Goal: Task Accomplishment & Management: Manage account settings

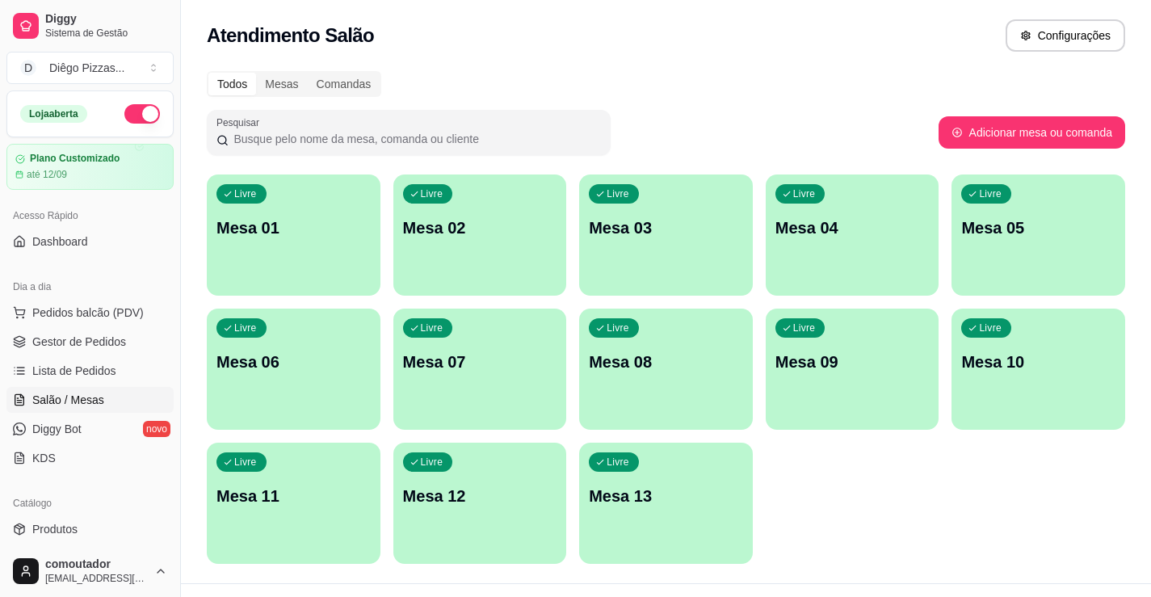
click at [296, 191] on div "Livre Mesa 01" at bounding box center [294, 225] width 174 height 102
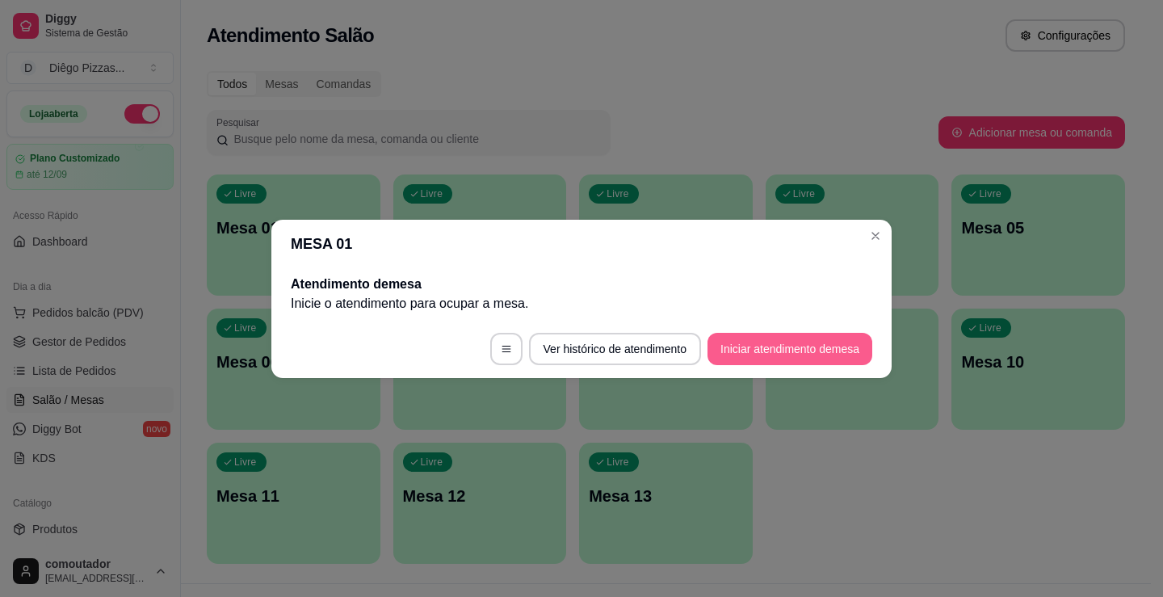
click at [781, 346] on button "Iniciar atendimento de mesa" at bounding box center [790, 349] width 165 height 32
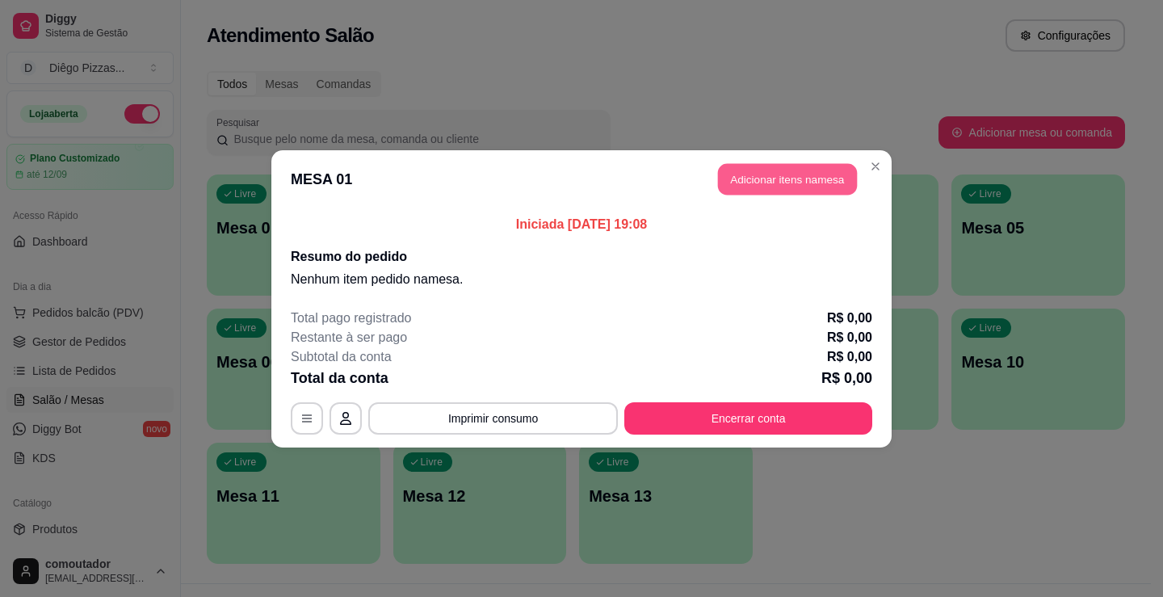
click at [787, 185] on button "Adicionar itens na mesa" at bounding box center [787, 179] width 139 height 32
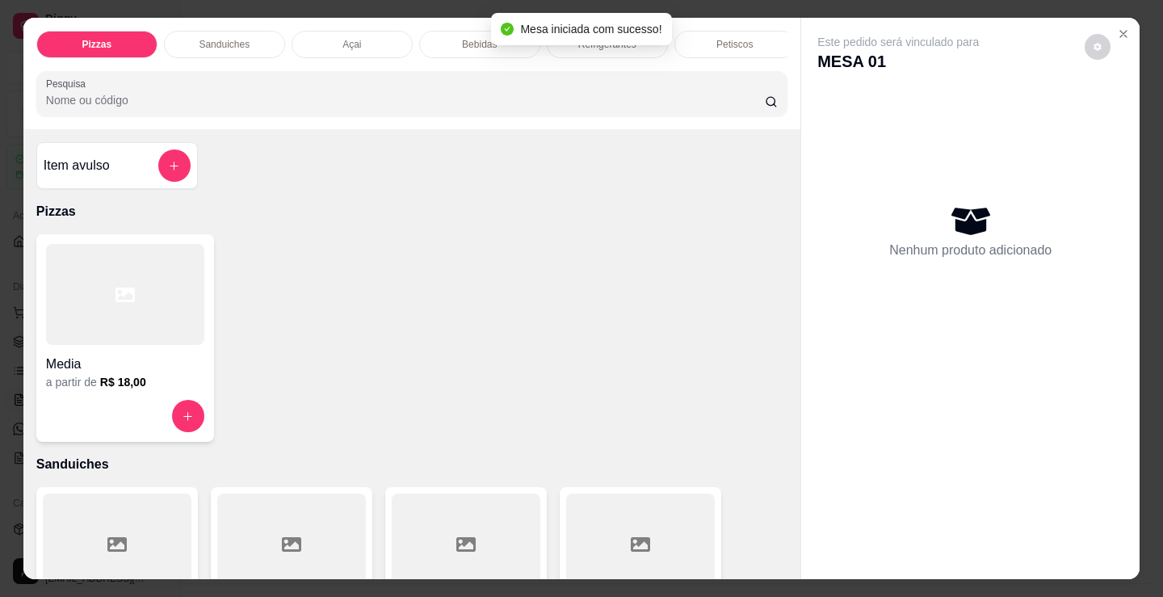
click at [449, 47] on div "Bebidas" at bounding box center [479, 44] width 121 height 27
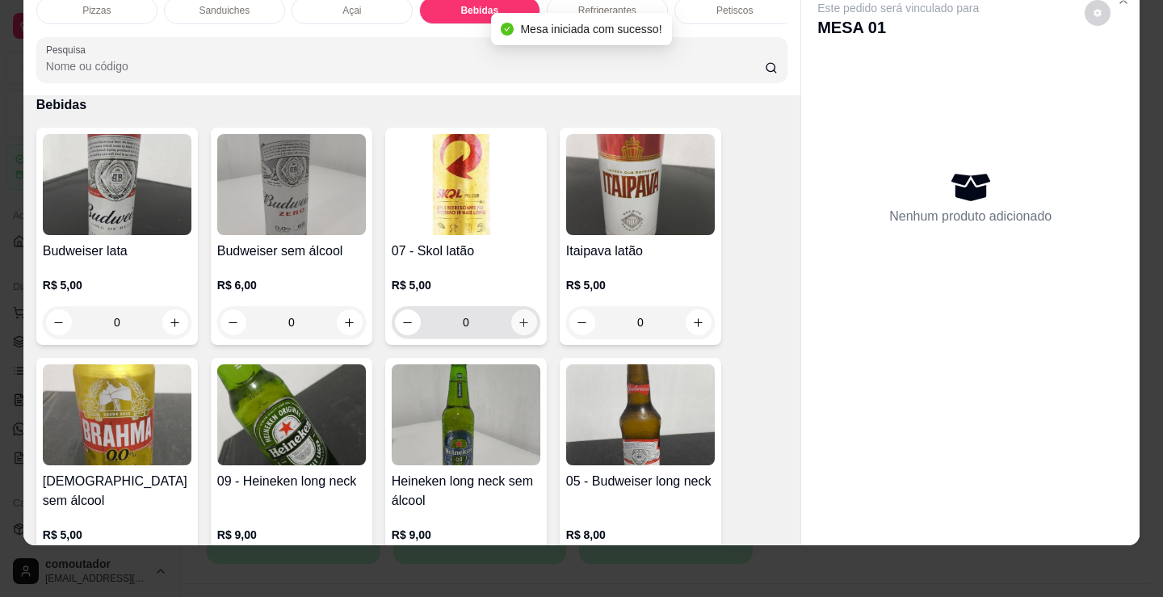
click at [525, 319] on button "increase-product-quantity" at bounding box center [524, 322] width 26 height 26
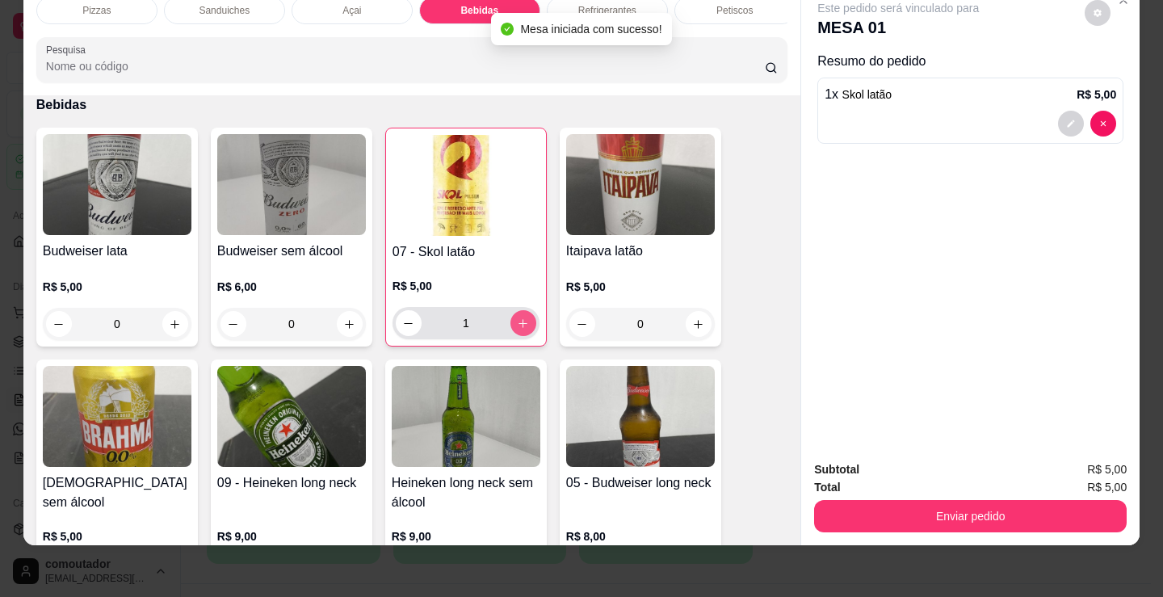
click at [525, 319] on button "increase-product-quantity" at bounding box center [524, 323] width 26 height 26
type input "2"
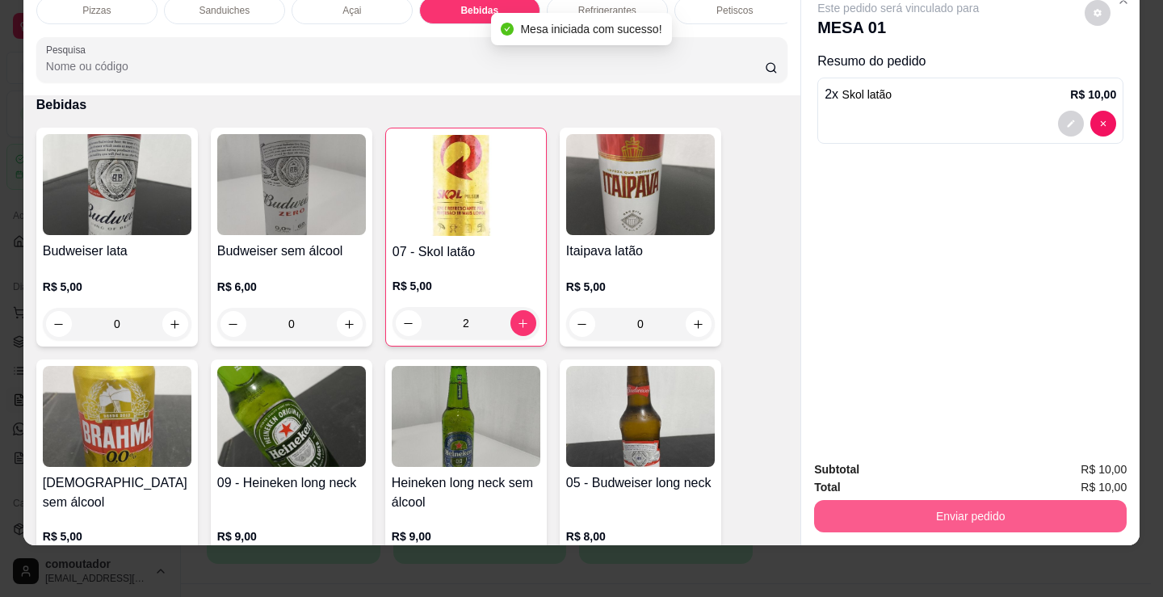
click at [1016, 500] on button "Enviar pedido" at bounding box center [970, 516] width 313 height 32
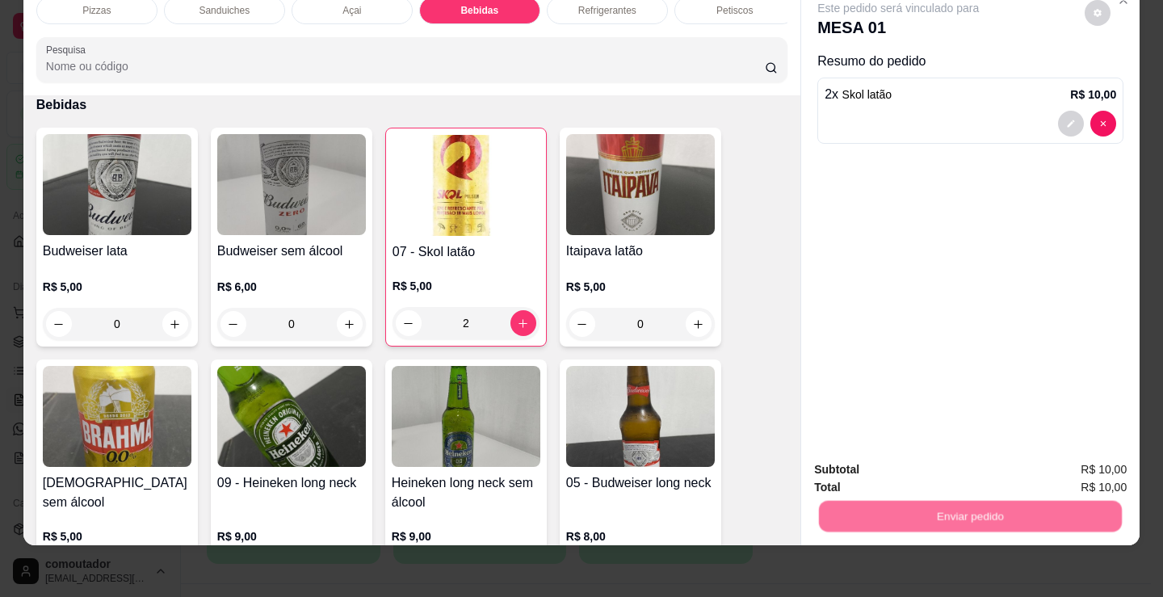
click at [969, 465] on button "Não registrar e enviar pedido" at bounding box center [917, 464] width 163 height 30
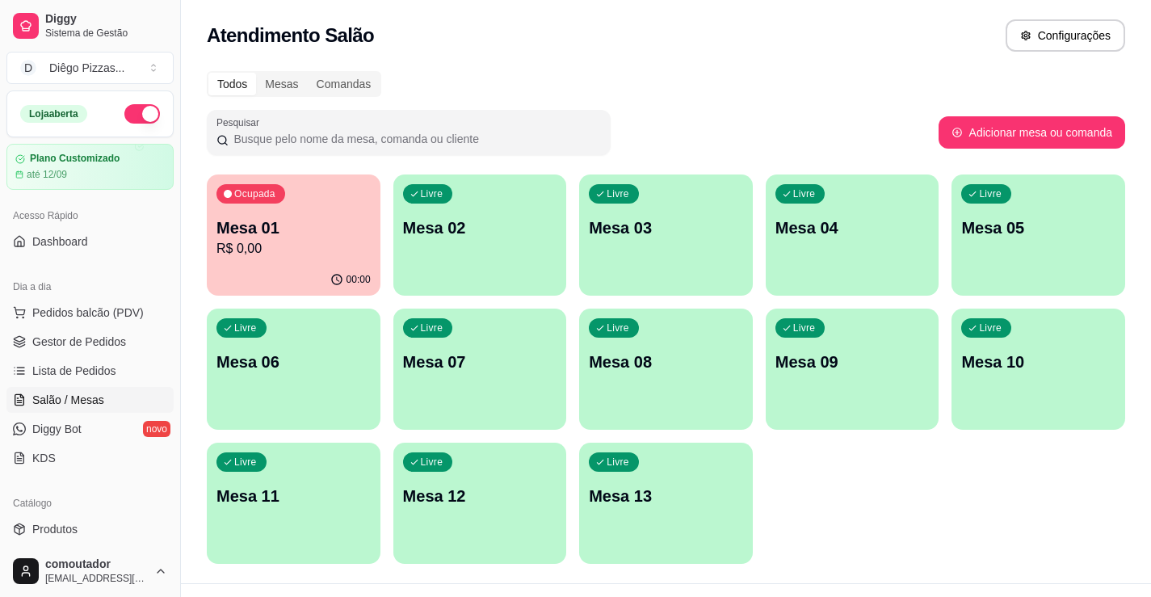
click at [370, 265] on div "00:00" at bounding box center [294, 280] width 174 height 32
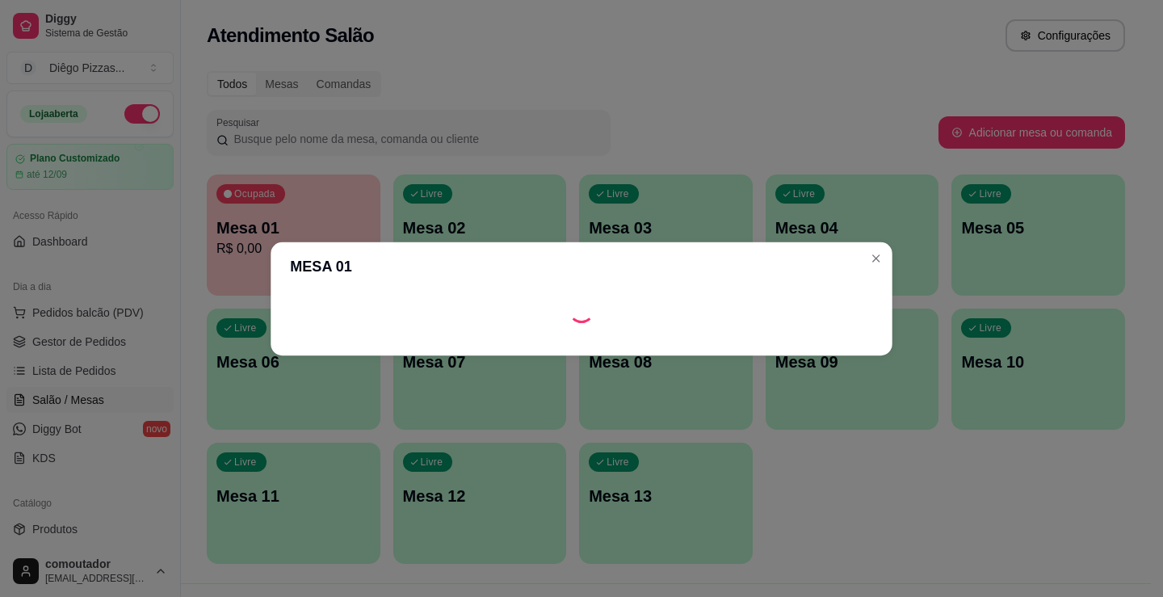
click at [432, 254] on header "MESA 01" at bounding box center [581, 266] width 621 height 48
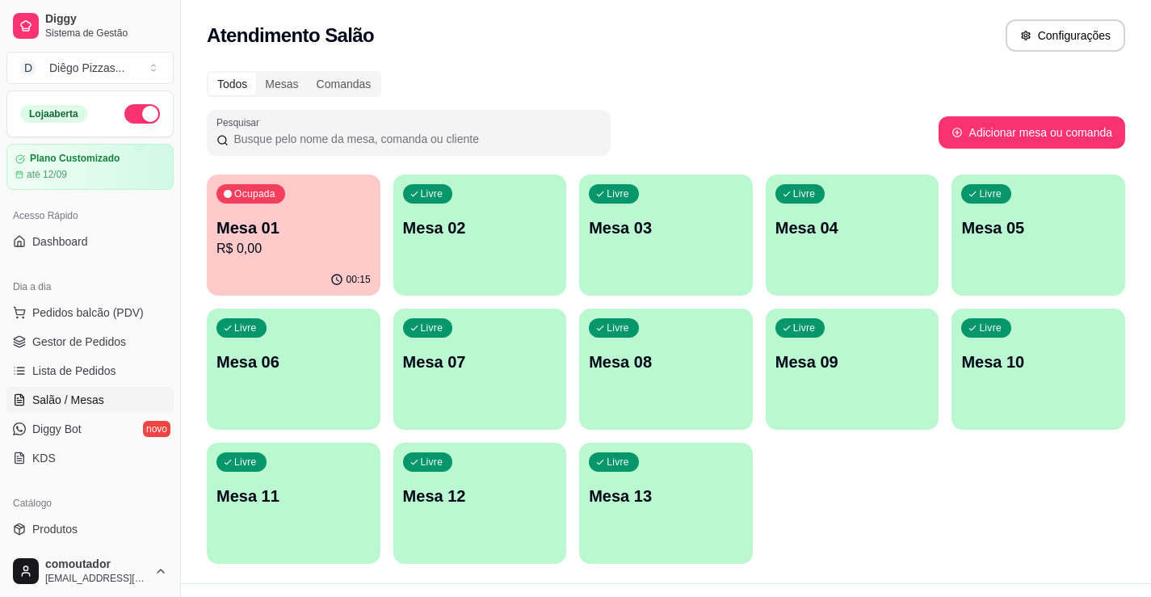
click at [544, 192] on div "Livre Mesa 02" at bounding box center [480, 225] width 174 height 102
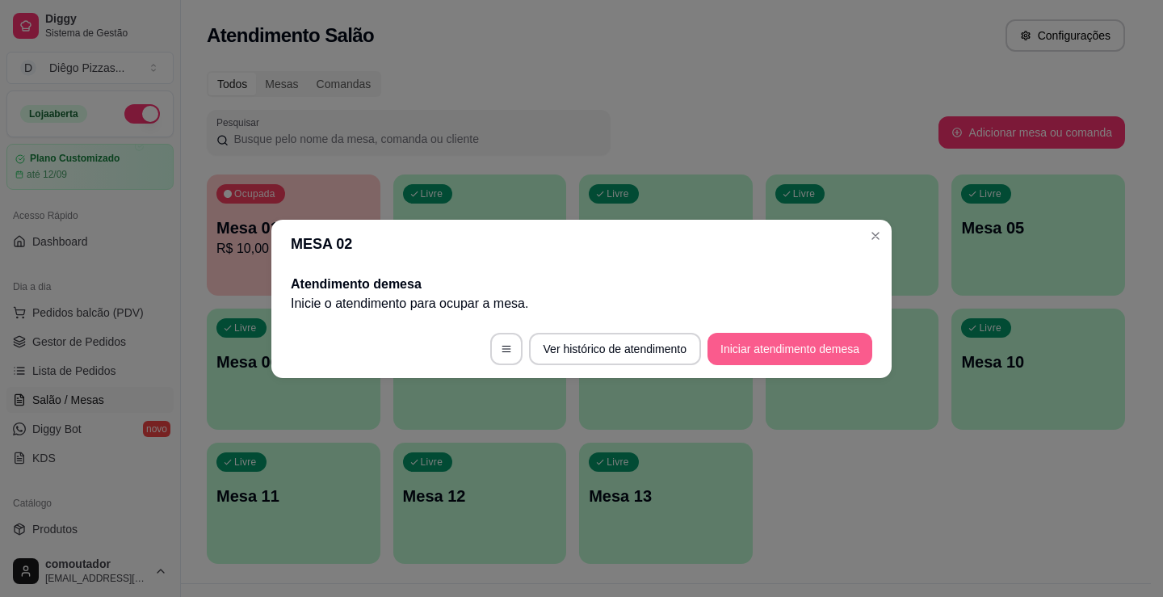
click at [809, 357] on button "Iniciar atendimento de mesa" at bounding box center [790, 349] width 165 height 32
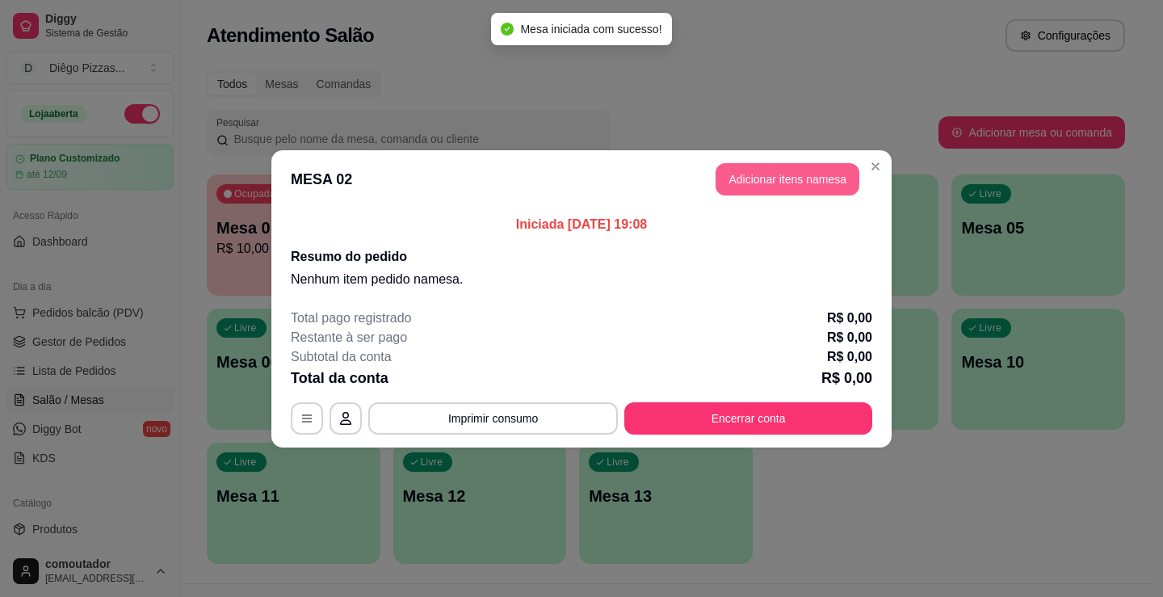
click at [768, 175] on button "Adicionar itens na mesa" at bounding box center [788, 179] width 144 height 32
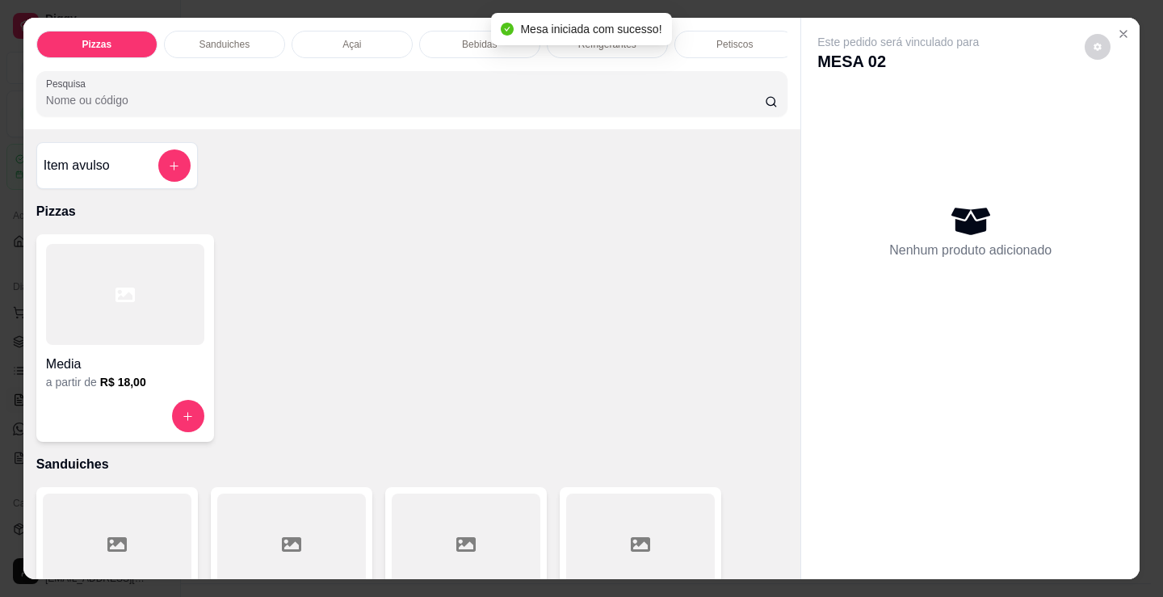
click at [468, 38] on p "Bebidas" at bounding box center [479, 44] width 35 height 13
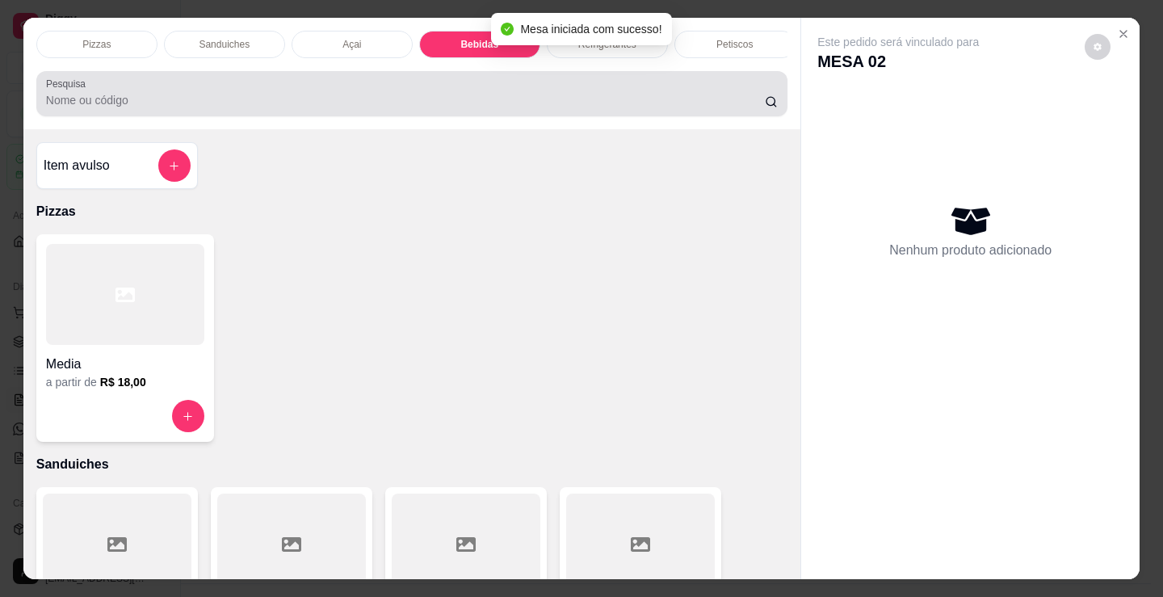
scroll to position [1772, 0]
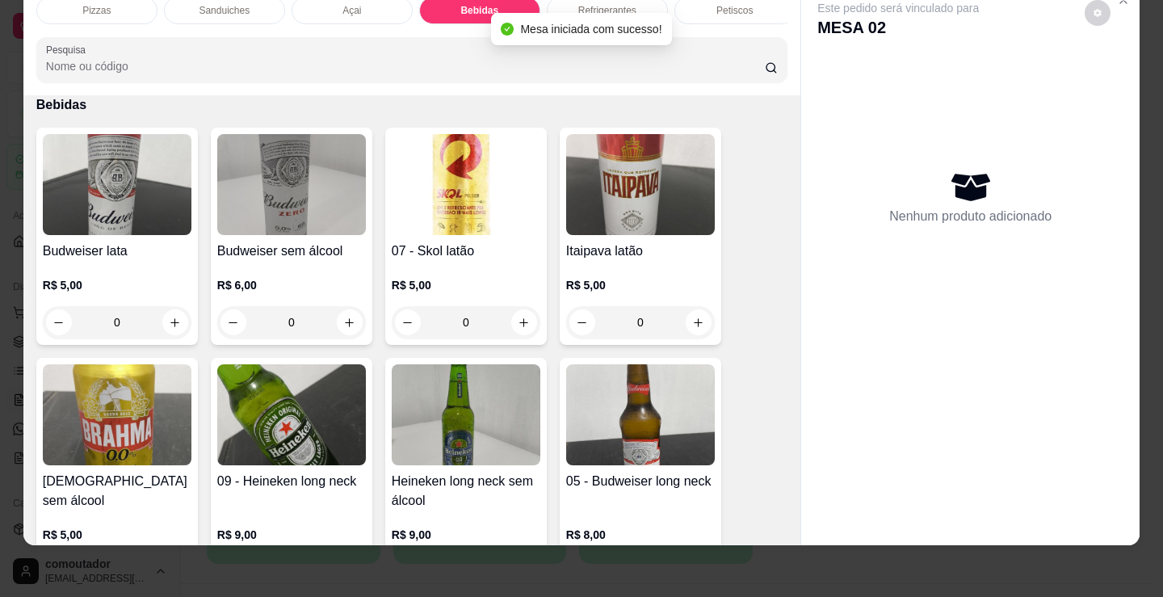
click at [581, 16] on div "Mesa iniciada com sucesso!" at bounding box center [581, 29] width 180 height 32
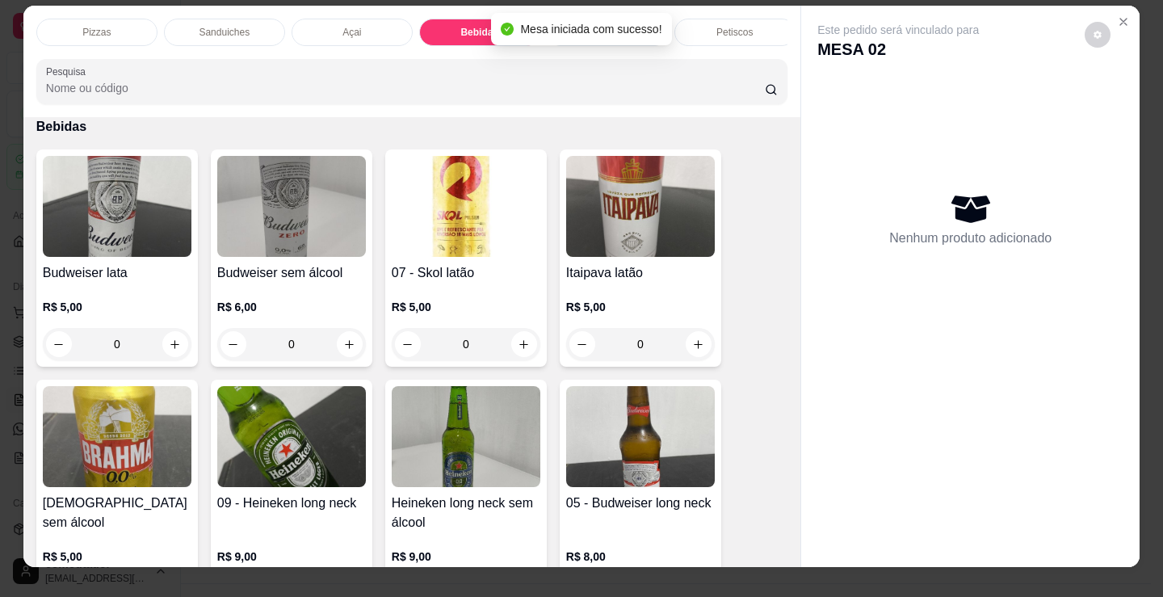
click at [582, 15] on div "Mesa iniciada com sucesso!" at bounding box center [581, 29] width 180 height 32
click at [250, 35] on div "Refrigerantes" at bounding box center [217, 32] width 121 height 27
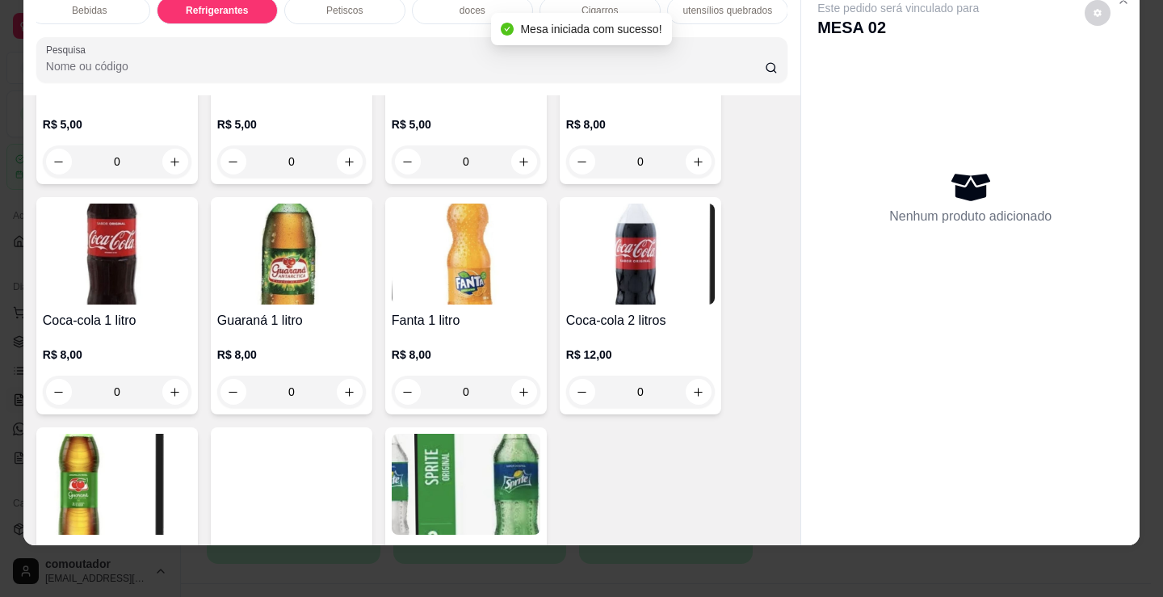
scroll to position [4600, 0]
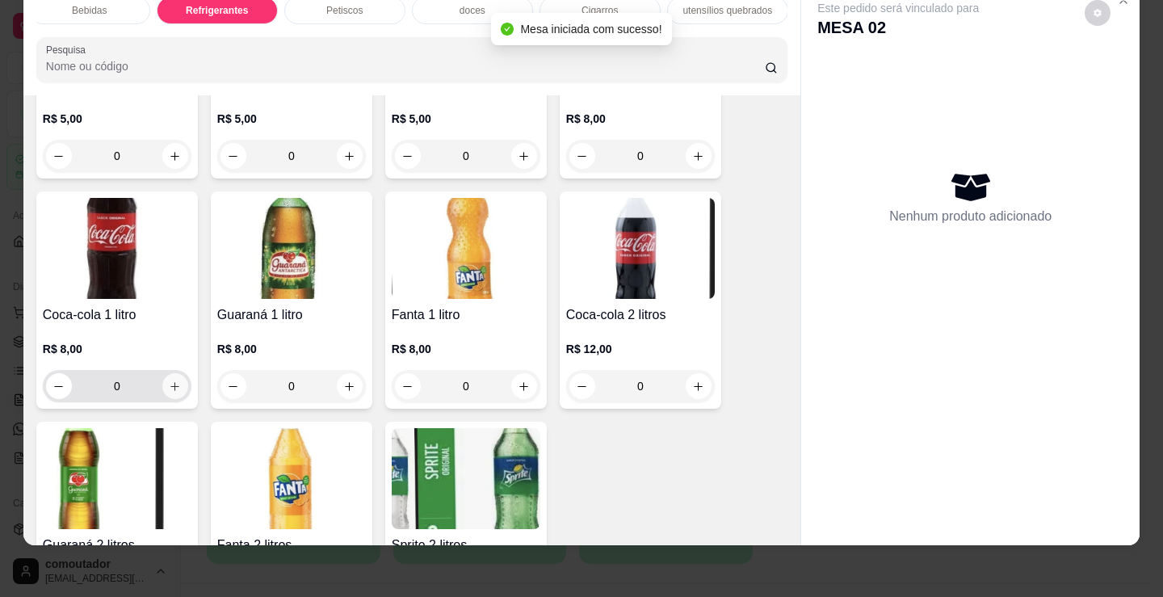
click at [162, 384] on button "increase-product-quantity" at bounding box center [175, 386] width 26 height 26
type input "1"
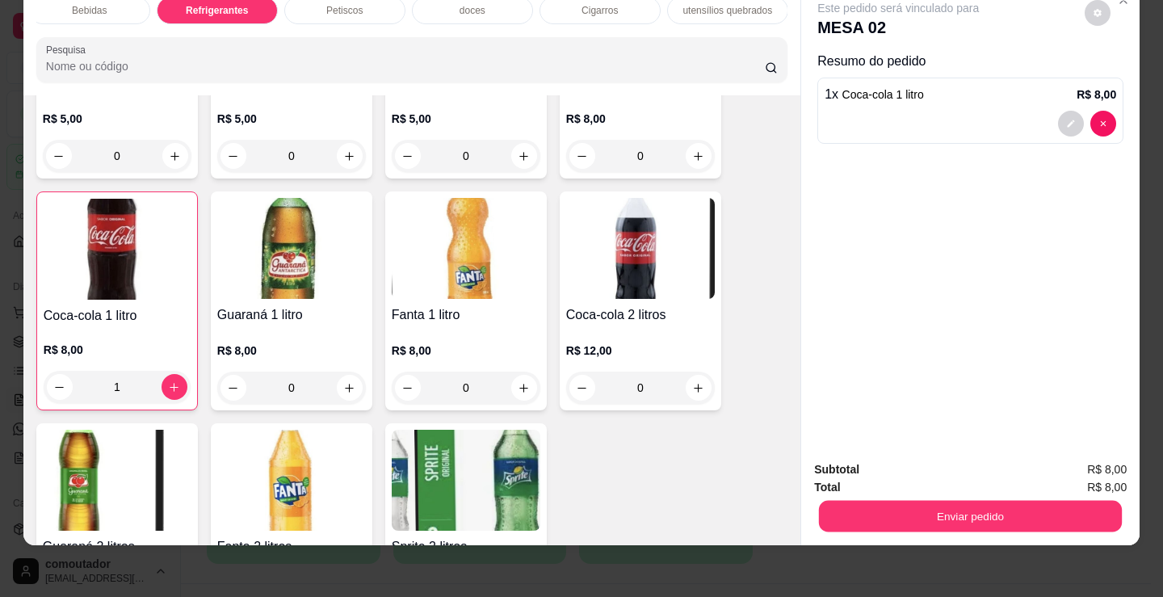
click at [858, 520] on div "Enviar pedido" at bounding box center [970, 514] width 313 height 36
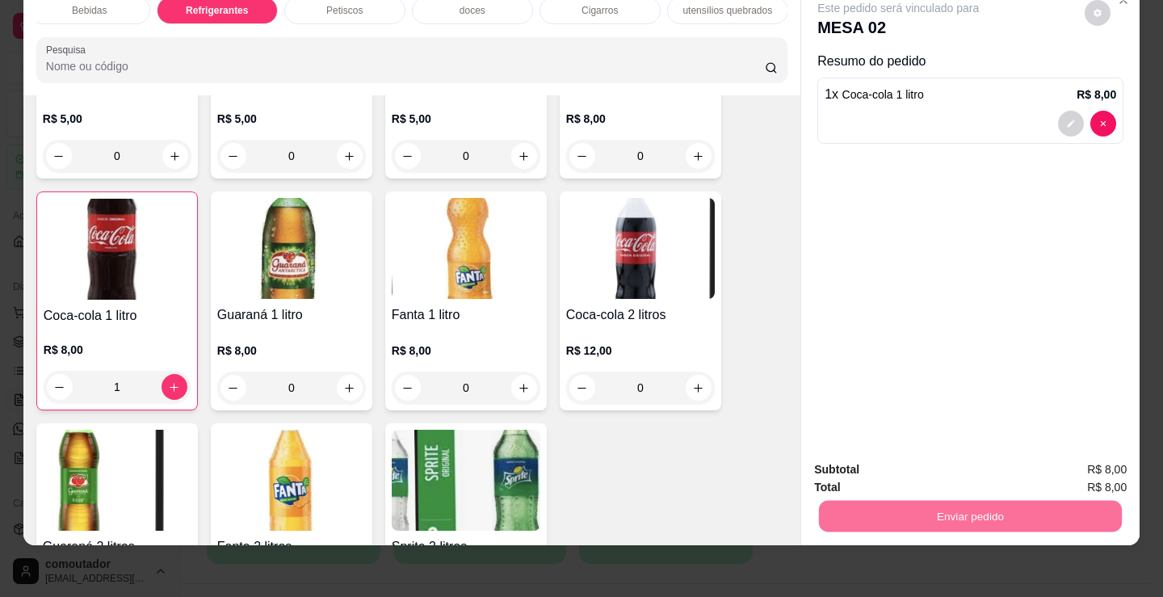
click at [872, 449] on button "Não registrar e enviar pedido" at bounding box center [917, 464] width 168 height 31
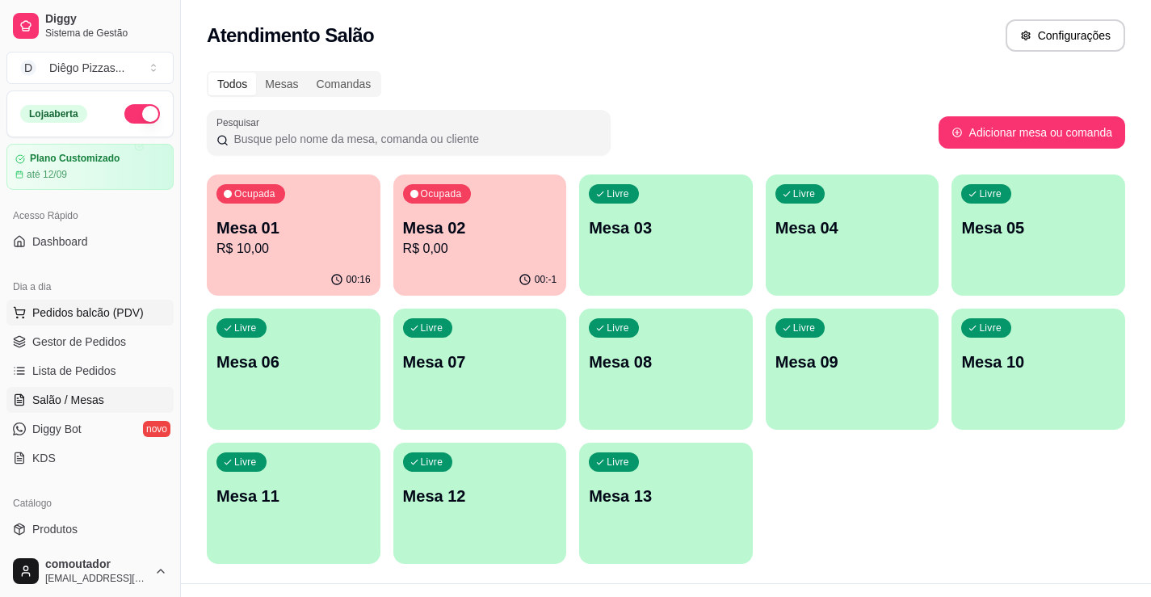
click at [124, 317] on span "Pedidos balcão (PDV)" at bounding box center [87, 313] width 111 height 16
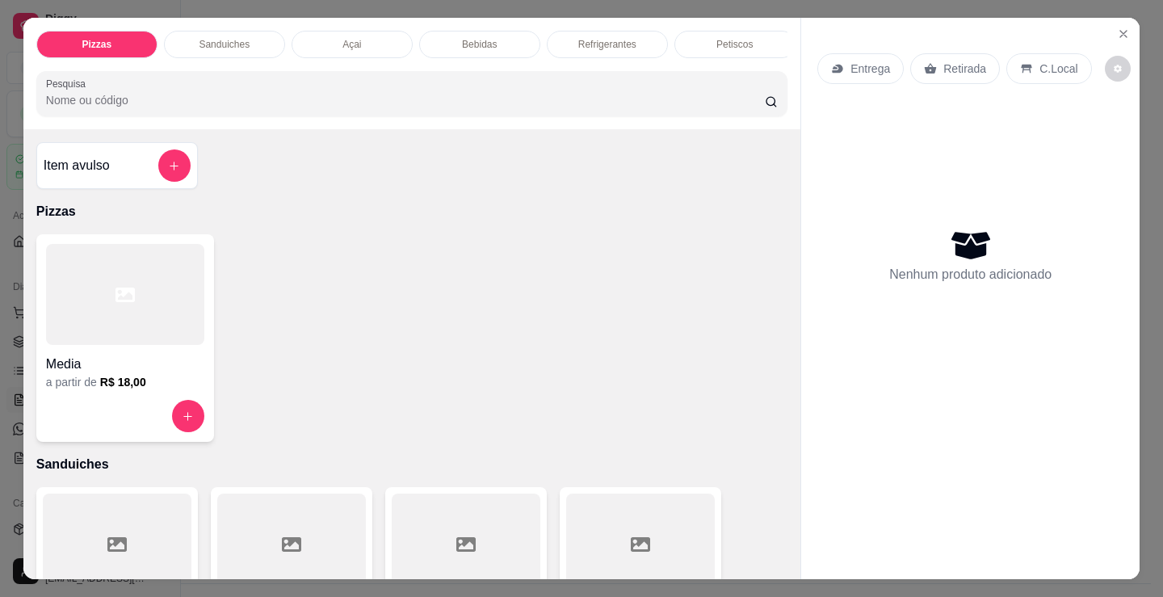
click at [232, 38] on p "Sanduiches" at bounding box center [224, 44] width 51 height 13
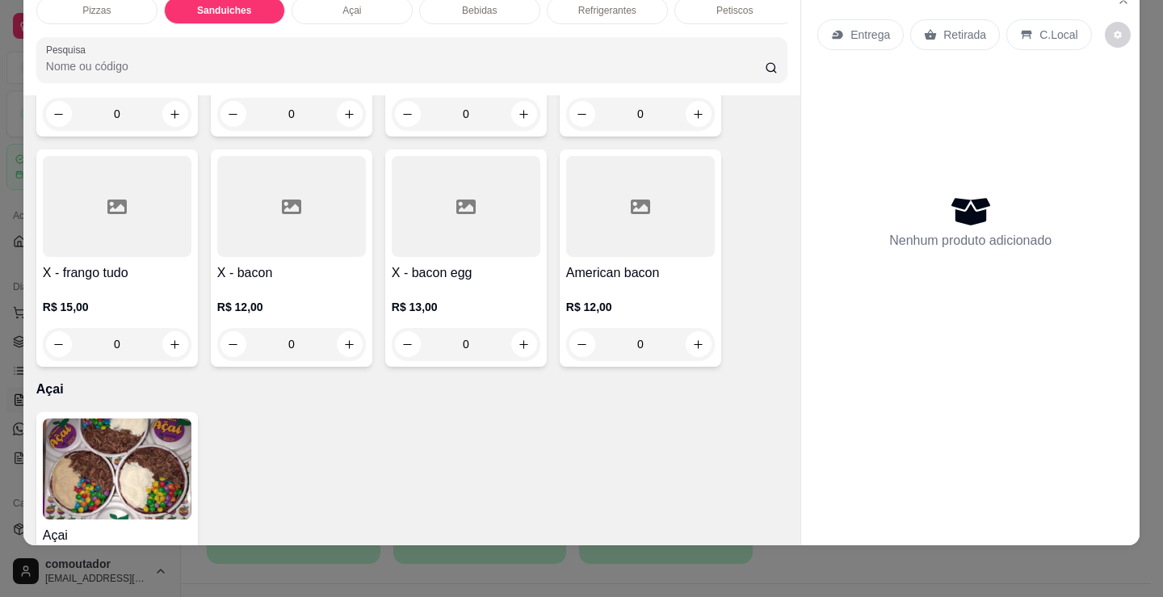
scroll to position [1295, 0]
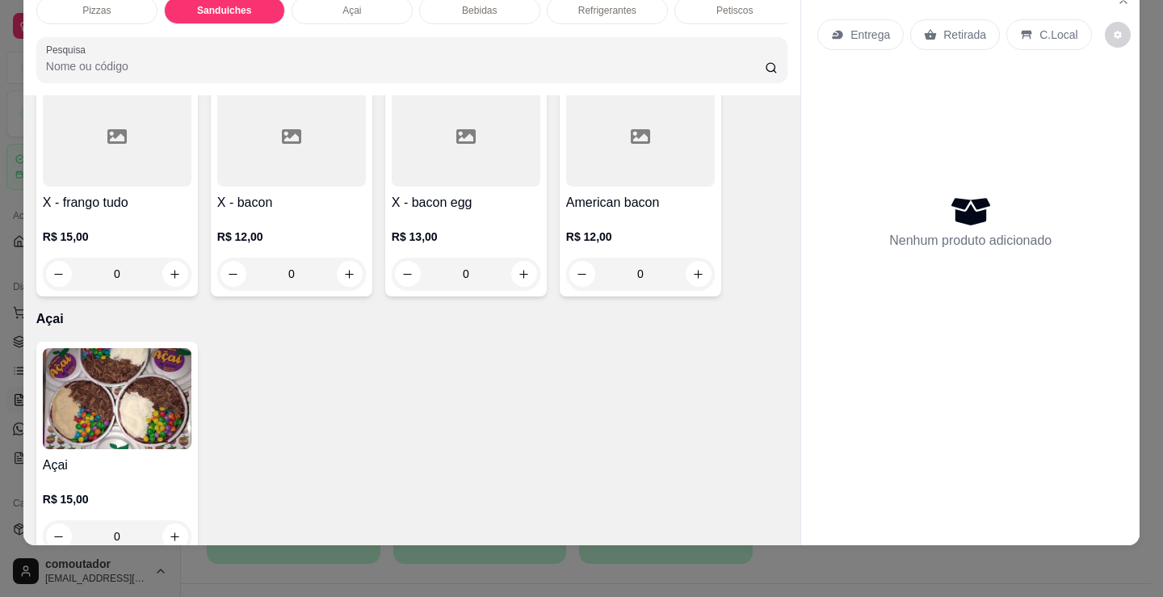
click at [517, 275] on div "0" at bounding box center [466, 274] width 149 height 32
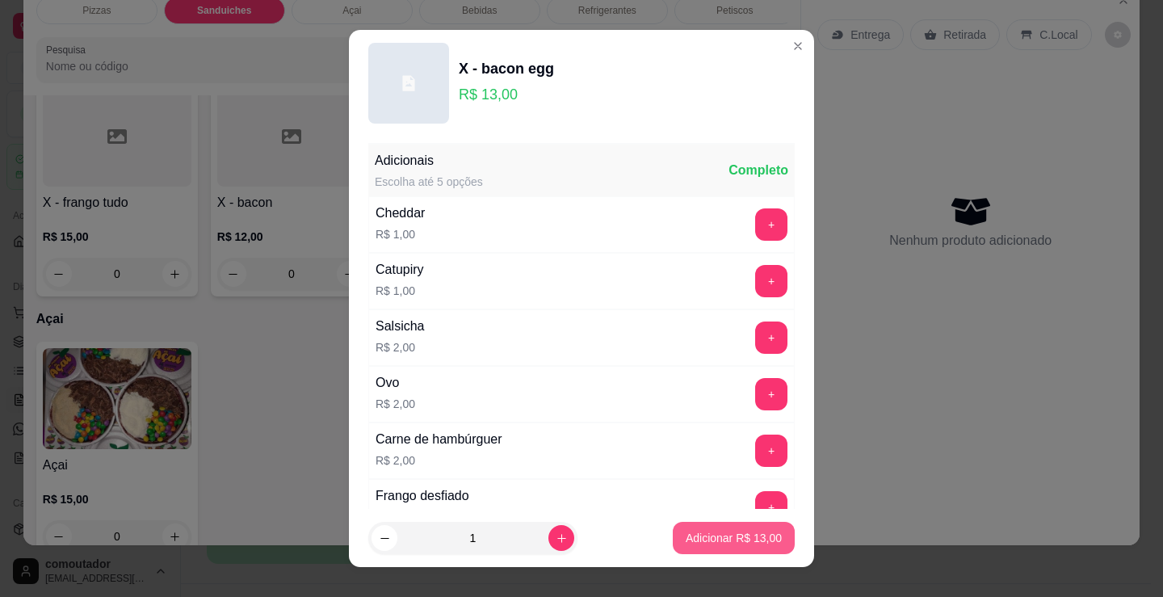
click at [738, 544] on p "Adicionar R$ 13,00" at bounding box center [734, 538] width 96 height 16
type input "1"
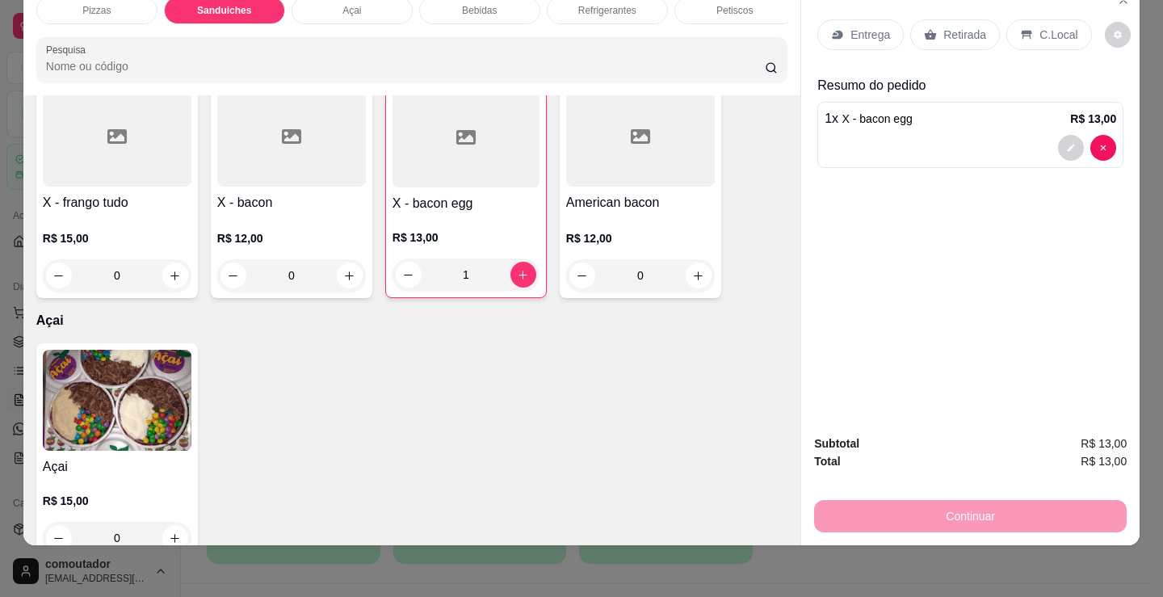
click at [851, 27] on p "Entrega" at bounding box center [871, 35] width 40 height 16
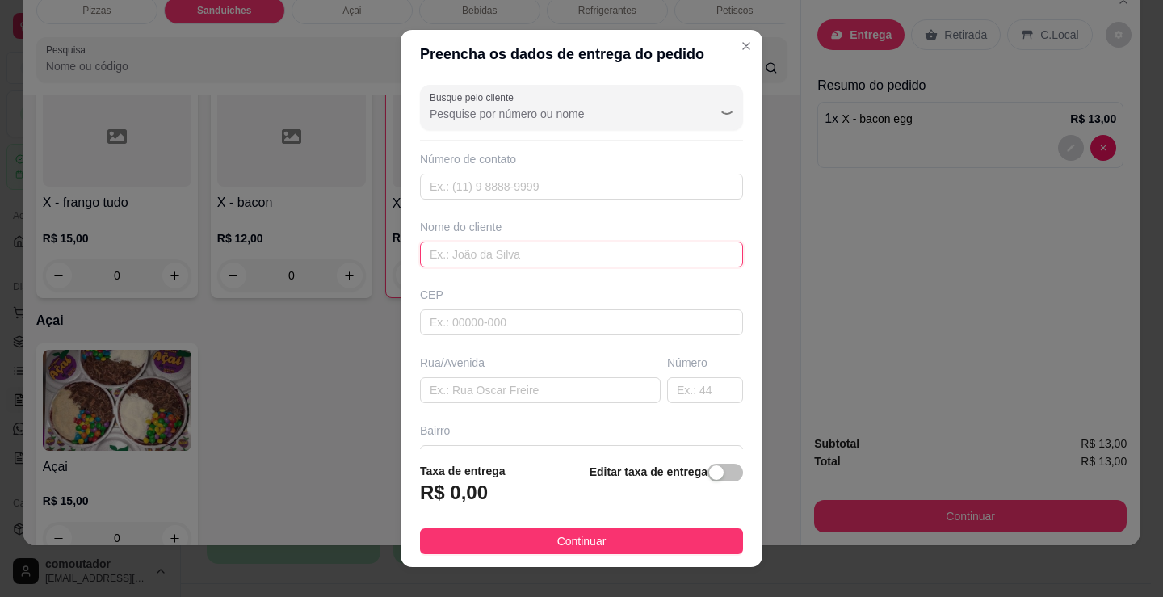
click at [509, 265] on input "text" at bounding box center [581, 255] width 323 height 26
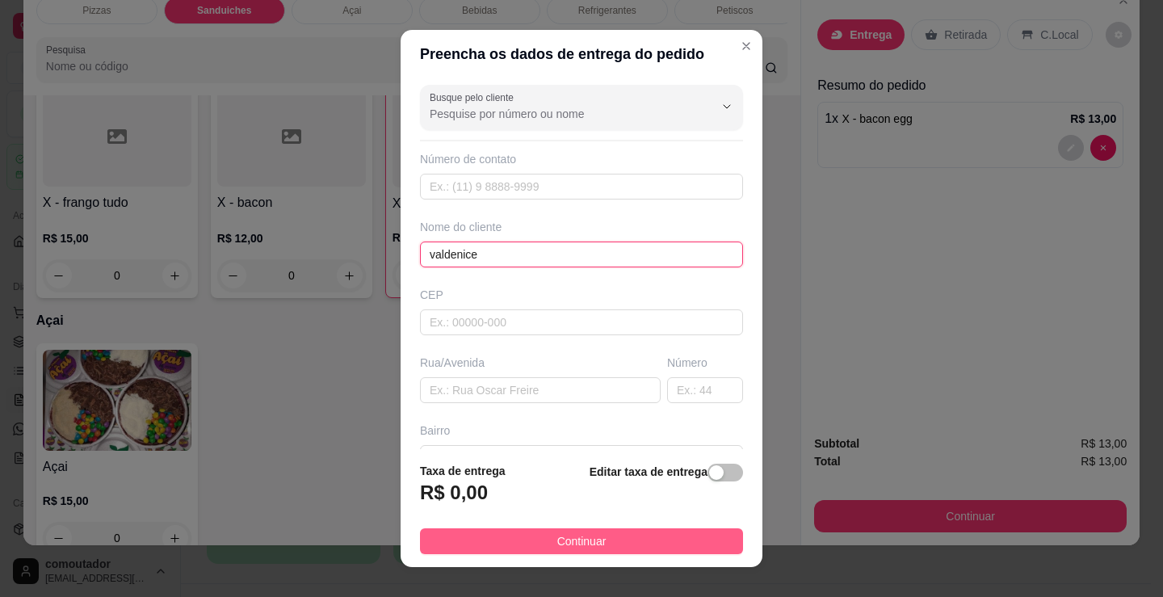
type input "valdenice"
click at [586, 540] on span "Continuar" at bounding box center [581, 541] width 49 height 18
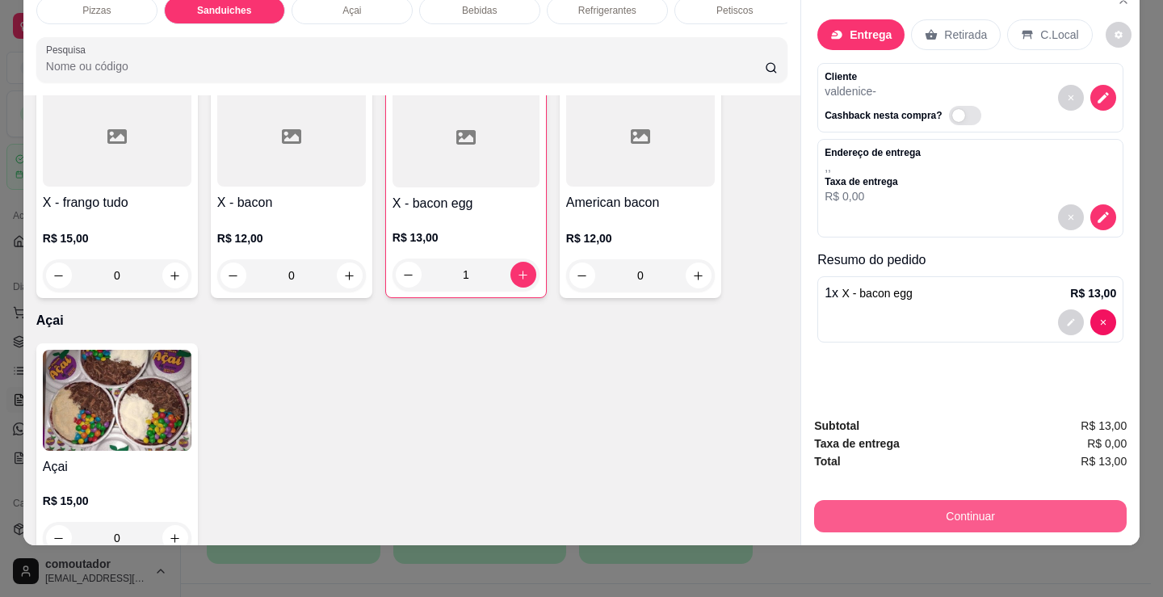
click at [903, 500] on button "Continuar" at bounding box center [970, 516] width 313 height 32
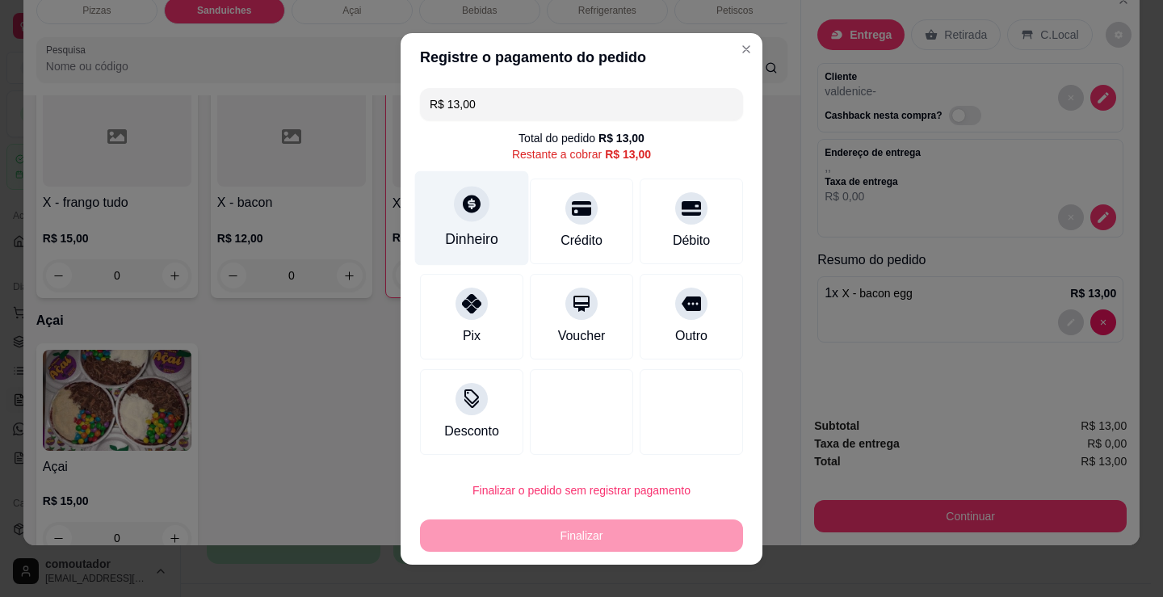
click at [473, 227] on div "Dinheiro" at bounding box center [472, 217] width 114 height 95
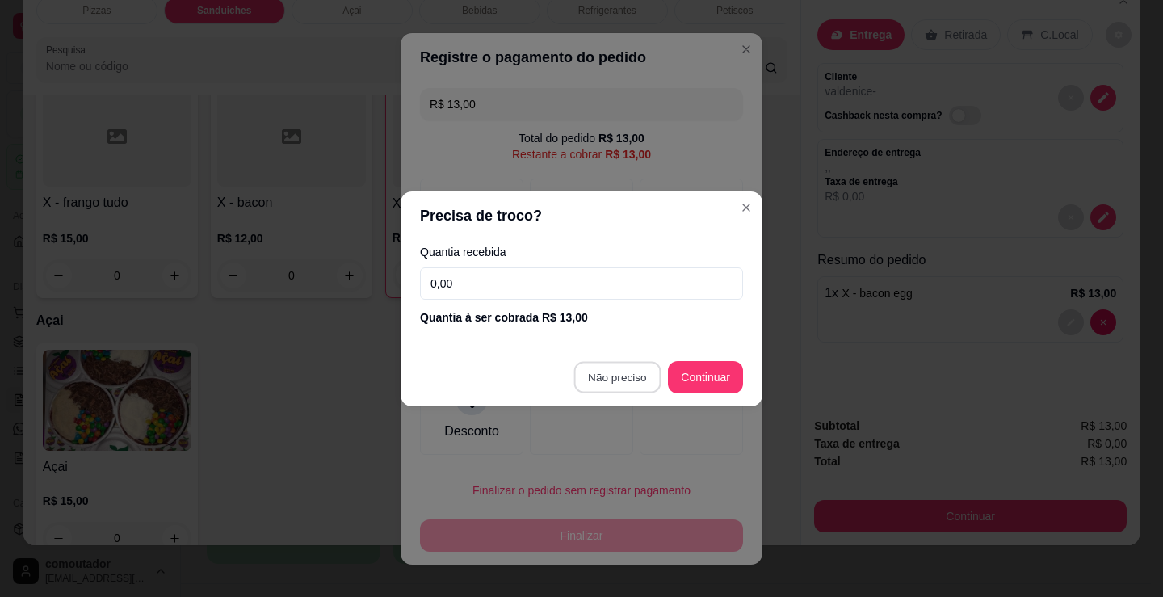
type input "R$ 0,00"
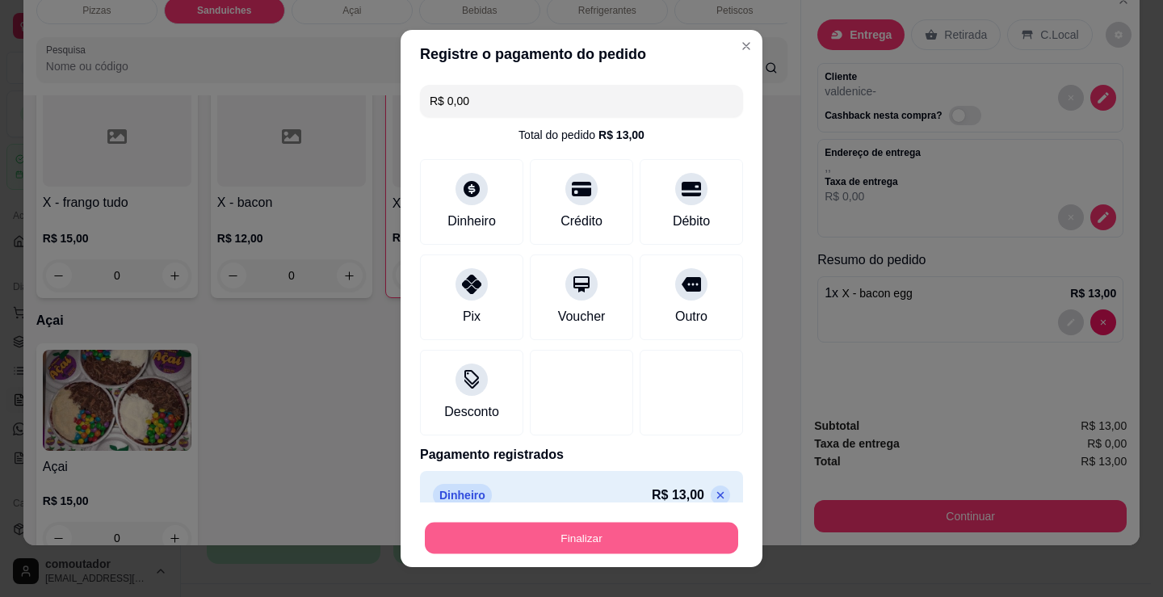
click at [661, 536] on button "Finalizar" at bounding box center [581, 539] width 313 height 32
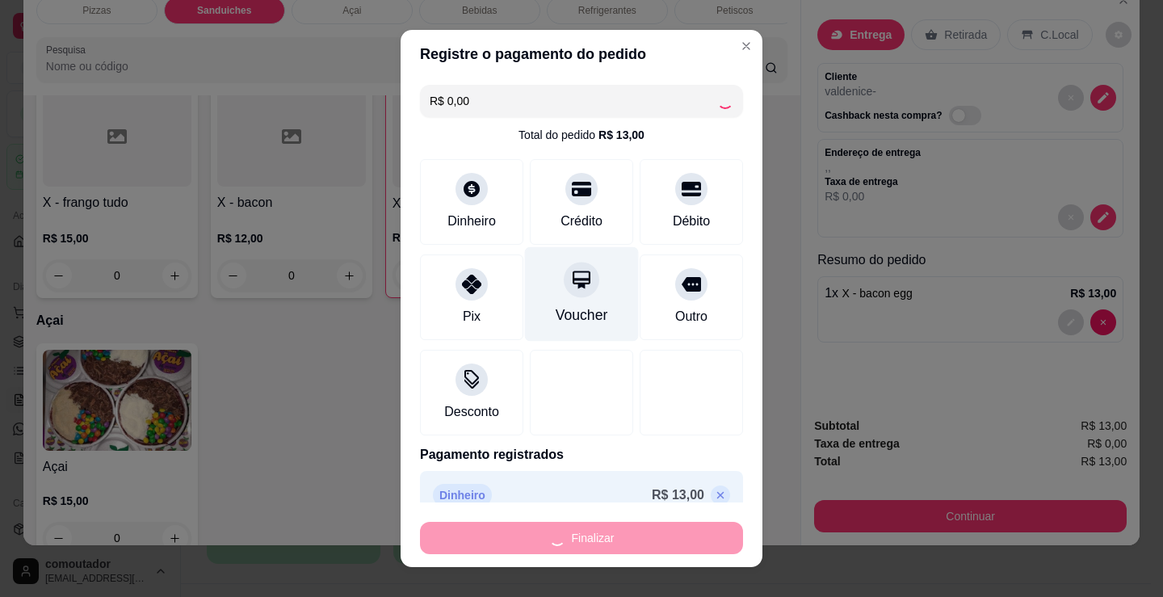
type input "0"
type input "-R$ 13,00"
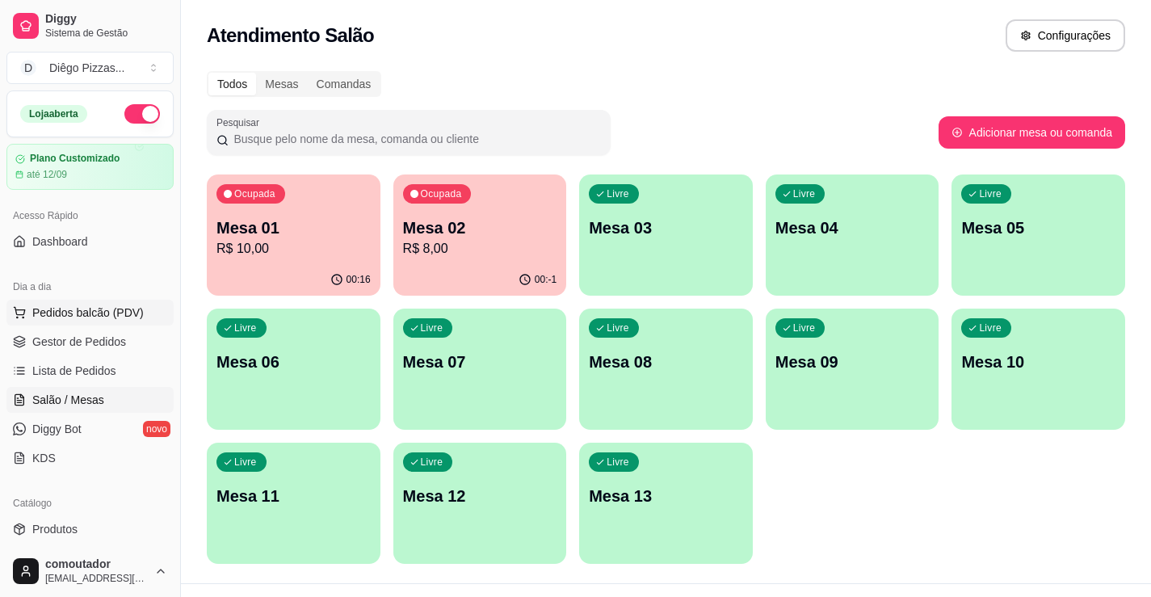
click at [104, 311] on span "Pedidos balcão (PDV)" at bounding box center [87, 313] width 111 height 16
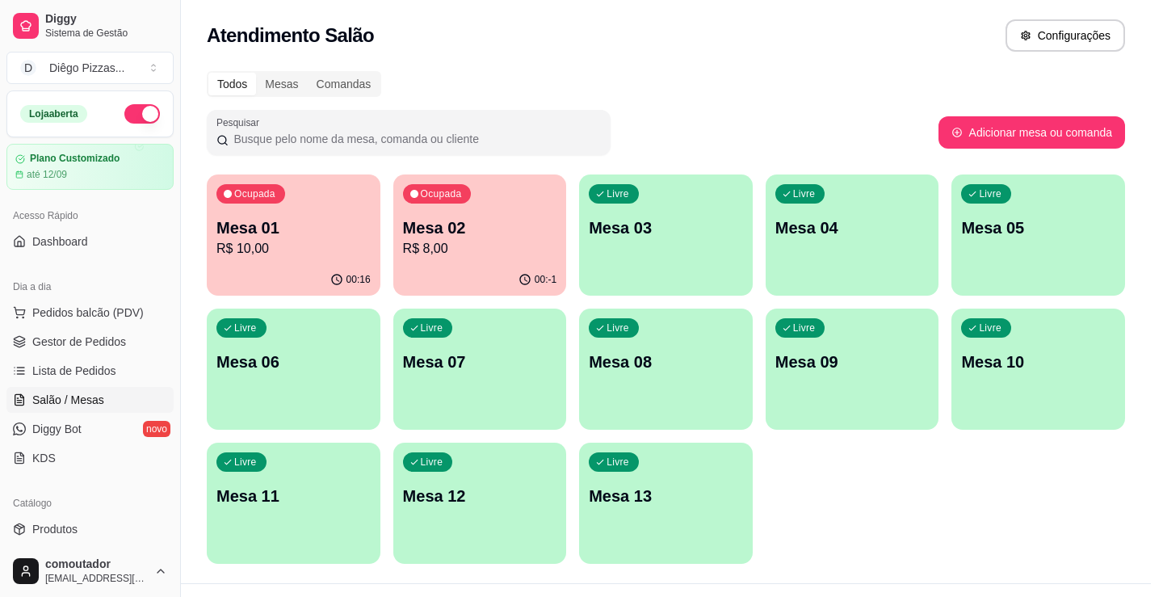
click at [104, 337] on div at bounding box center [125, 294] width 158 height 101
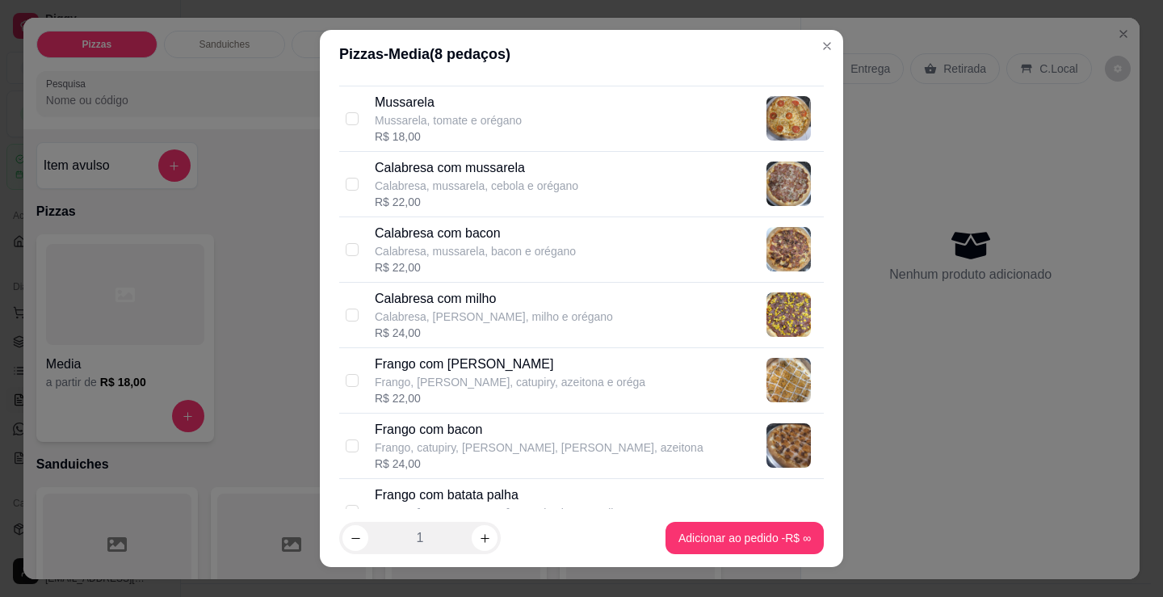
scroll to position [323, 0]
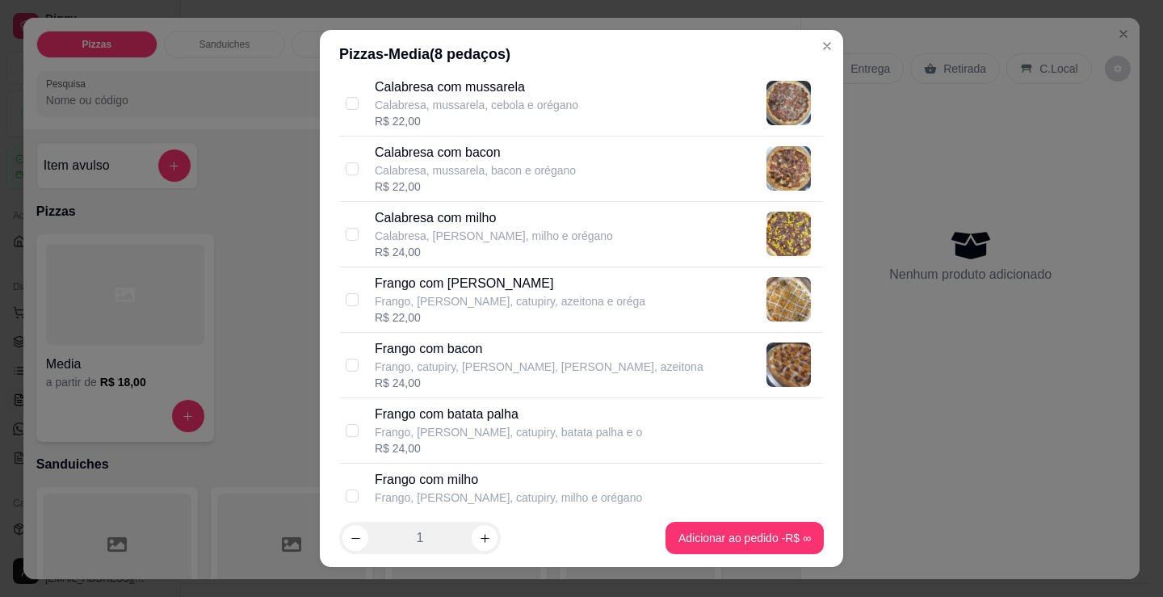
click at [424, 426] on p "Frango, [PERSON_NAME], catupiry, batata palha e o" at bounding box center [508, 432] width 267 height 16
checkbox input "true"
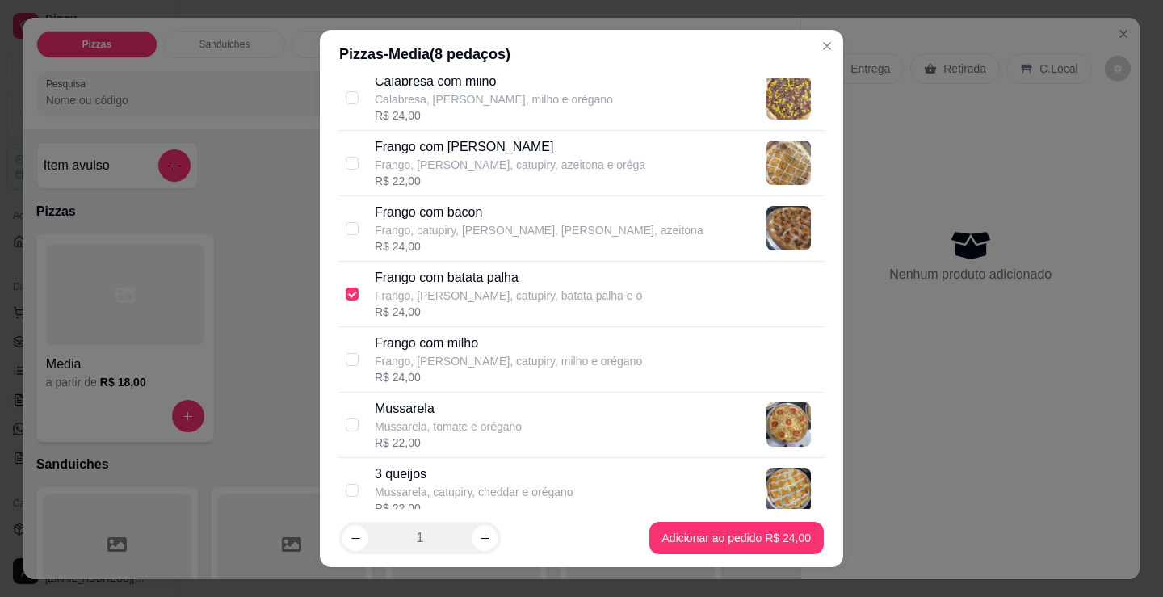
scroll to position [485, 0]
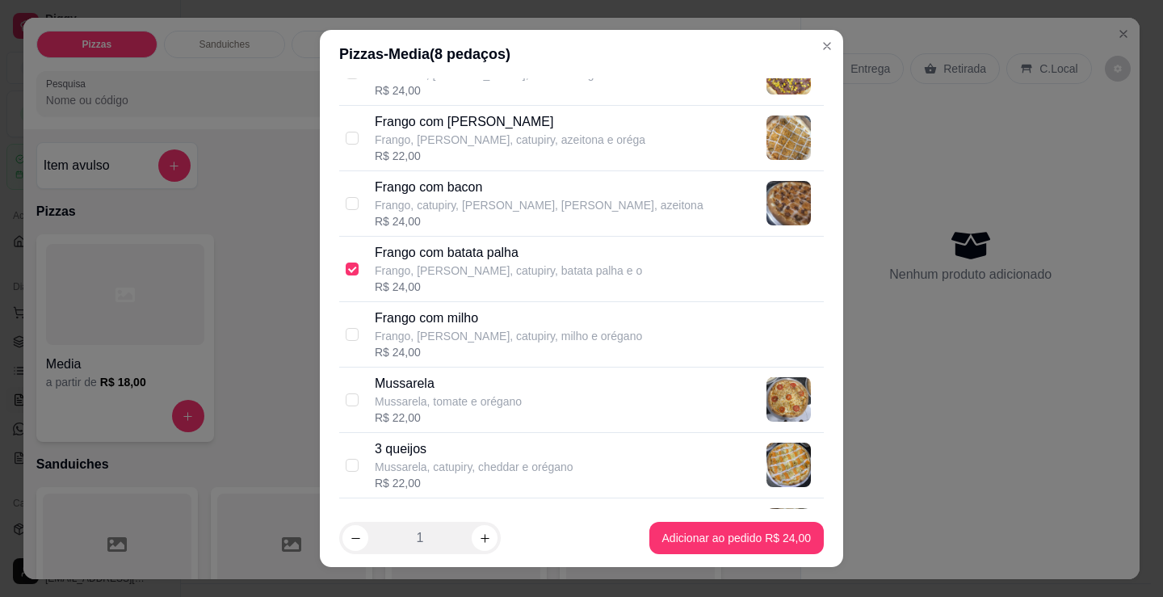
click at [489, 415] on div "R$ 22,00" at bounding box center [448, 418] width 147 height 16
checkbox input "true"
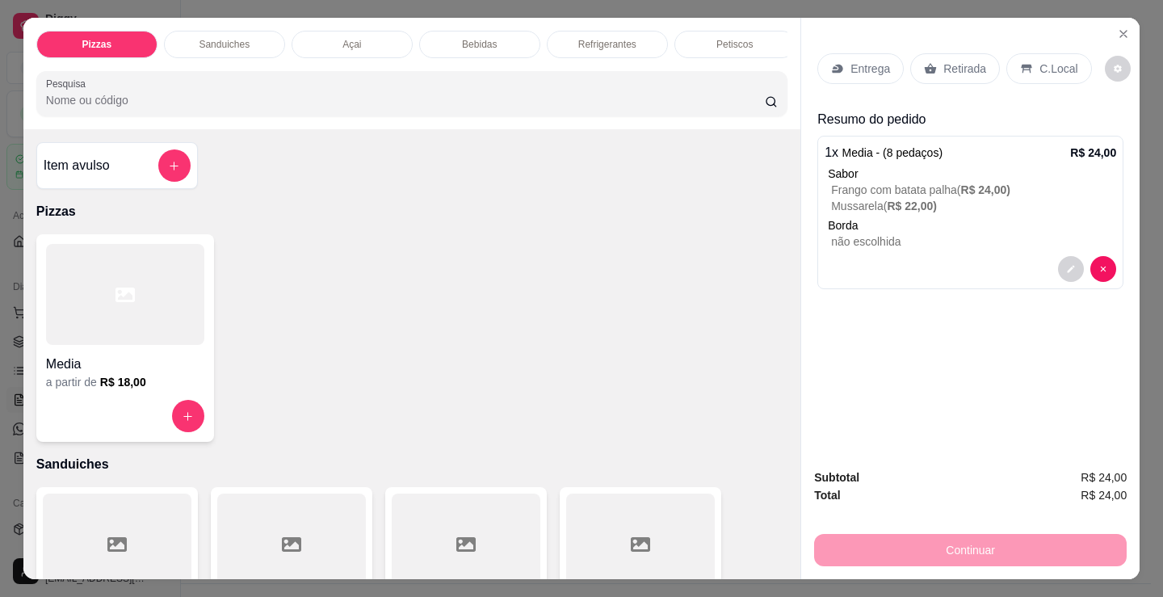
click at [839, 60] on div "Entrega" at bounding box center [860, 68] width 86 height 31
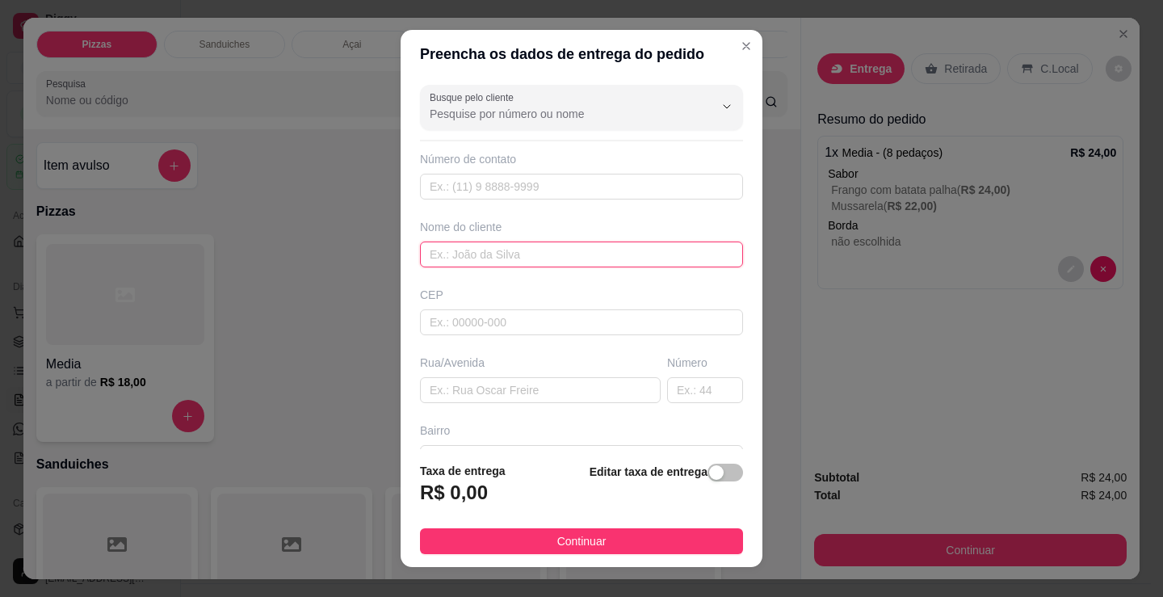
click at [541, 263] on input "text" at bounding box center [581, 255] width 323 height 26
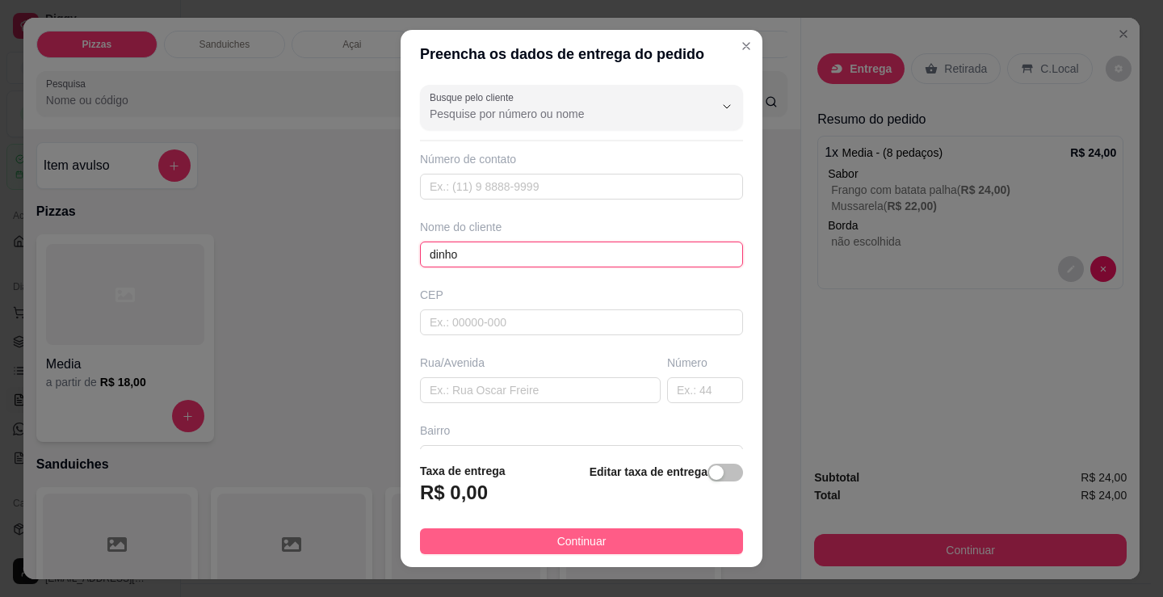
type input "dinho"
click at [561, 531] on button "Continuar" at bounding box center [581, 541] width 323 height 26
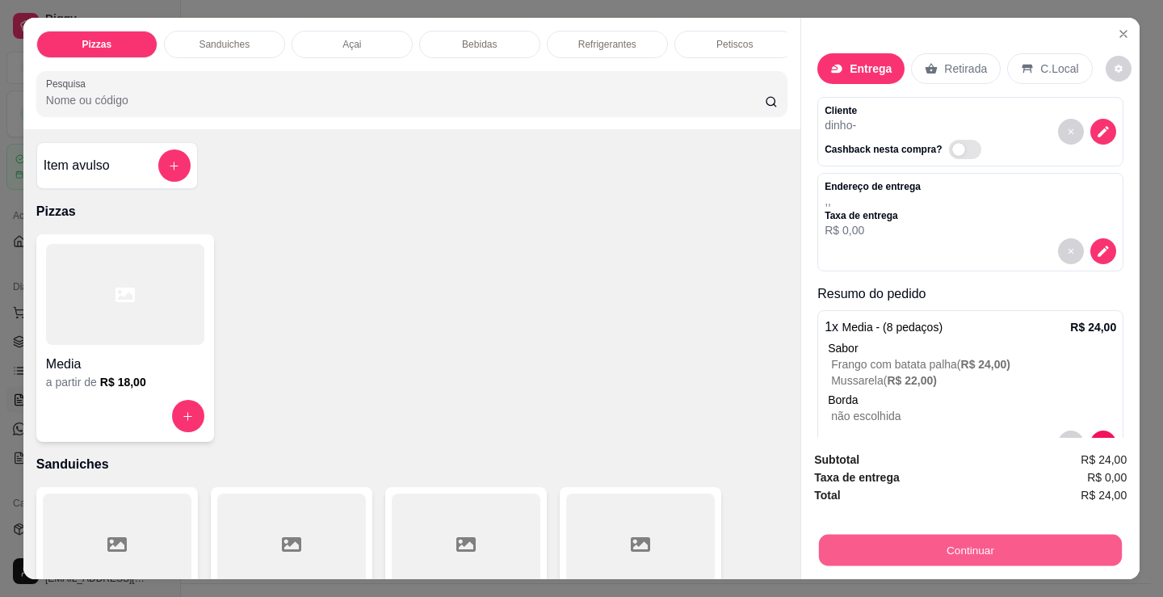
click at [853, 556] on button "Continuar" at bounding box center [970, 550] width 303 height 32
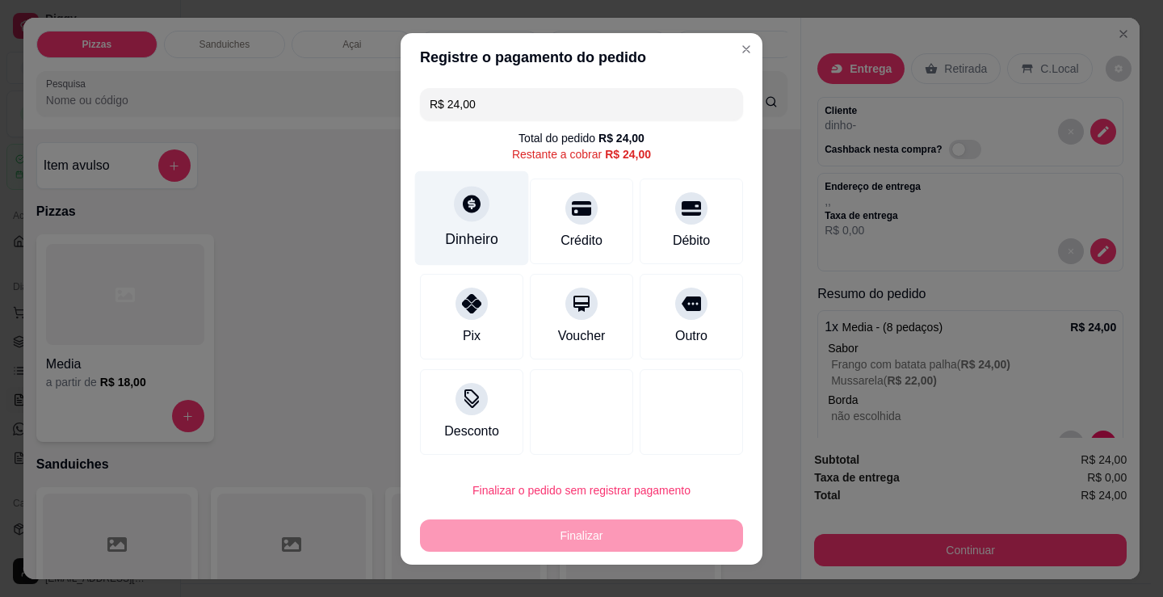
click at [457, 221] on div "Dinheiro" at bounding box center [472, 217] width 114 height 95
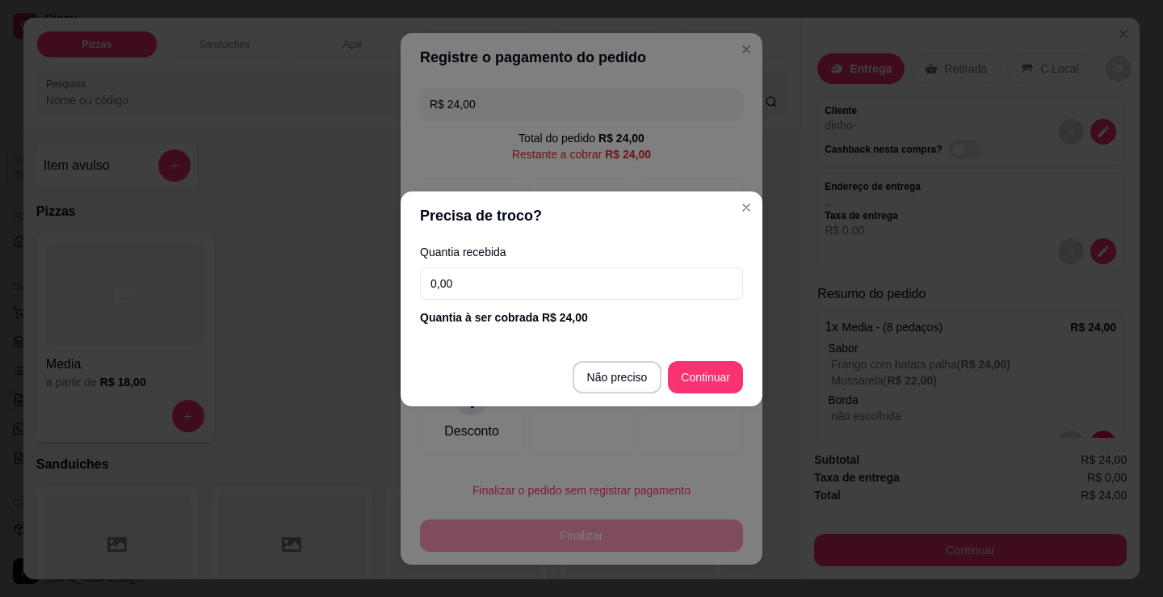
click at [514, 296] on input "0,00" at bounding box center [581, 283] width 323 height 32
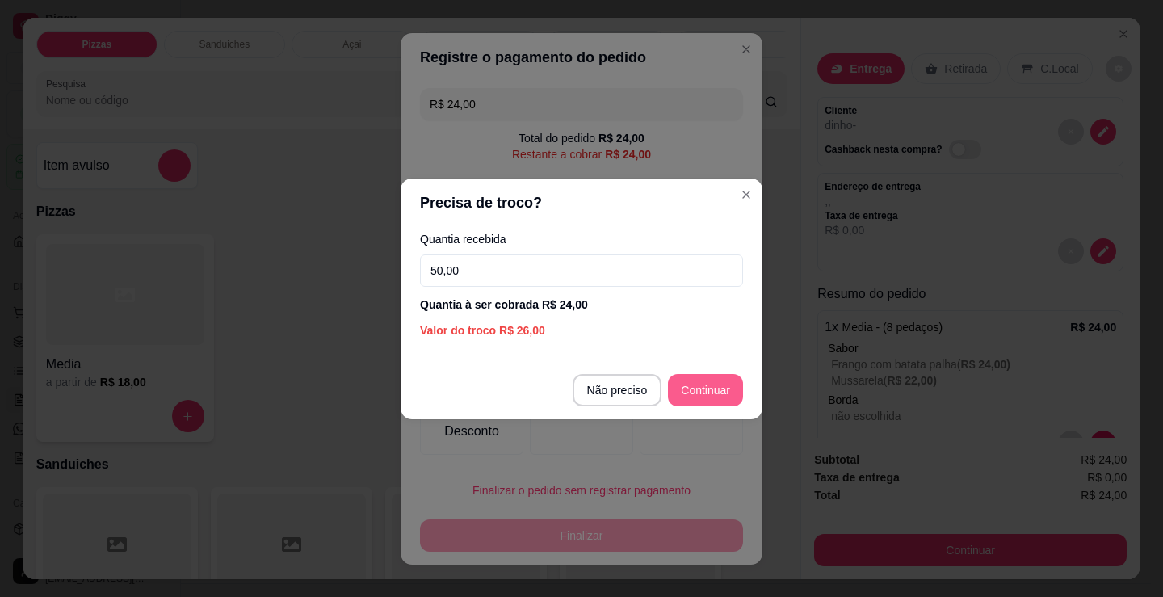
type input "50,00"
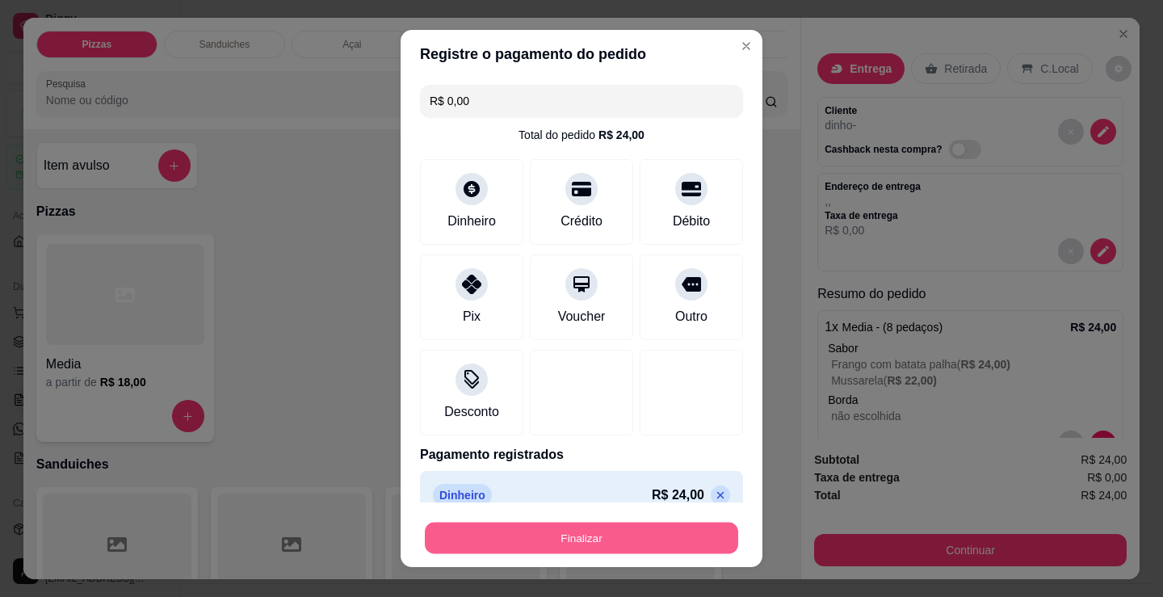
click at [620, 535] on button "Finalizar" at bounding box center [581, 539] width 313 height 32
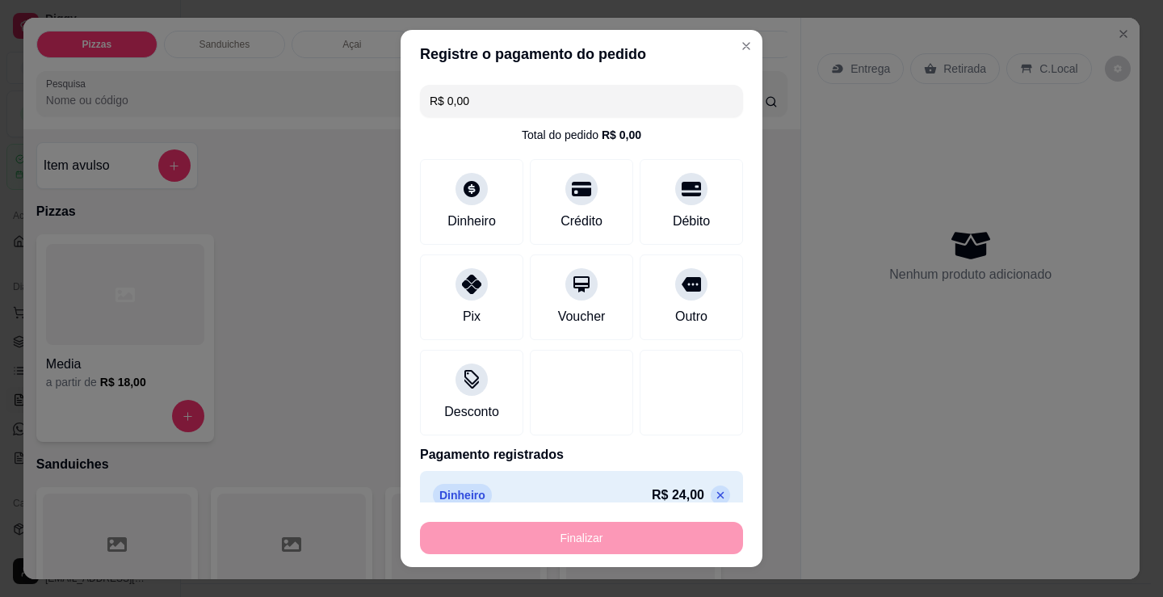
type input "-R$ 24,00"
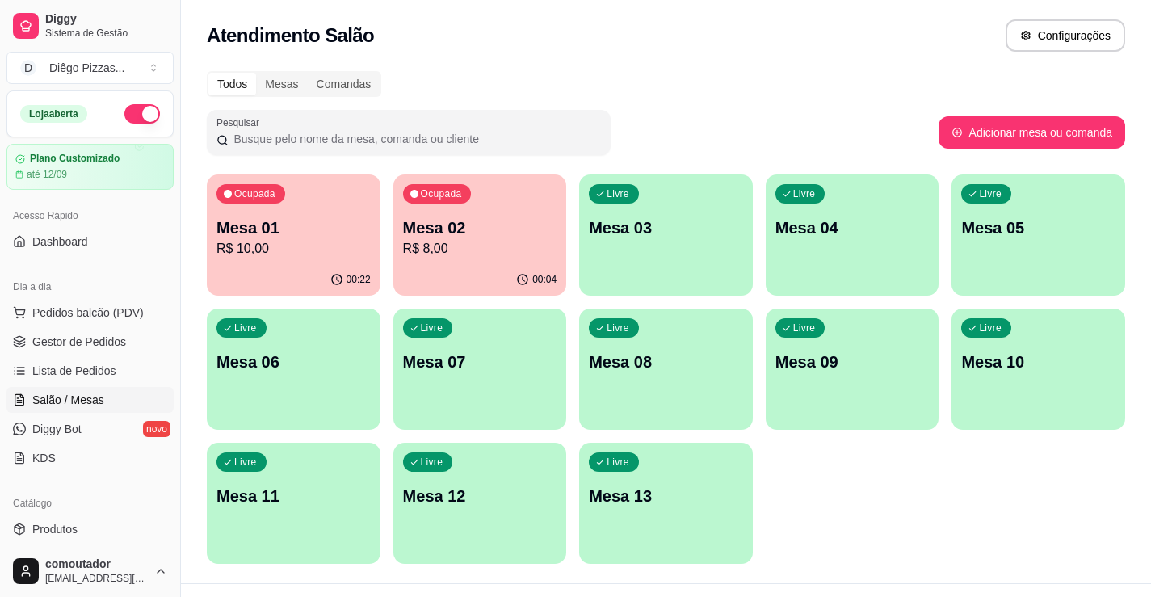
click at [387, 301] on div "Ocupada Mesa 01 R$ 10,00 00:22 Ocupada Mesa 02 R$ 8,00 00:04 Livre Mesa 03 Livr…" at bounding box center [666, 368] width 918 height 389
click at [422, 279] on div "00:04" at bounding box center [480, 280] width 174 height 32
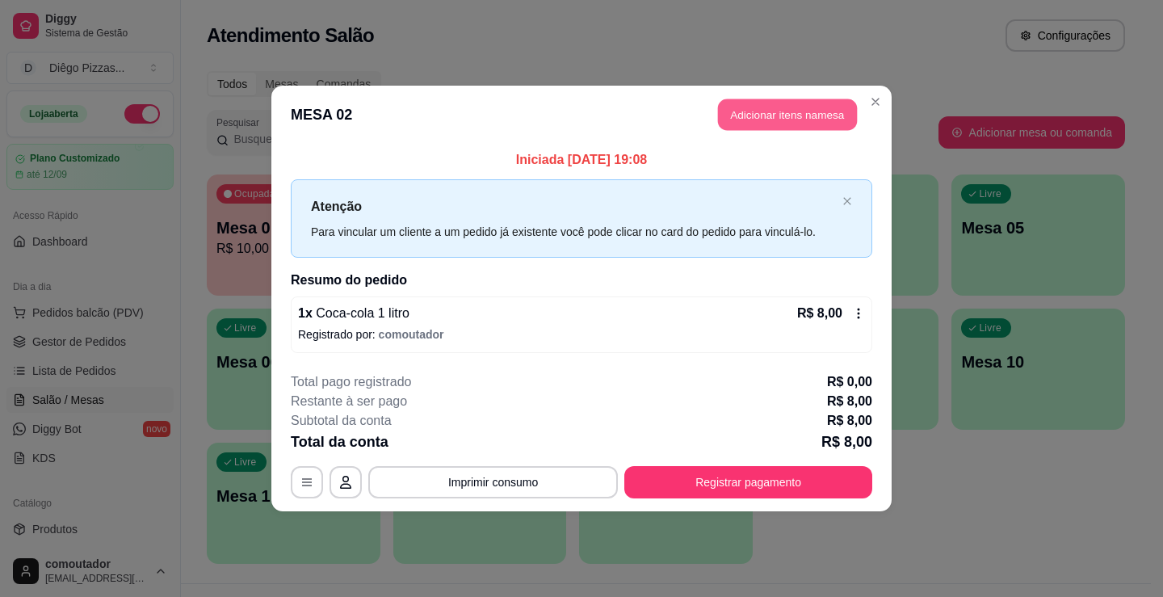
click at [776, 109] on button "Adicionar itens na mesa" at bounding box center [787, 115] width 139 height 32
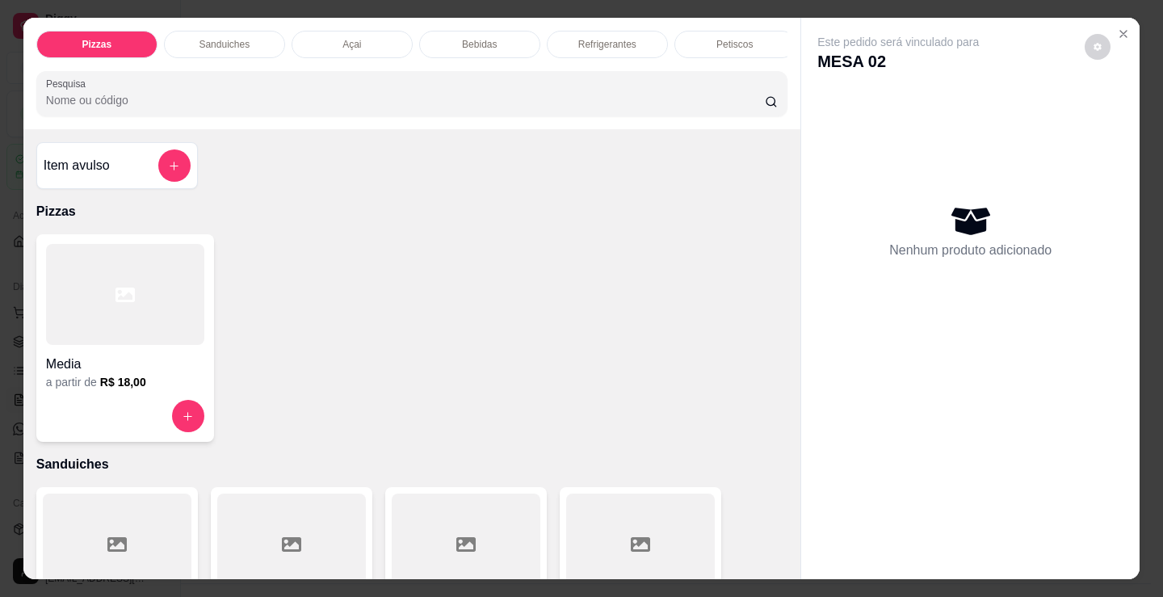
click at [102, 345] on div at bounding box center [125, 294] width 158 height 101
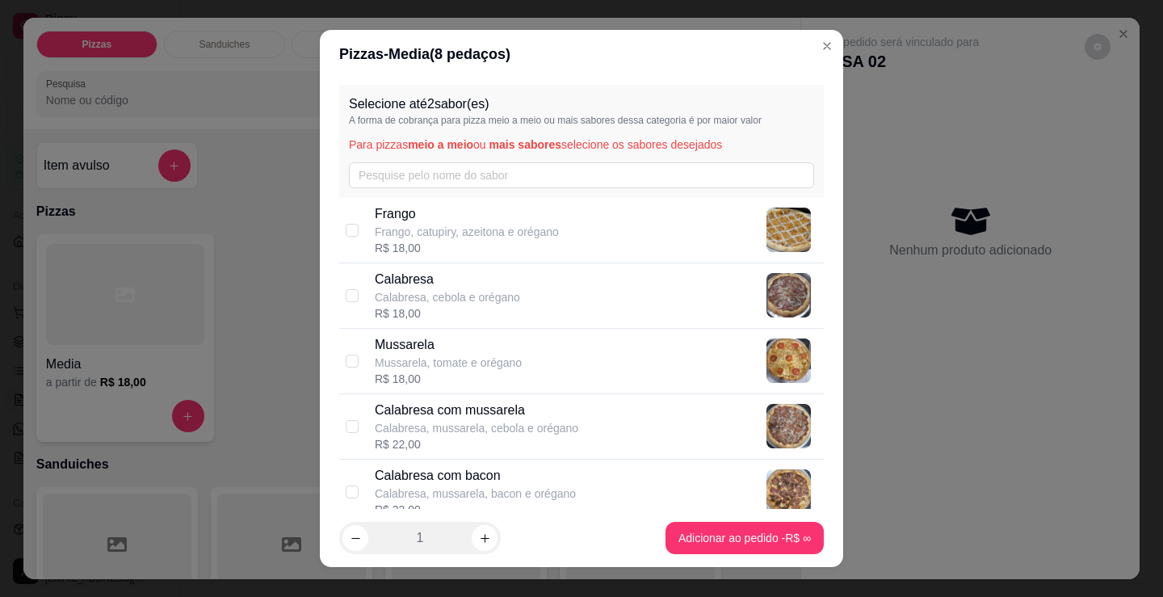
click at [482, 418] on p "Calabresa com mussarela" at bounding box center [477, 410] width 204 height 19
checkbox input "true"
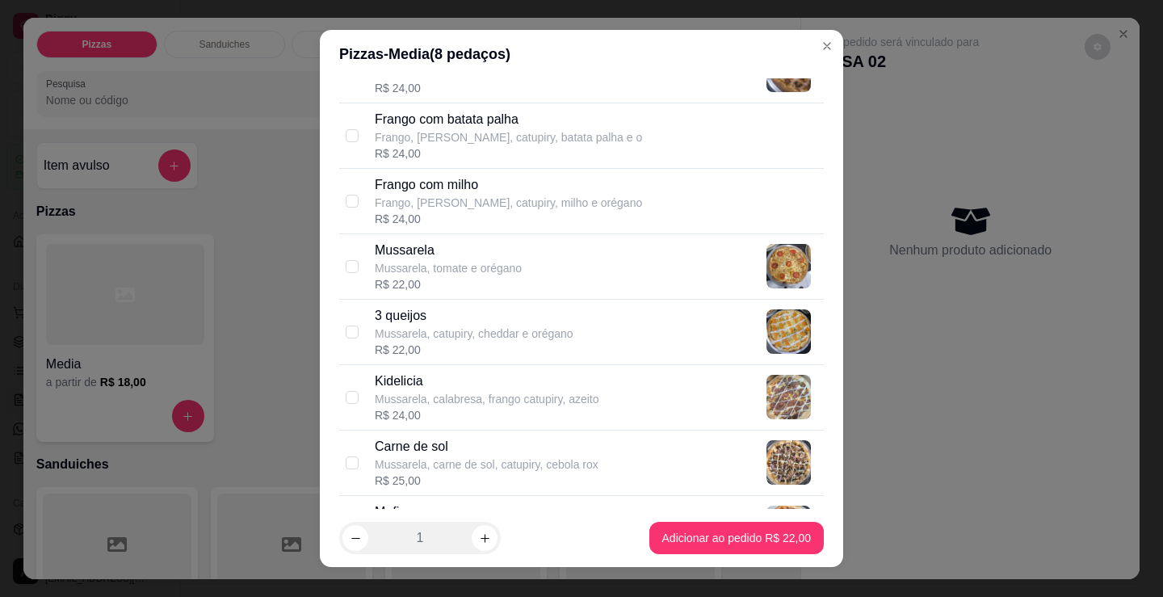
scroll to position [646, 0]
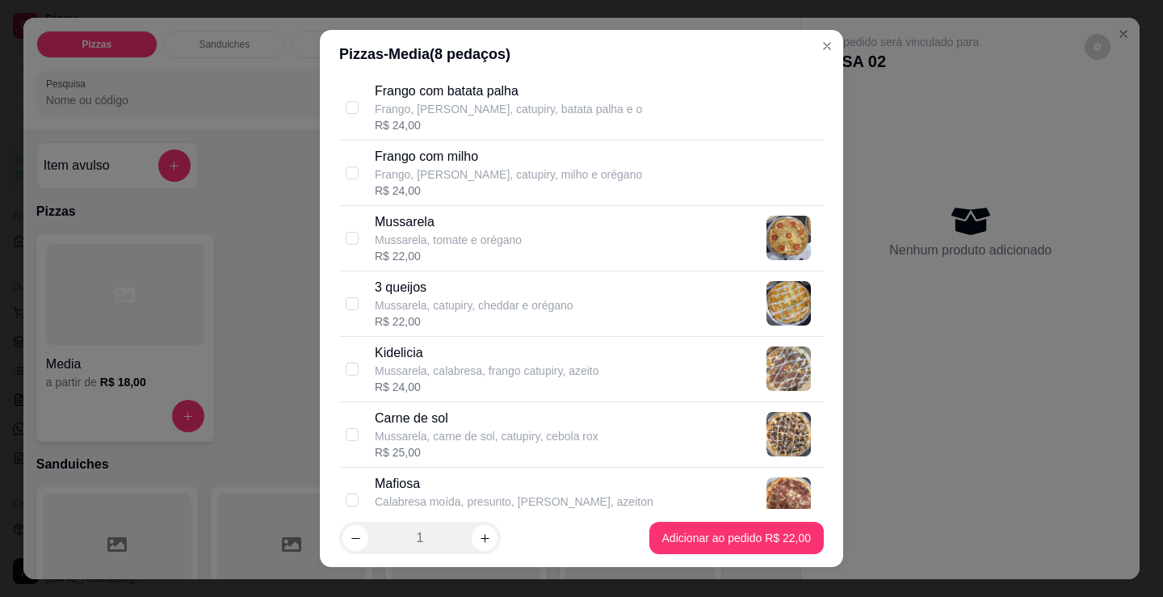
click at [523, 441] on p "Mussarela, carne de sol, catupiry, cebola rox" at bounding box center [487, 436] width 224 height 16
checkbox input "true"
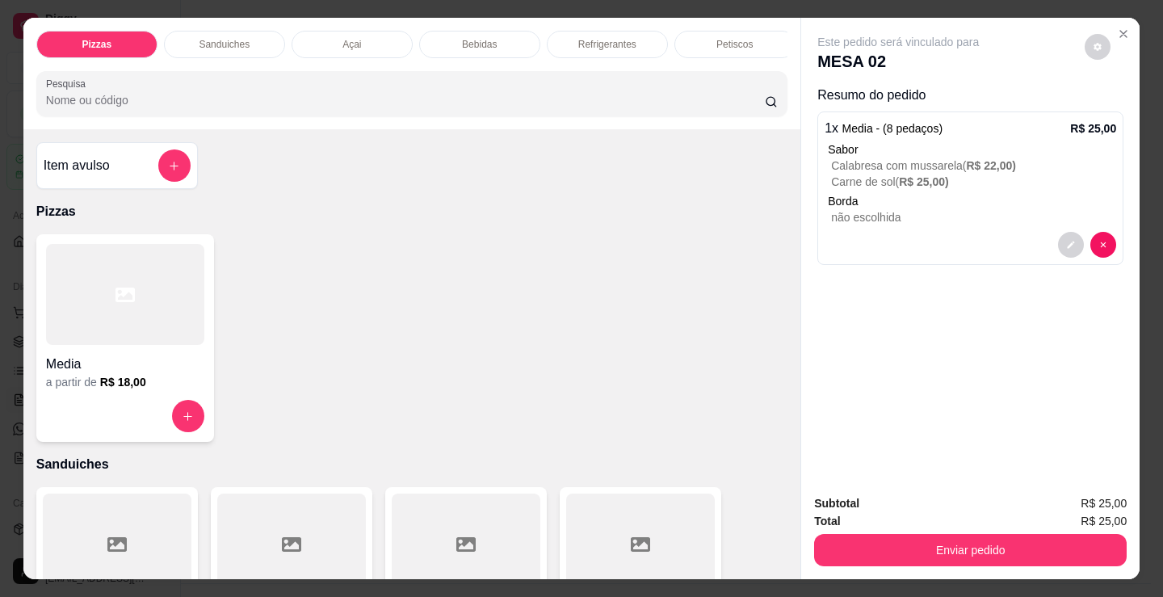
click at [90, 365] on h4 "Media" at bounding box center [125, 364] width 158 height 19
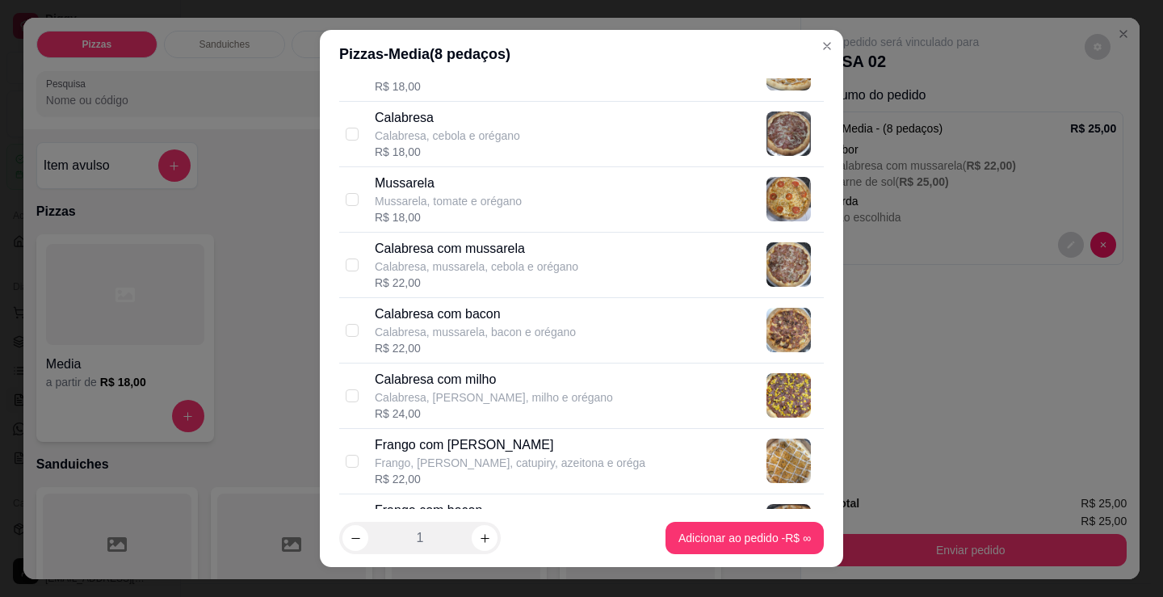
click at [475, 273] on p "Calabresa, mussarela, cebola e orégano" at bounding box center [477, 266] width 204 height 16
checkbox input "true"
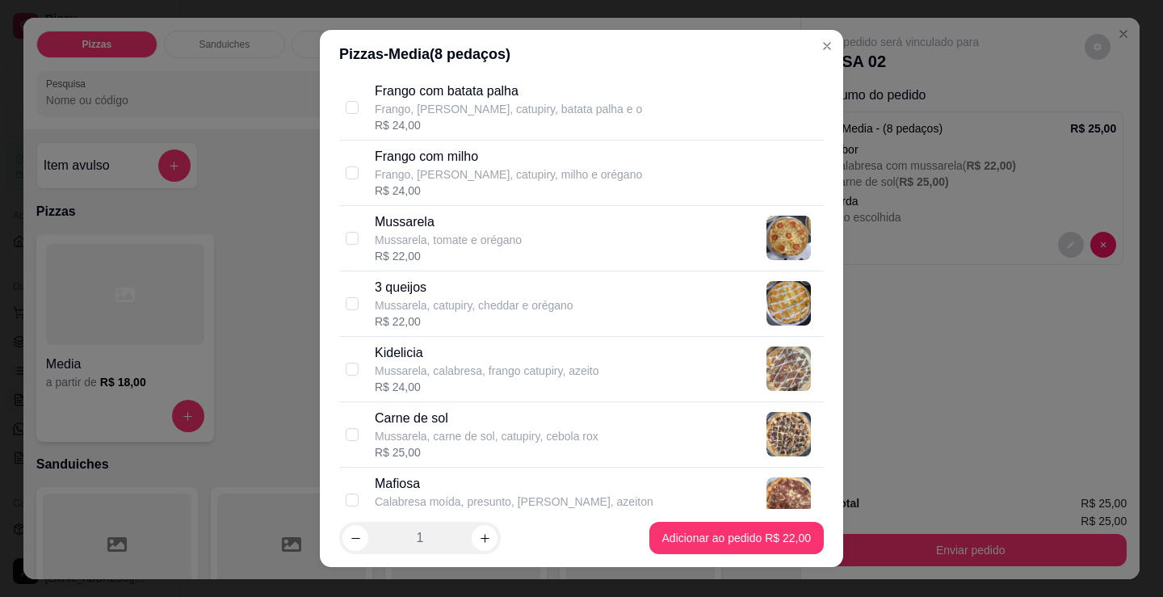
click at [469, 292] on p "3 queijos" at bounding box center [474, 287] width 199 height 19
checkbox input "true"
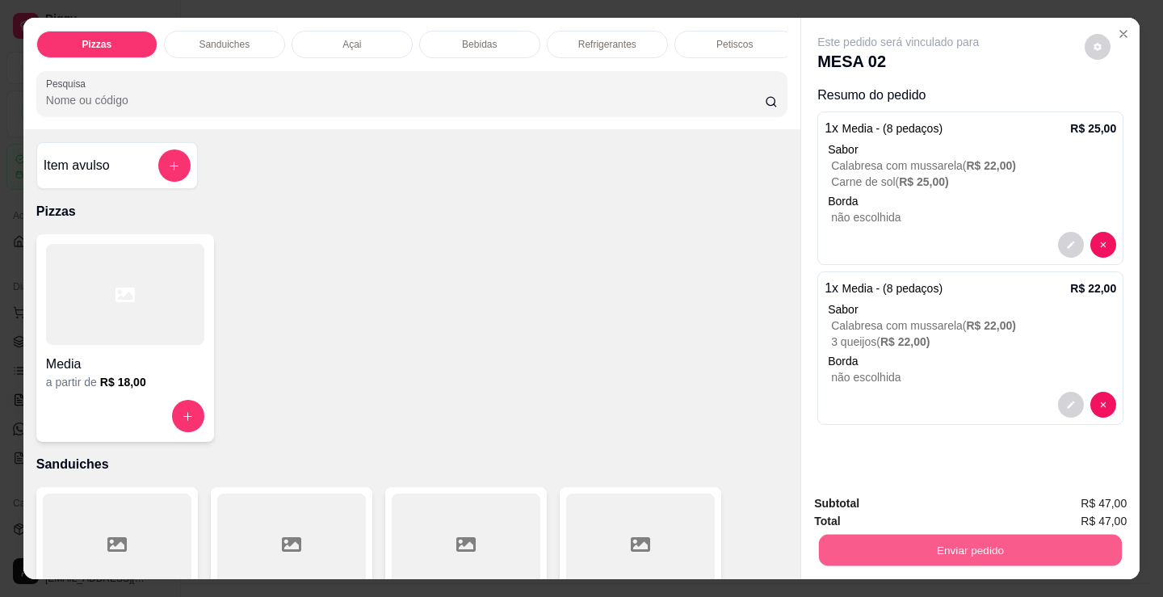
click at [990, 541] on button "Enviar pedido" at bounding box center [970, 550] width 303 height 32
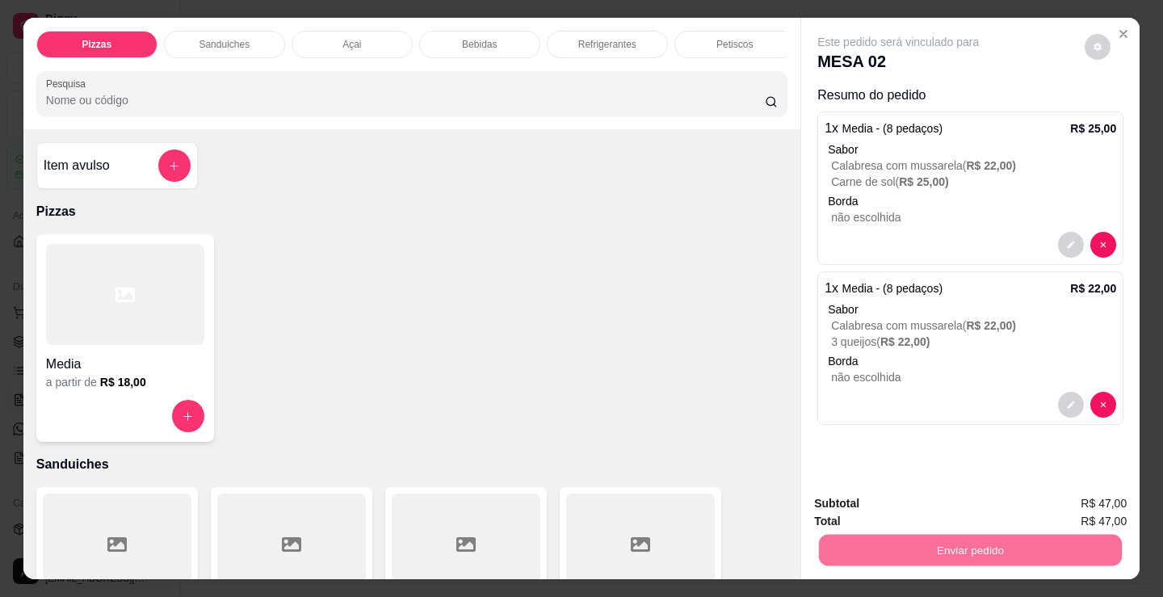
click at [892, 510] on button "Não registrar e enviar pedido" at bounding box center [917, 504] width 168 height 31
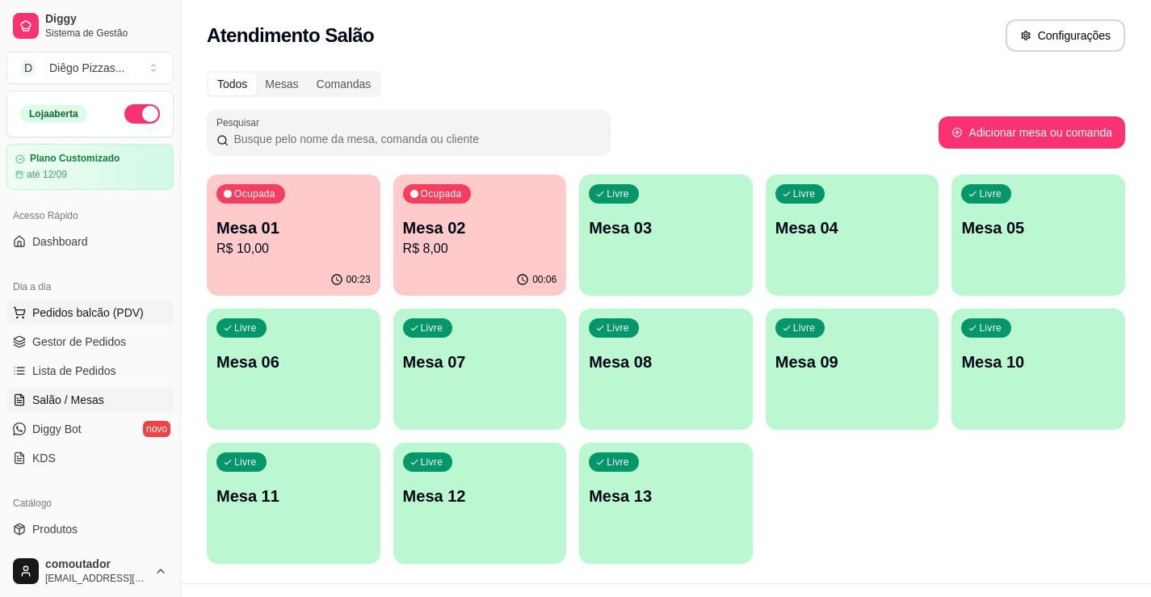
click at [63, 309] on span "Pedidos balcão (PDV)" at bounding box center [87, 313] width 111 height 16
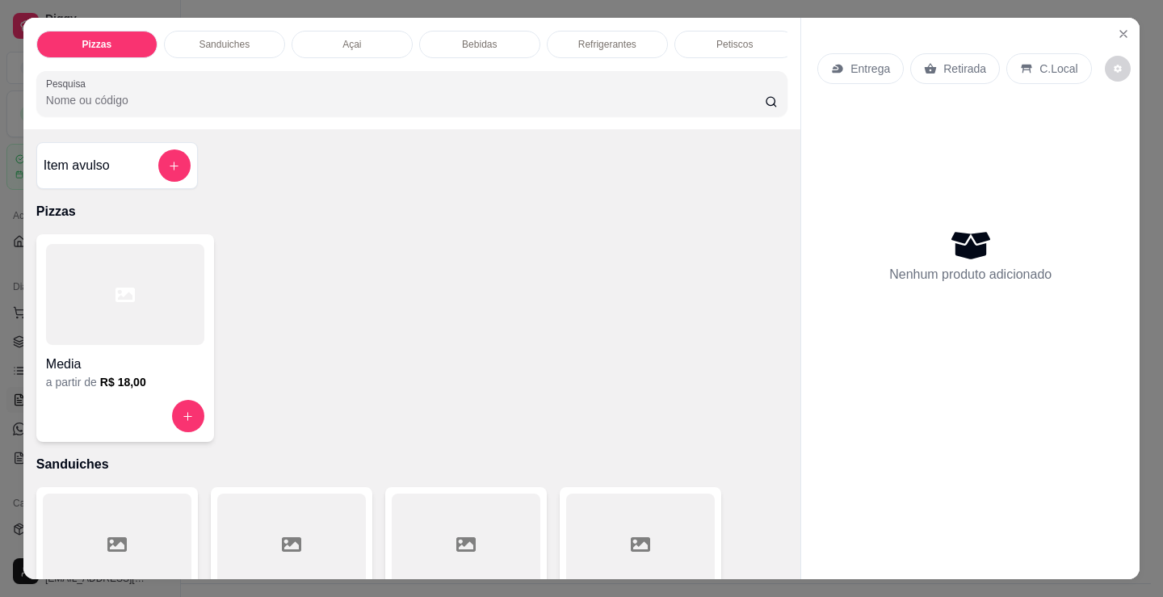
click at [116, 274] on div at bounding box center [125, 294] width 158 height 101
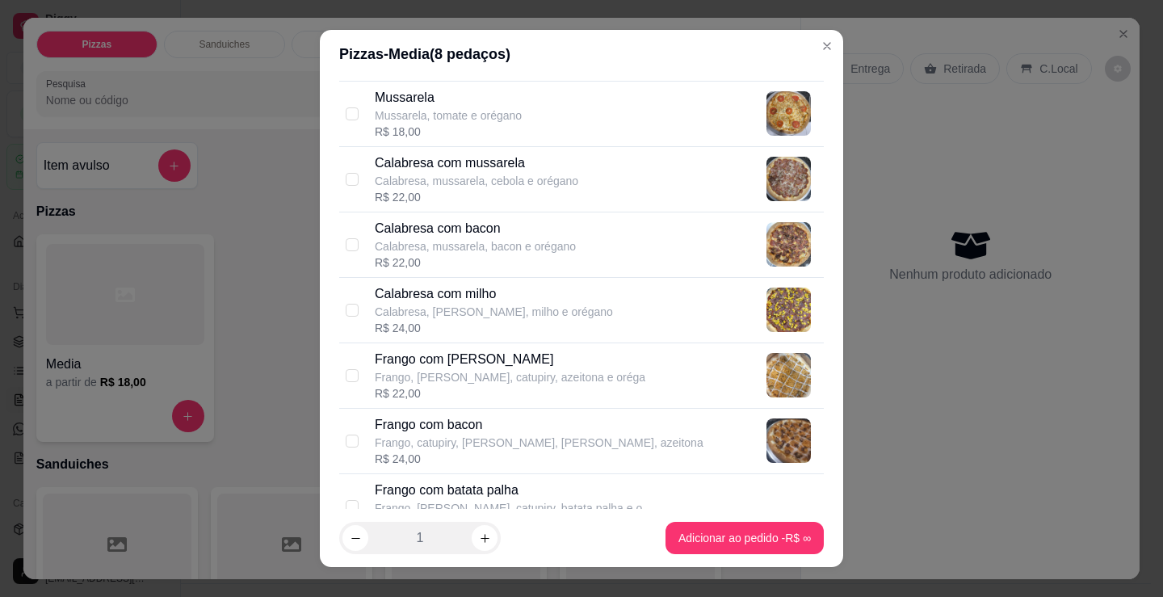
scroll to position [323, 0]
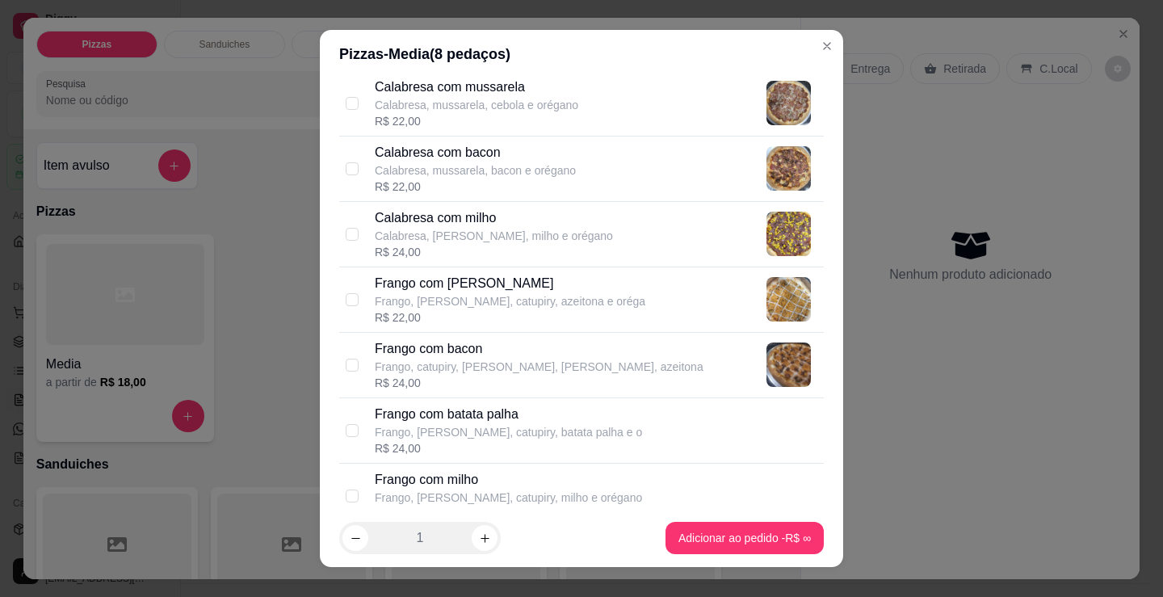
click at [454, 304] on p "Frango, [PERSON_NAME], catupiry, azeitona e oréga" at bounding box center [510, 301] width 271 height 16
checkbox input "true"
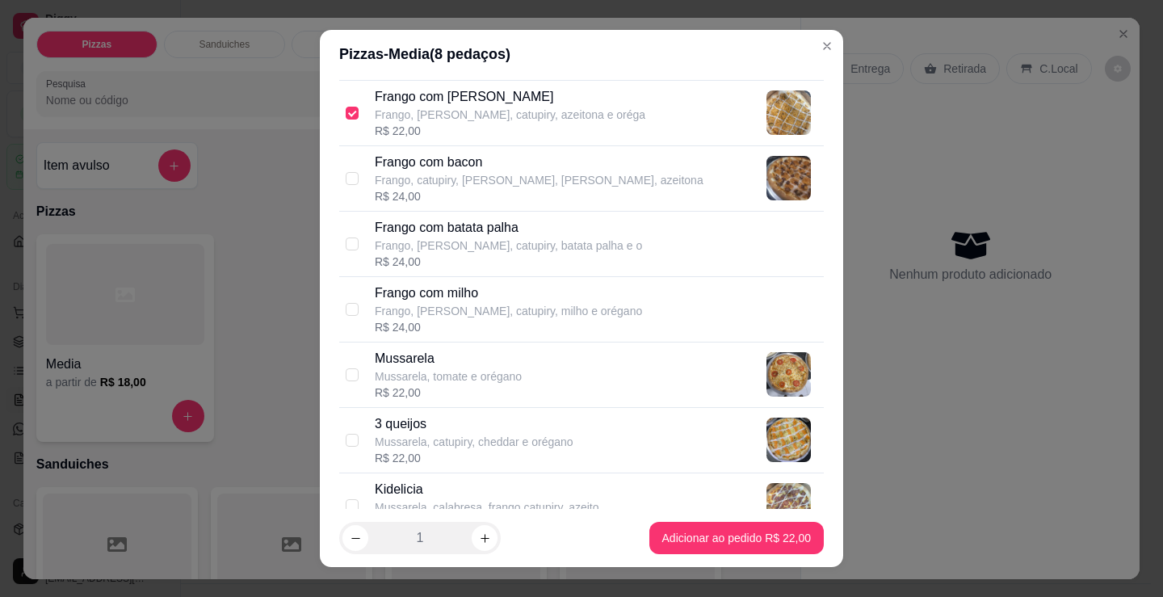
scroll to position [565, 0]
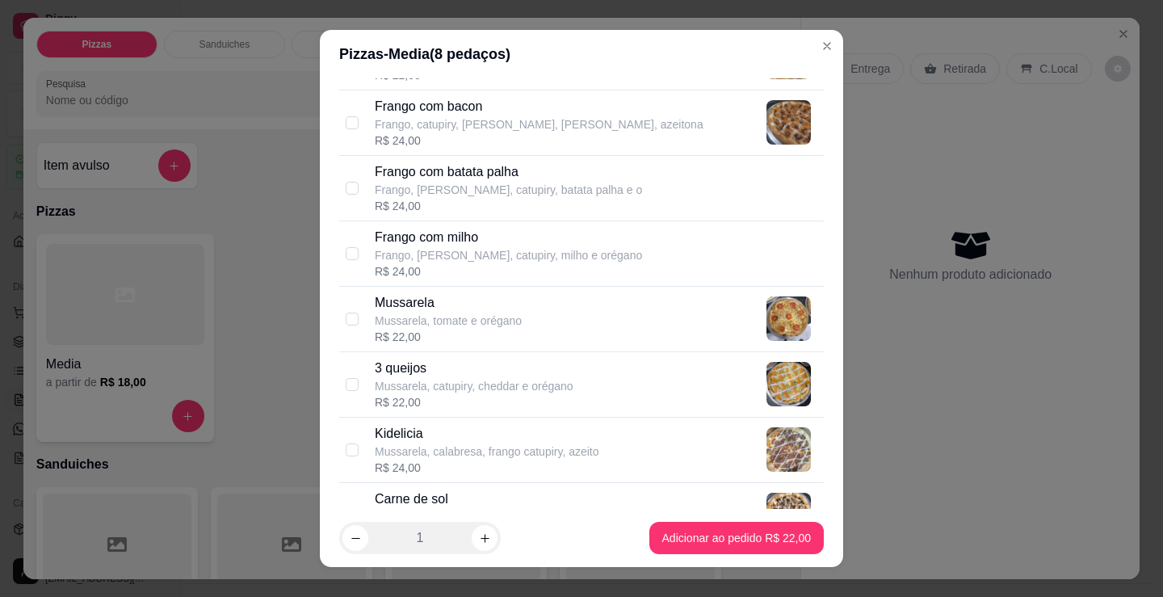
drag, startPoint x: 504, startPoint y: 491, endPoint x: 577, endPoint y: 513, distance: 75.9
click at [504, 494] on p "Carne de sol" at bounding box center [487, 499] width 224 height 19
checkbox input "true"
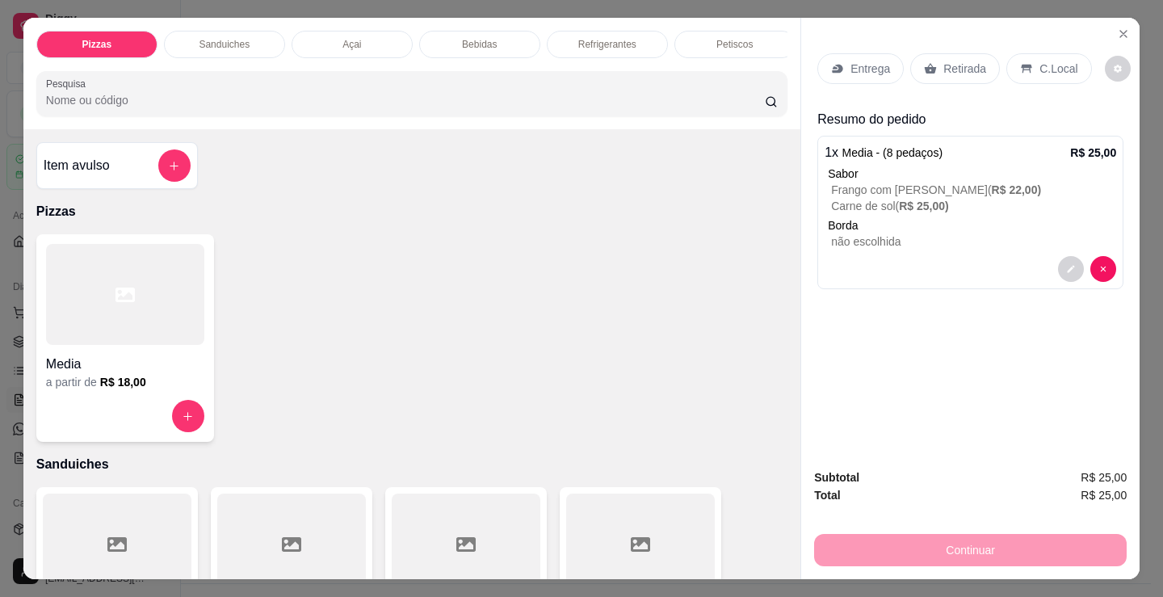
click at [851, 61] on p "Entrega" at bounding box center [871, 69] width 40 height 16
click at [948, 64] on p "Retirada" at bounding box center [965, 69] width 43 height 16
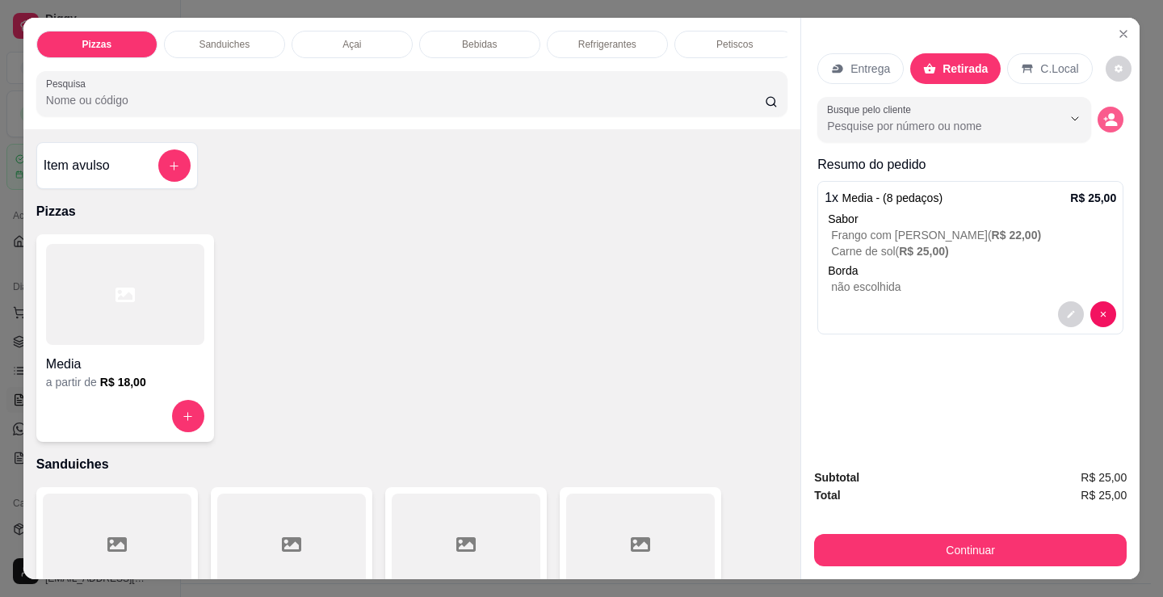
click at [1098, 114] on button "decrease-product-quantity" at bounding box center [1111, 120] width 26 height 26
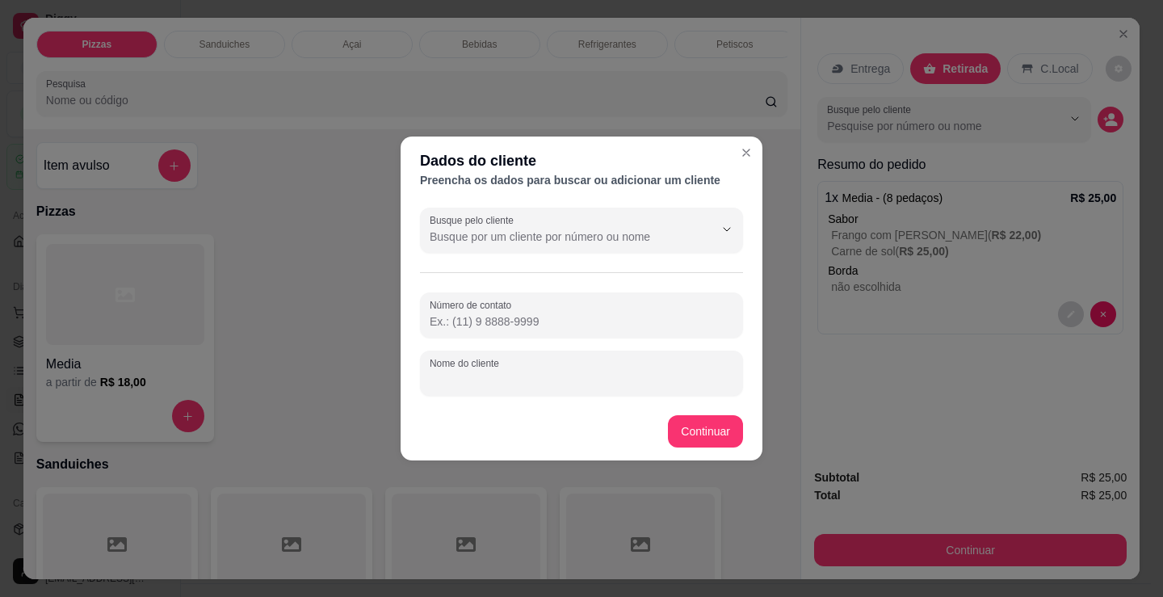
click at [607, 386] on input "Nome do cliente" at bounding box center [582, 380] width 304 height 16
type input "van"
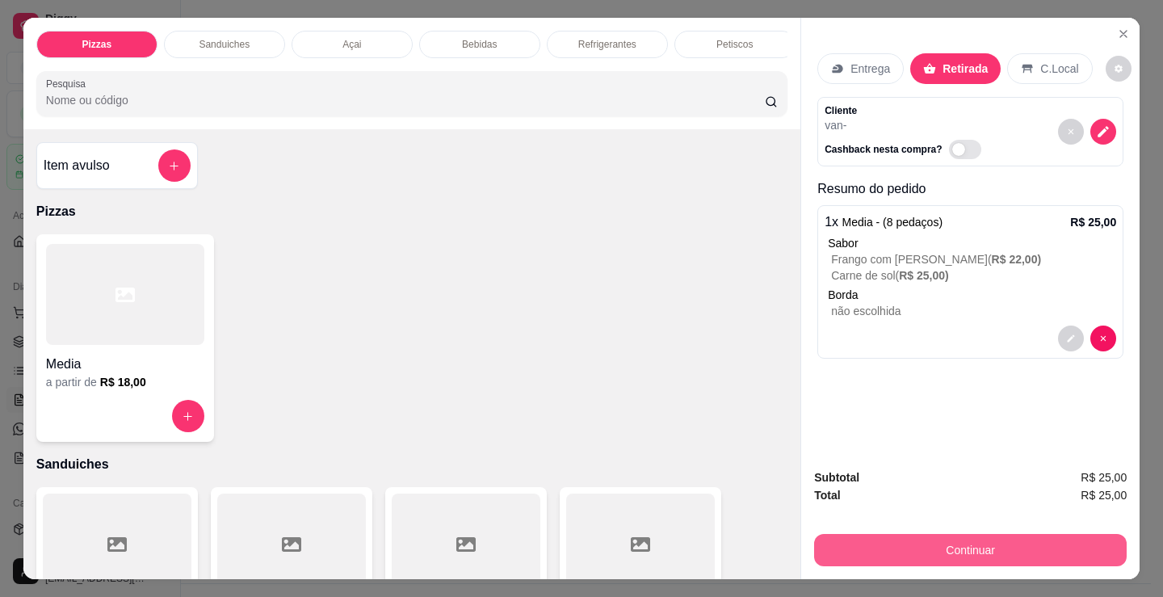
click at [901, 548] on button "Continuar" at bounding box center [970, 550] width 313 height 32
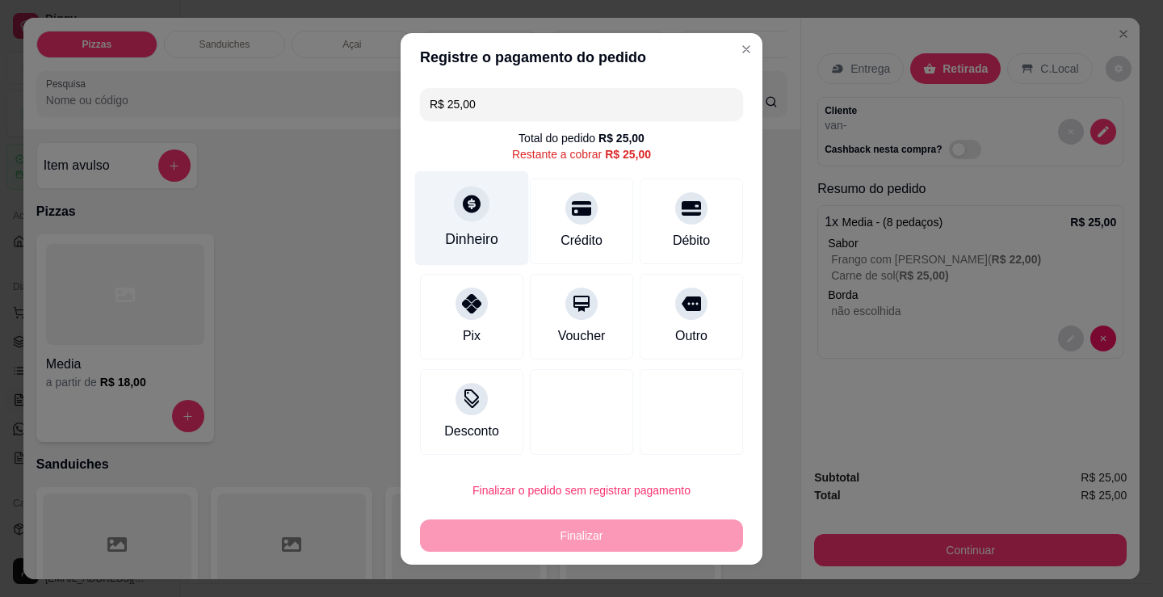
click at [470, 228] on div "Dinheiro" at bounding box center [472, 217] width 114 height 95
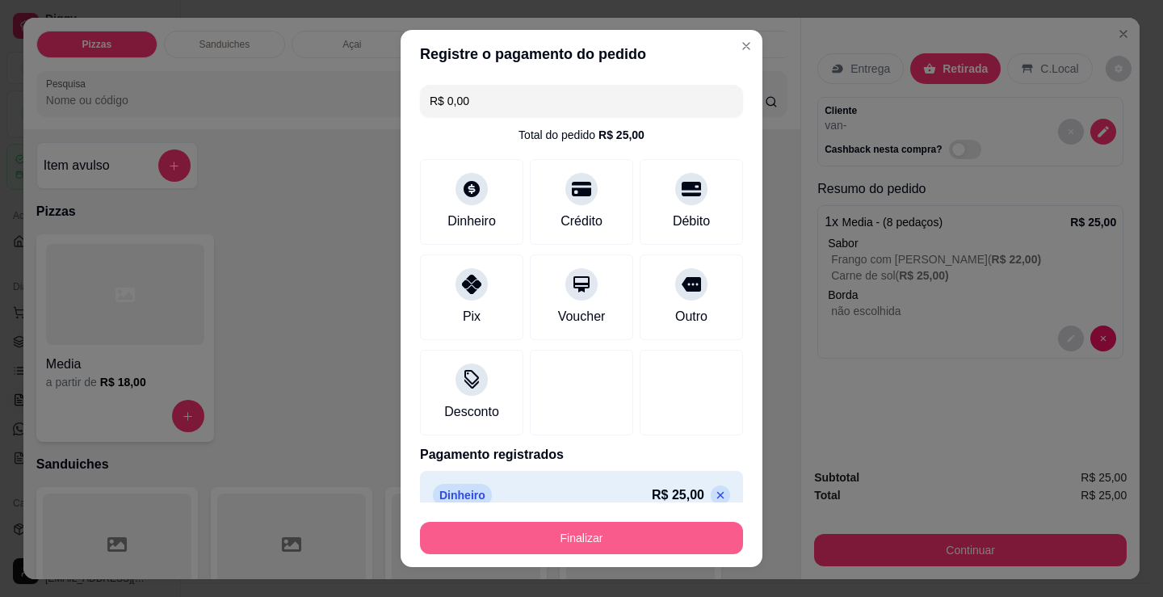
click at [606, 531] on button "Finalizar" at bounding box center [581, 538] width 323 height 32
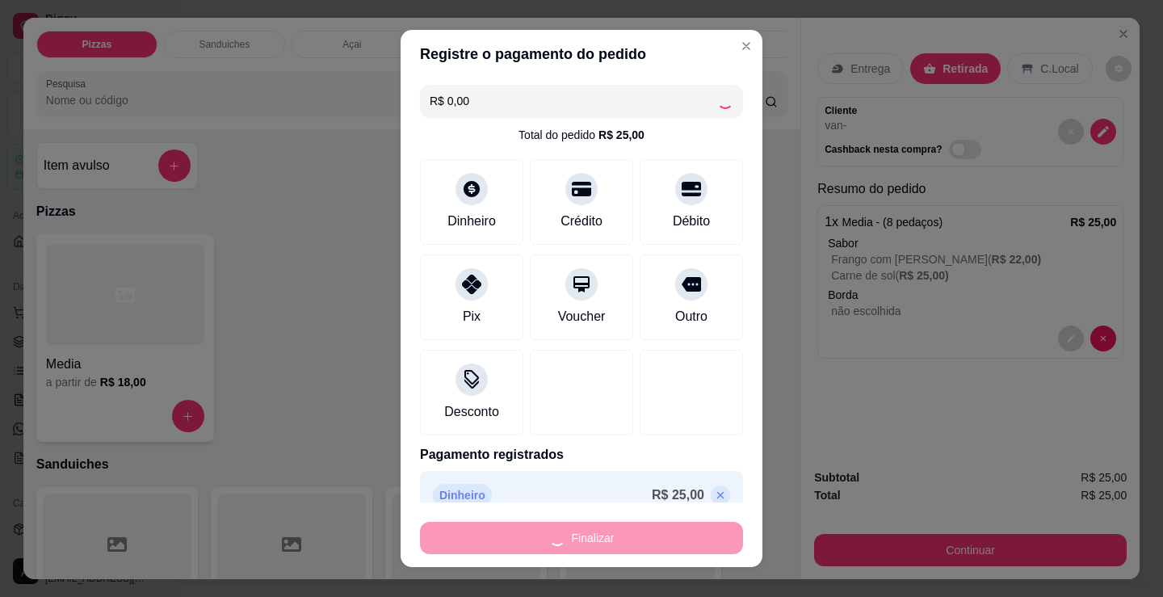
type input "-R$ 25,00"
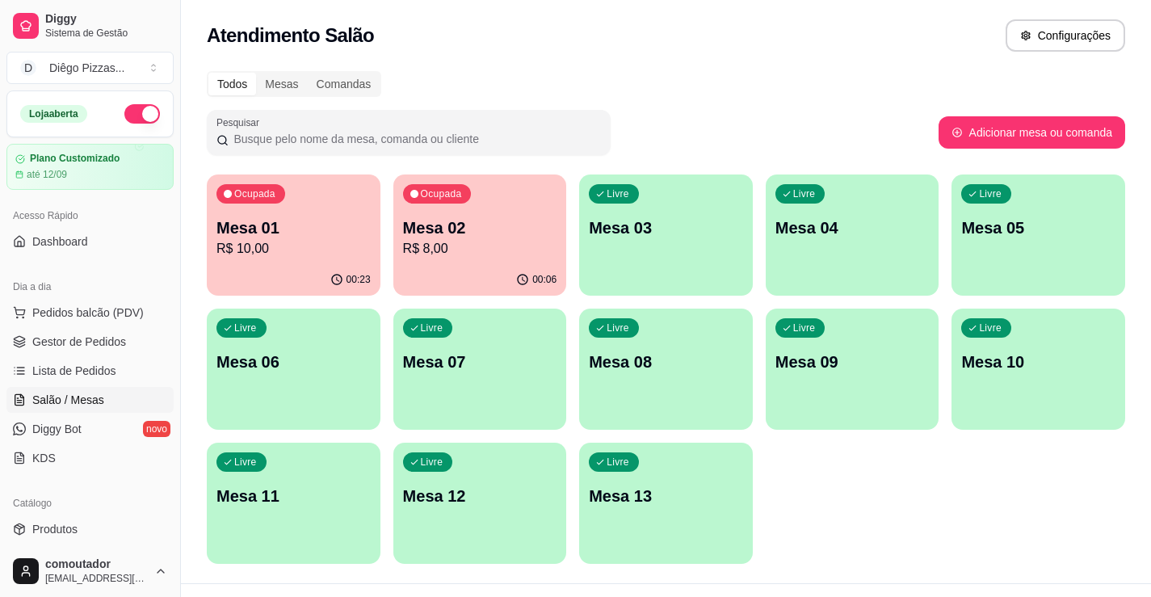
click at [484, 247] on p "R$ 8,00" at bounding box center [480, 248] width 154 height 19
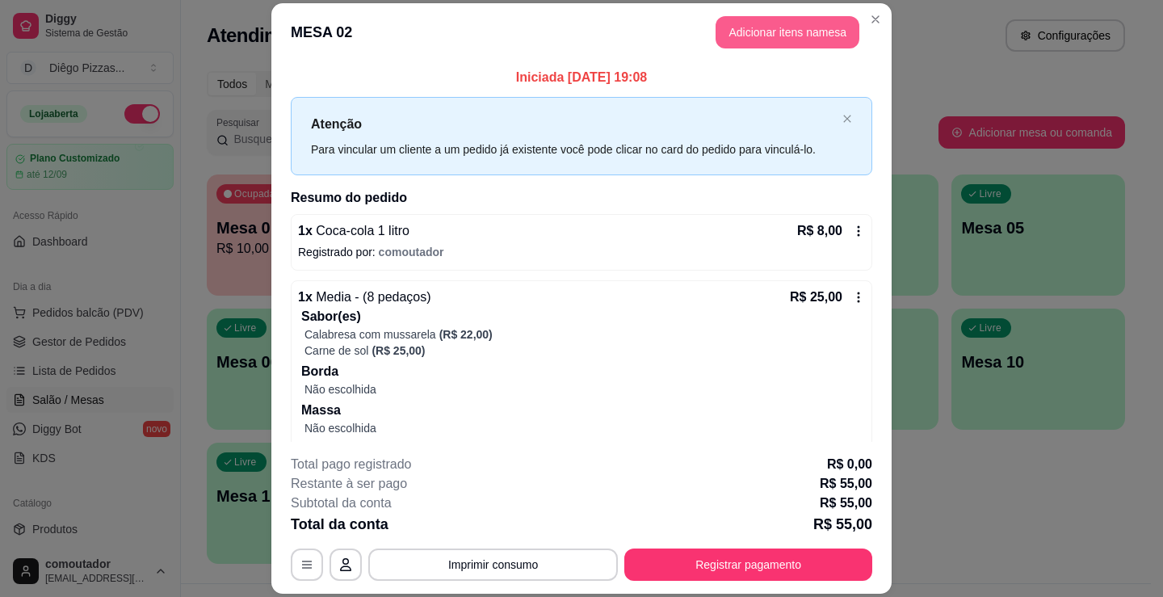
click at [765, 36] on button "Adicionar itens na mesa" at bounding box center [788, 32] width 144 height 32
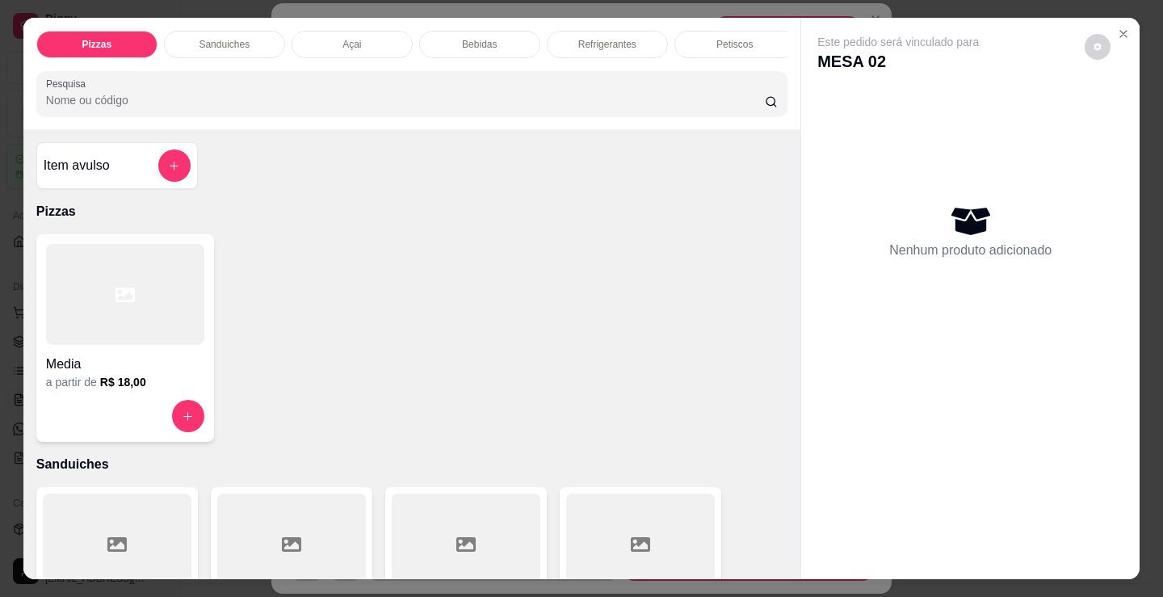
click at [172, 306] on div at bounding box center [125, 294] width 158 height 101
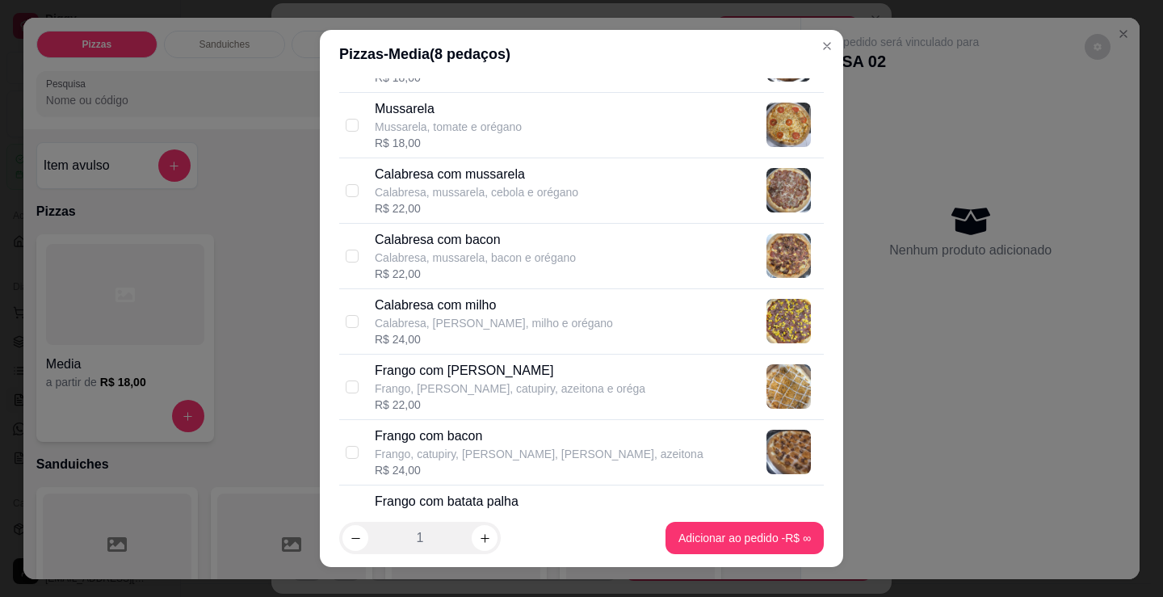
scroll to position [242, 0]
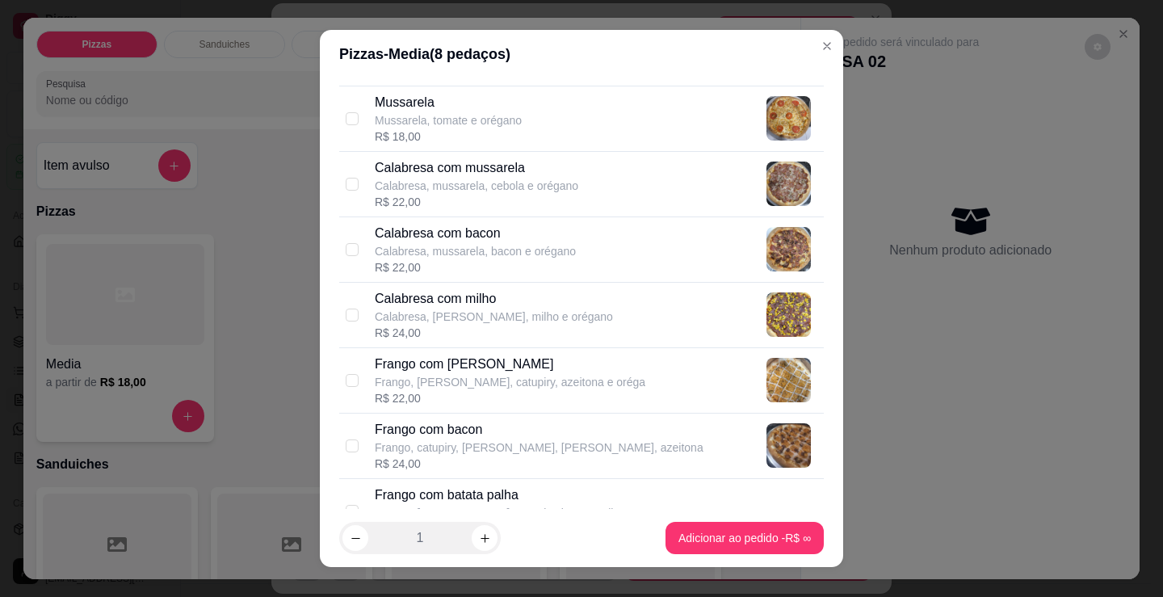
click at [490, 383] on p "Frango, [PERSON_NAME], catupiry, azeitona e oréga" at bounding box center [510, 382] width 271 height 16
checkbox input "true"
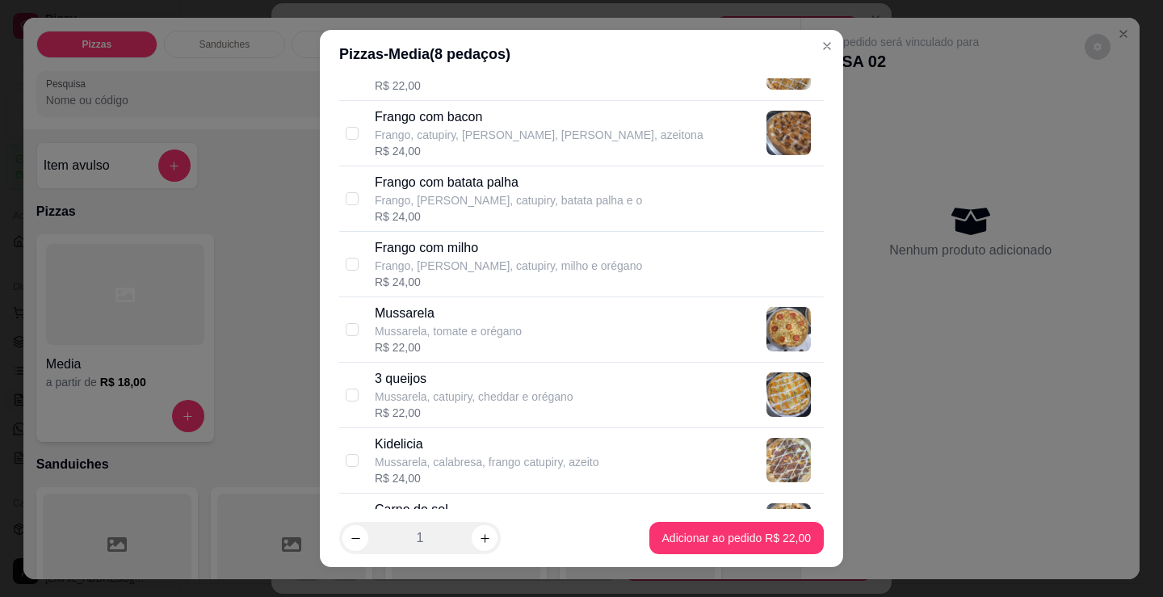
scroll to position [565, 0]
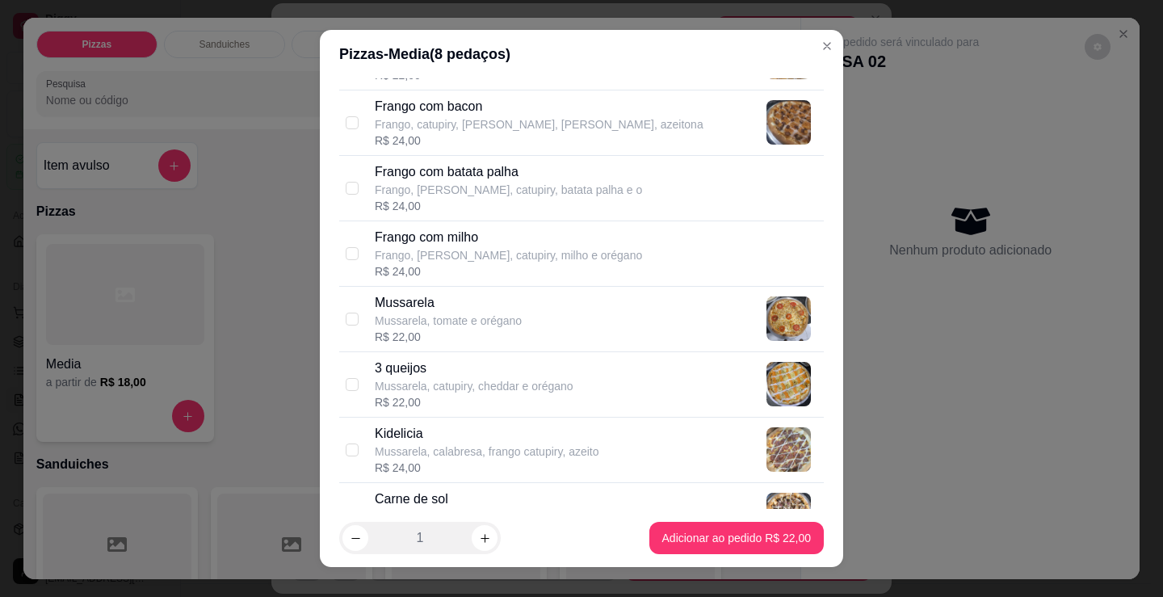
click at [501, 490] on p "Carne de sol" at bounding box center [487, 499] width 224 height 19
checkbox input "true"
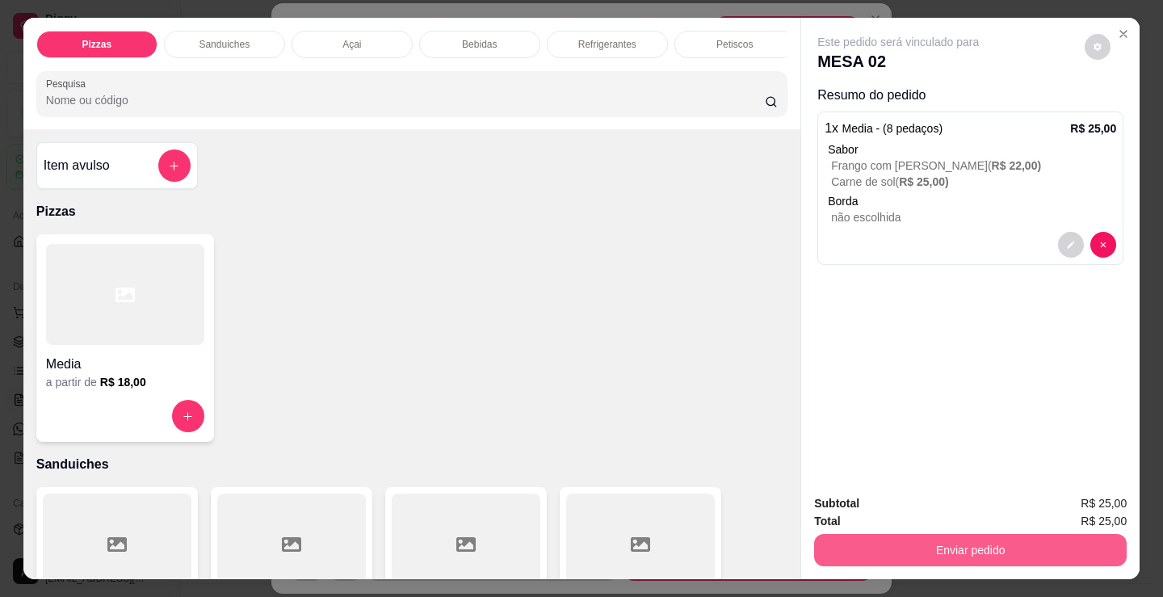
click at [929, 535] on button "Enviar pedido" at bounding box center [970, 550] width 313 height 32
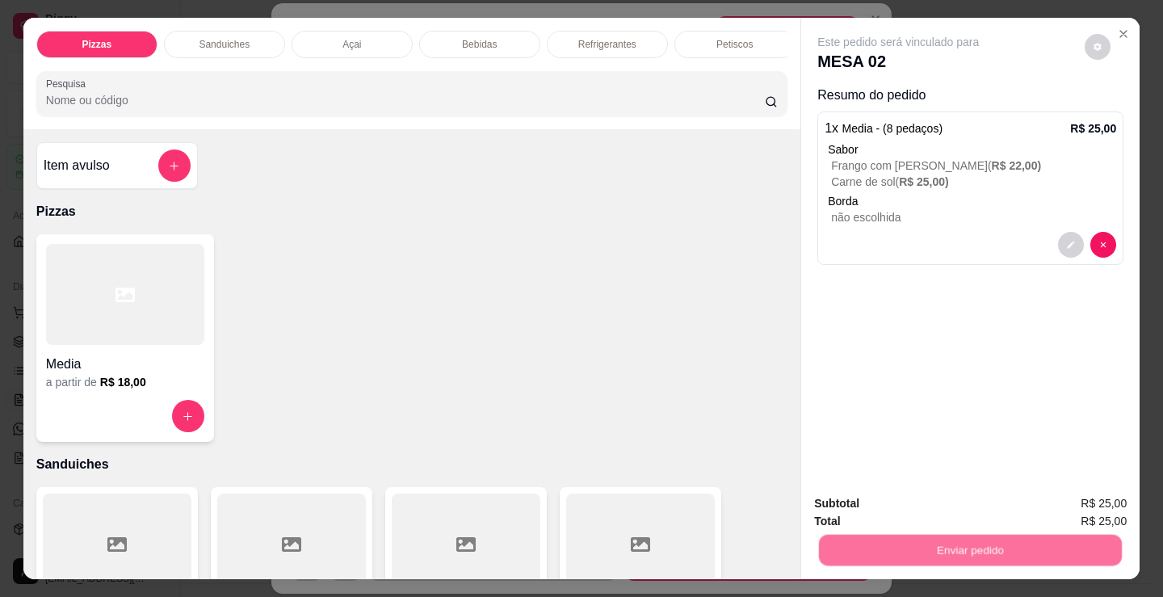
click at [868, 506] on button "Não registrar e enviar pedido" at bounding box center [917, 504] width 168 height 31
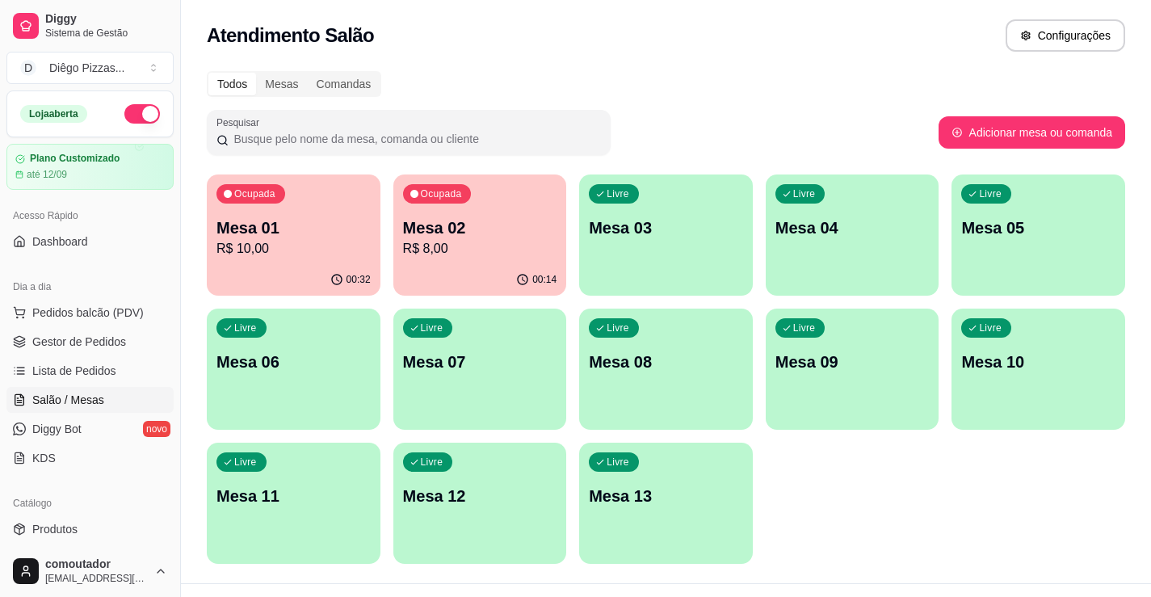
click at [831, 557] on div "Ocupada Mesa 01 R$ 10,00 00:32 Ocupada Mesa 02 R$ 8,00 00:14 Livre Mesa 03 Livr…" at bounding box center [666, 368] width 918 height 389
click at [445, 217] on p "Mesa 02" at bounding box center [479, 228] width 149 height 22
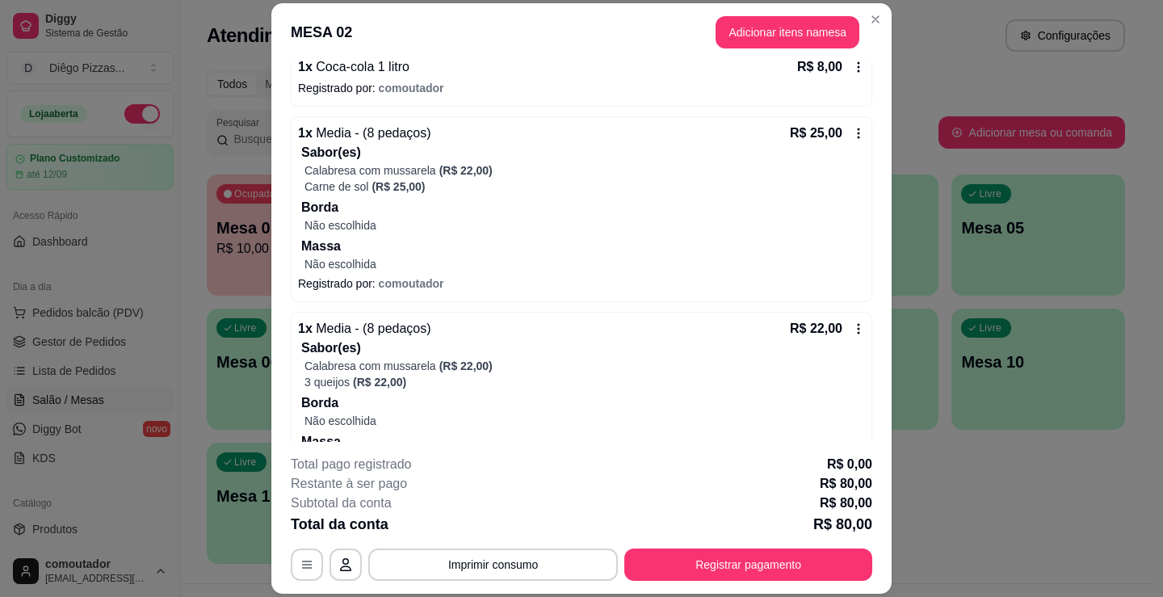
scroll to position [421, 0]
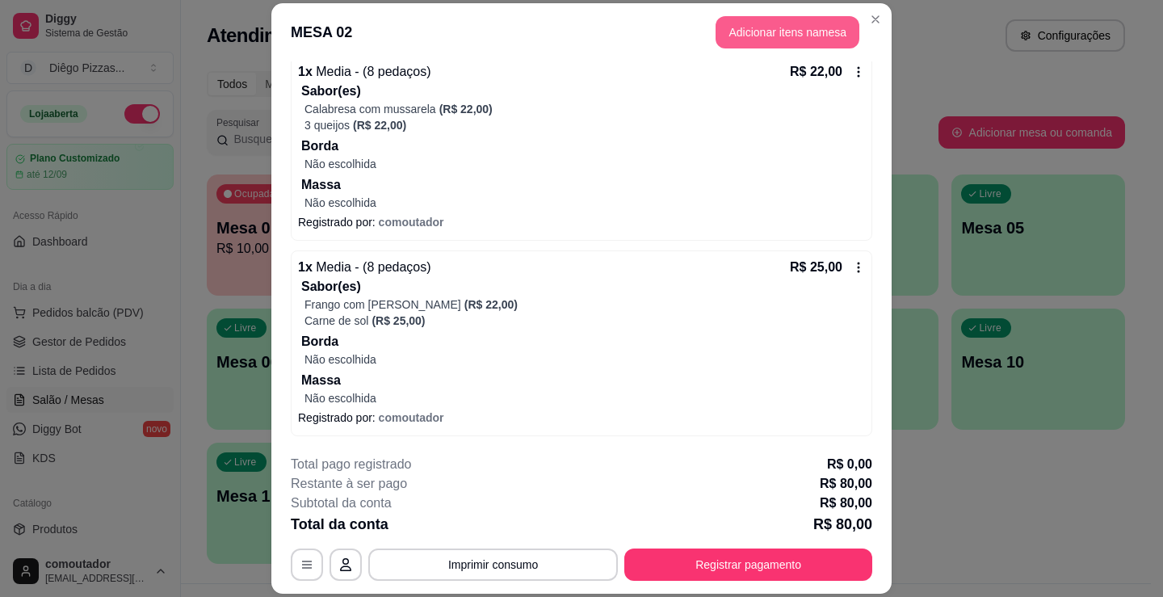
click at [793, 46] on button "Adicionar itens na mesa" at bounding box center [788, 32] width 144 height 32
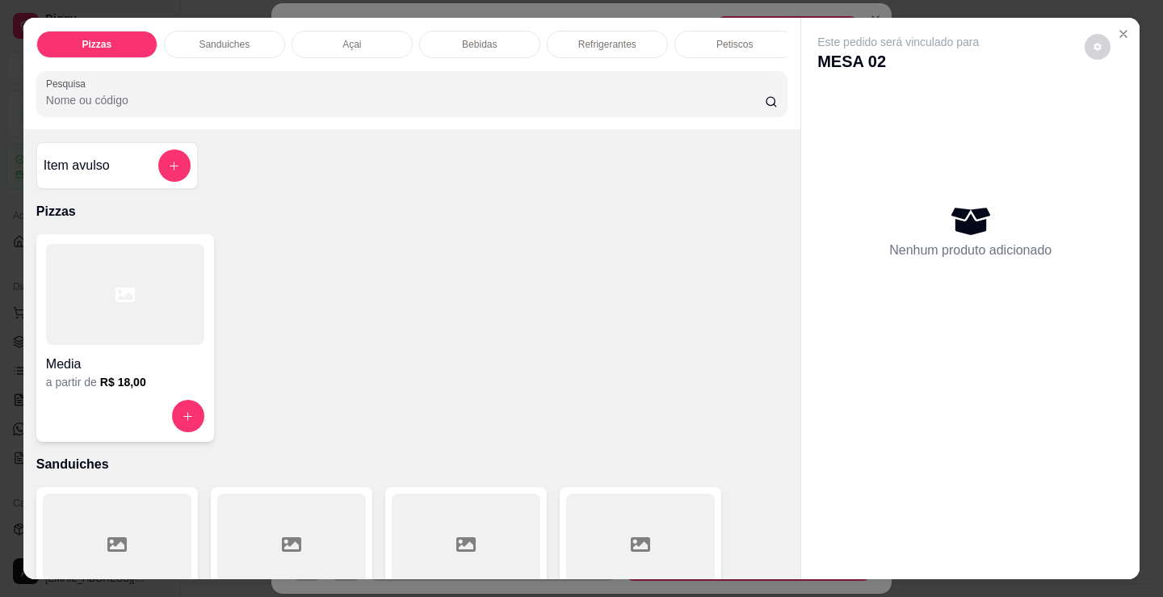
click at [580, 38] on p "Refrigerantes" at bounding box center [607, 44] width 58 height 13
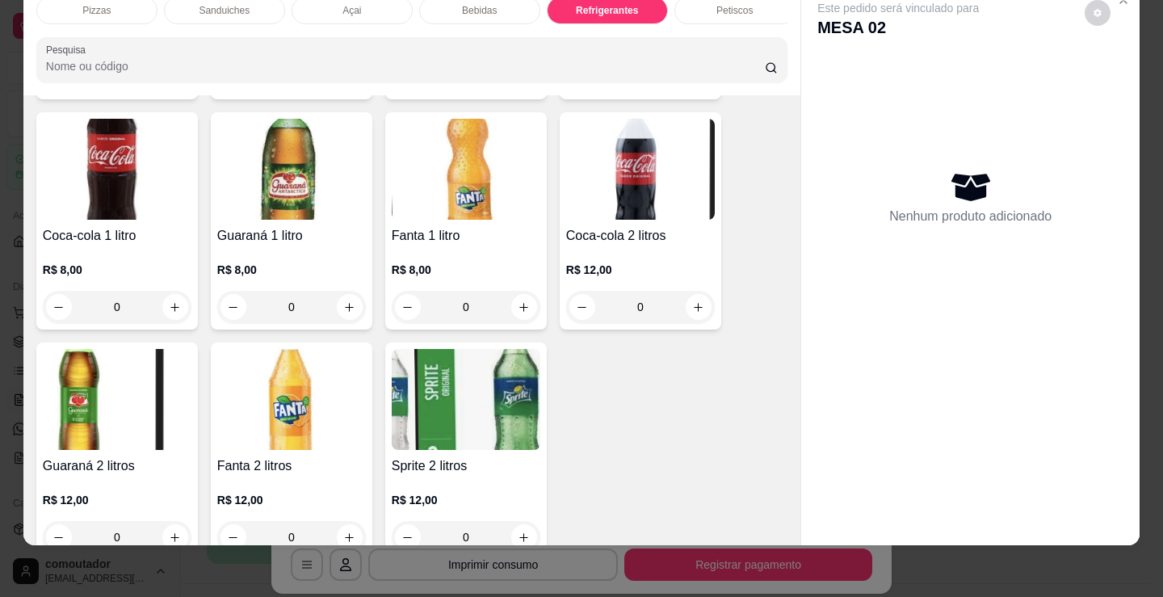
scroll to position [4680, 0]
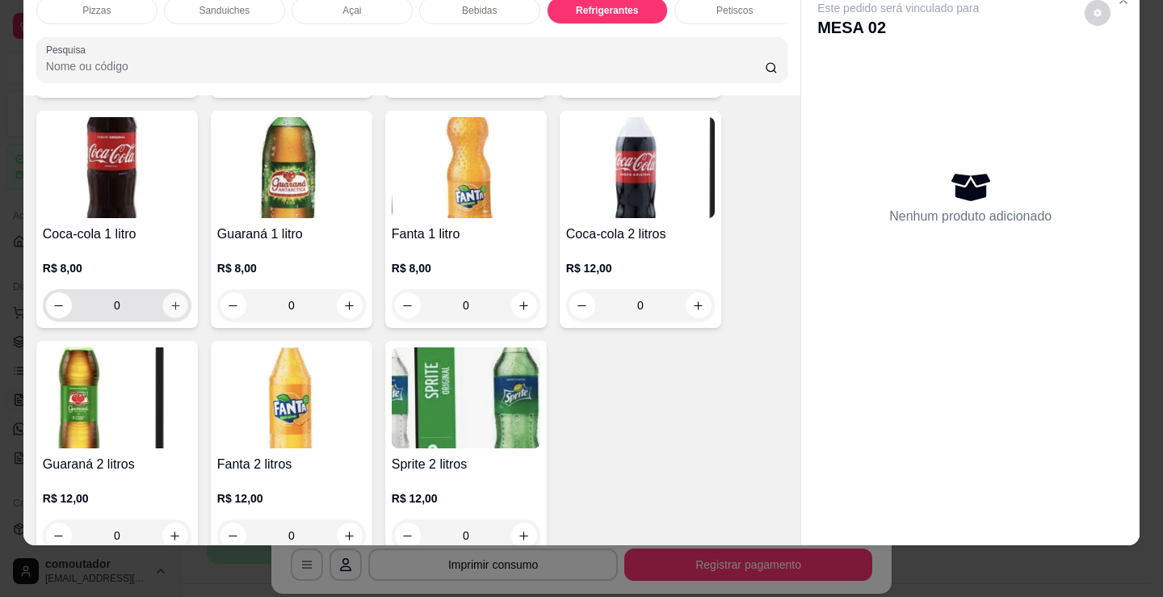
click at [164, 298] on button "increase-product-quantity" at bounding box center [174, 305] width 25 height 25
type input "1"
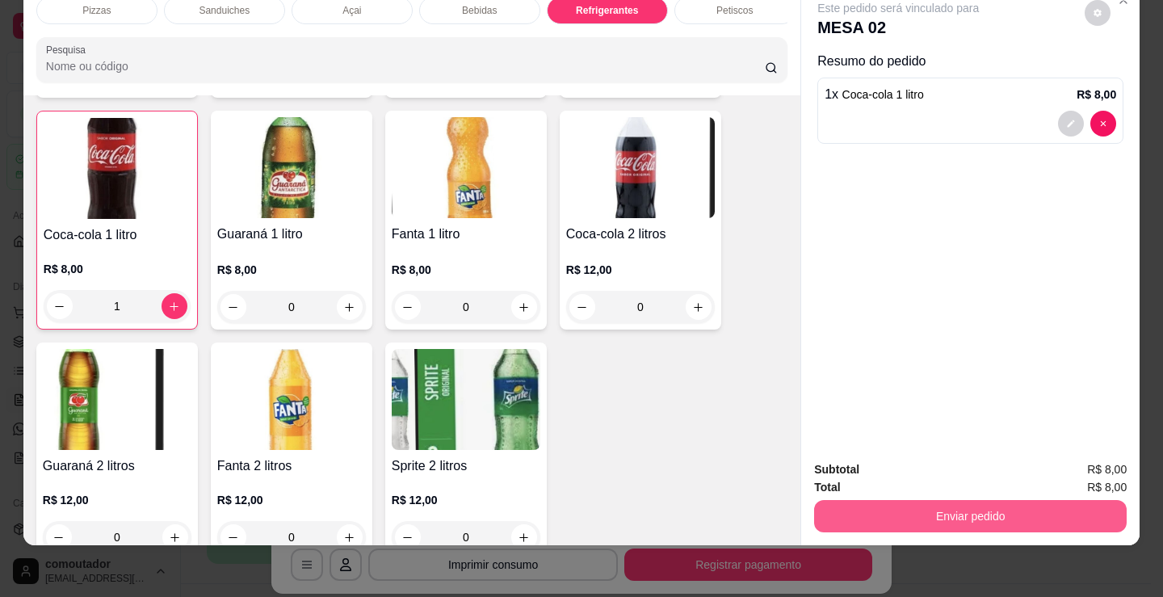
click at [872, 503] on button "Enviar pedido" at bounding box center [970, 516] width 313 height 32
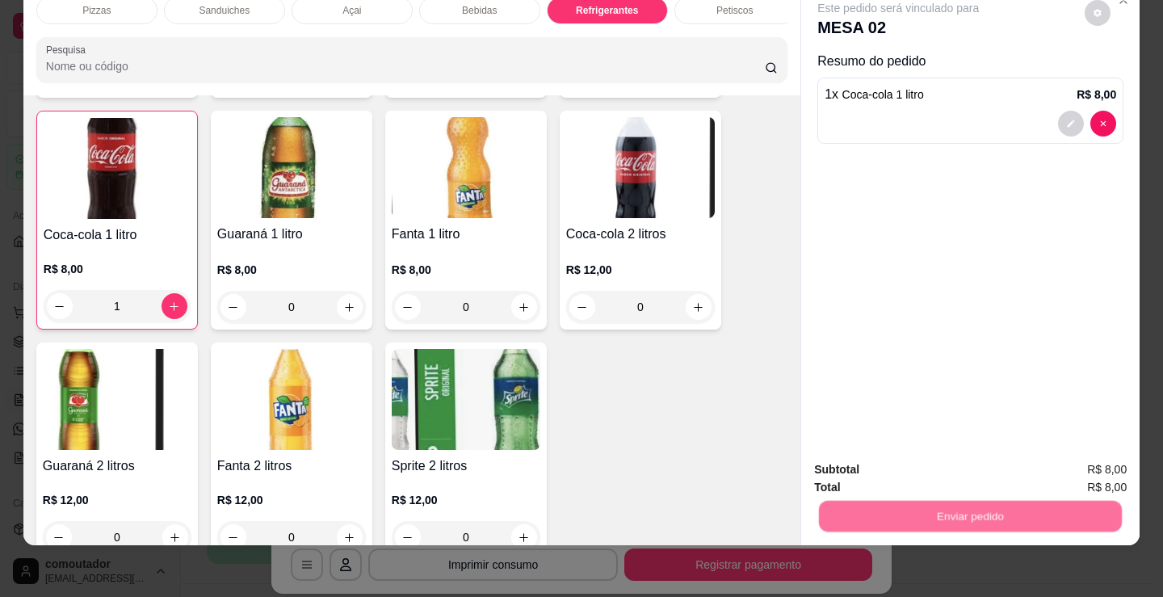
click at [868, 470] on button "Não registrar e enviar pedido" at bounding box center [917, 464] width 168 height 31
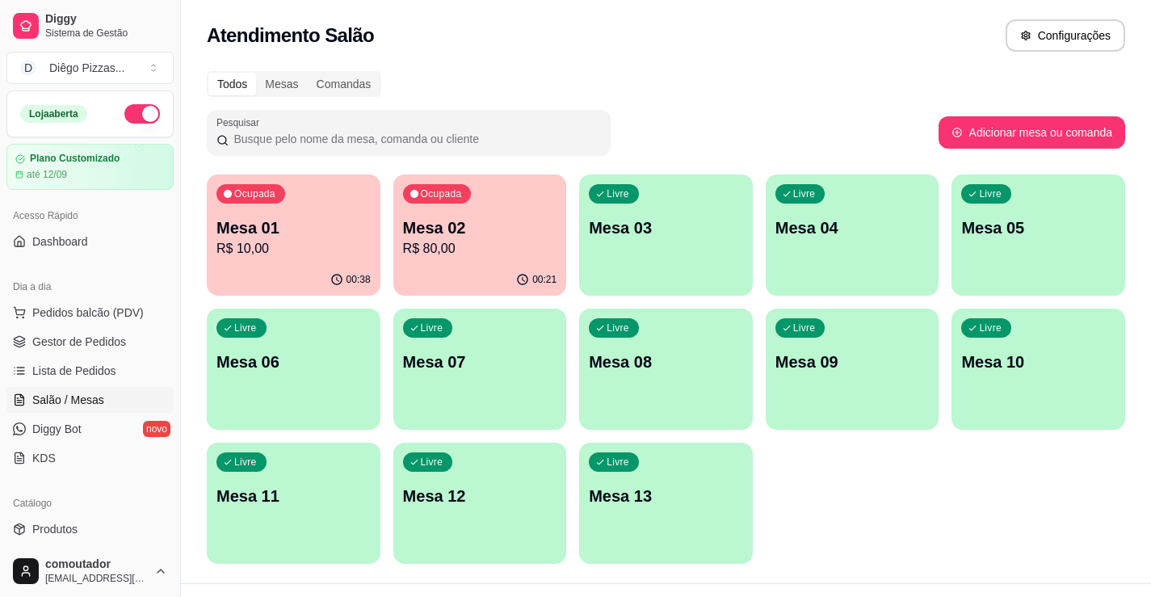
click at [715, 267] on div "Livre Mesa 03" at bounding box center [666, 225] width 174 height 102
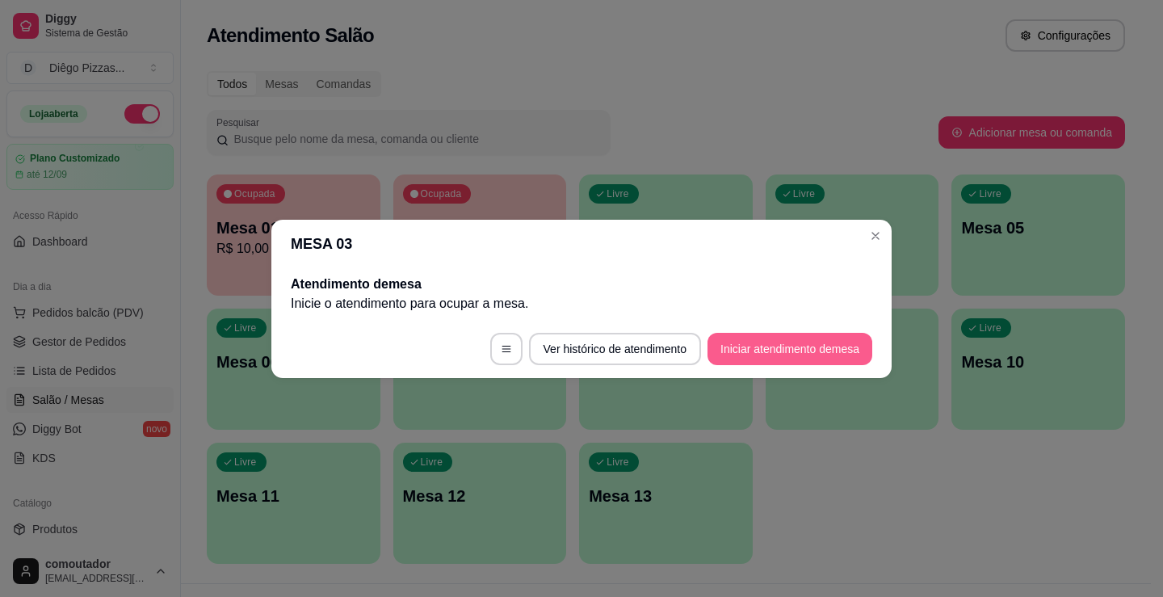
click at [823, 346] on button "Iniciar atendimento de mesa" at bounding box center [790, 349] width 165 height 32
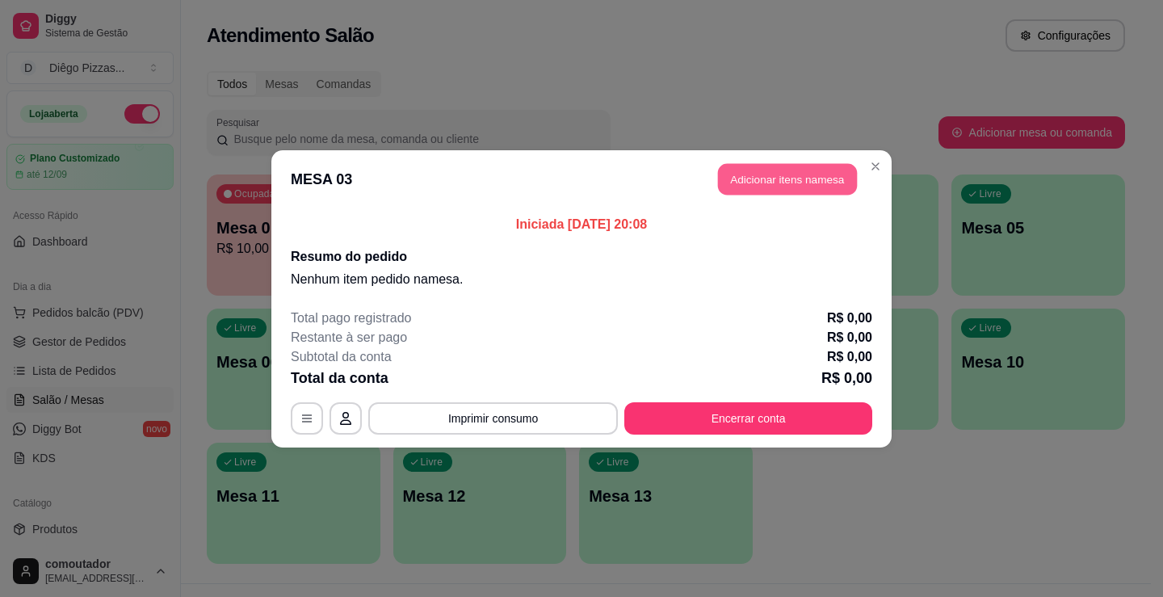
click at [749, 190] on button "Adicionar itens na mesa" at bounding box center [787, 179] width 139 height 32
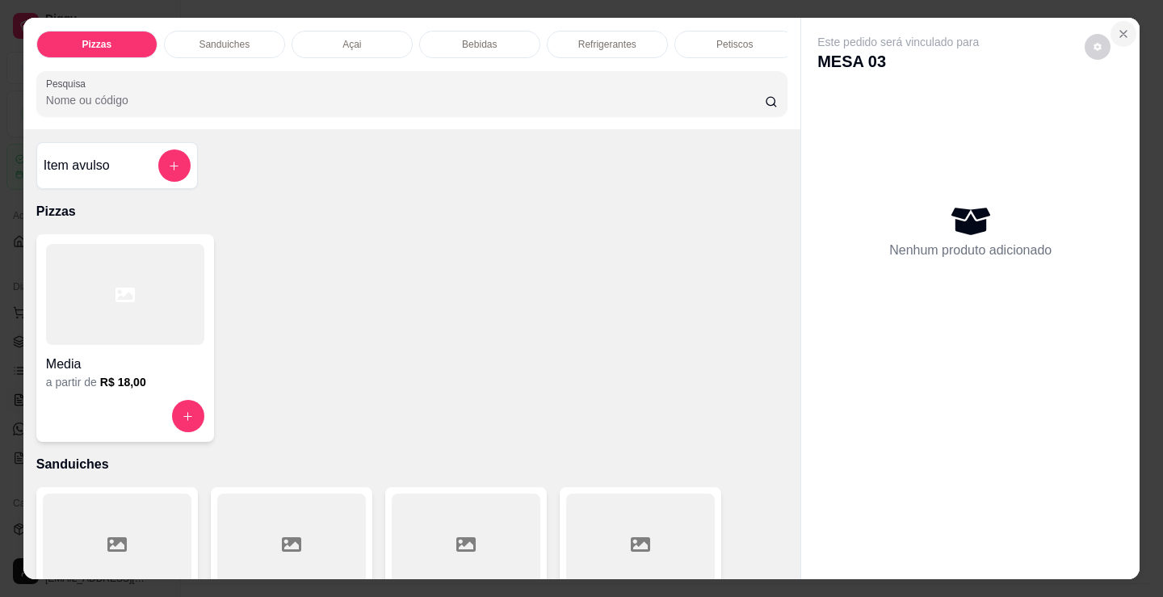
click at [1125, 29] on button "Close" at bounding box center [1124, 34] width 26 height 26
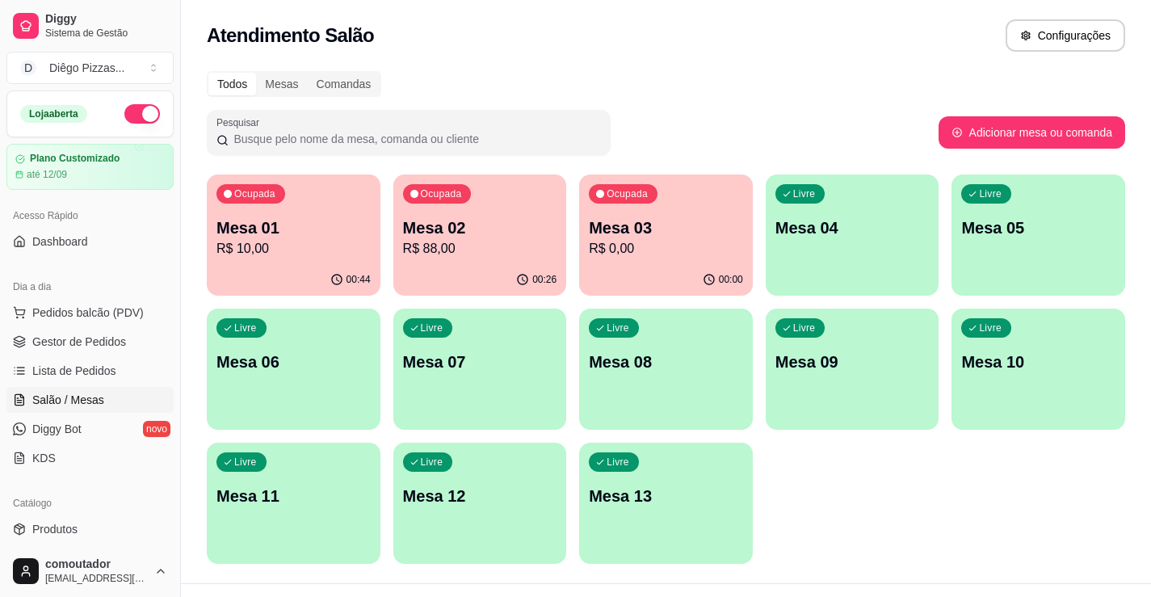
click at [922, 494] on div "Ocupada Mesa 01 R$ 10,00 00:44 Ocupada Mesa 02 R$ 88,00 00:26 Ocupada Mesa 03 R…" at bounding box center [666, 368] width 918 height 389
click at [57, 316] on span "Pedidos balcão (PDV)" at bounding box center [87, 313] width 111 height 16
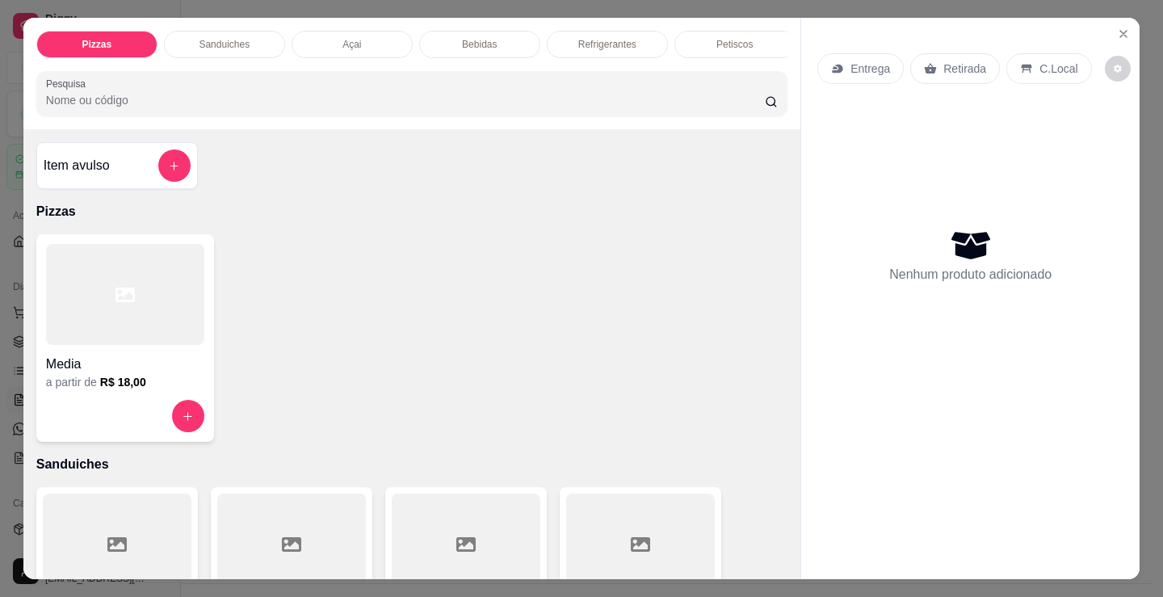
click at [184, 323] on div at bounding box center [125, 294] width 158 height 101
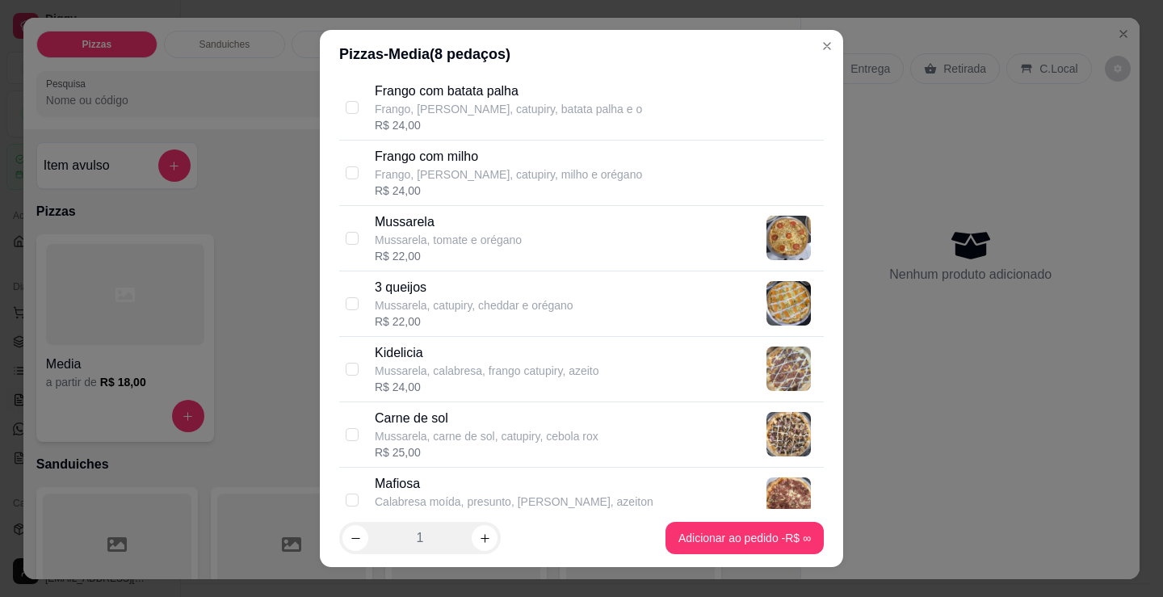
scroll to position [727, 0]
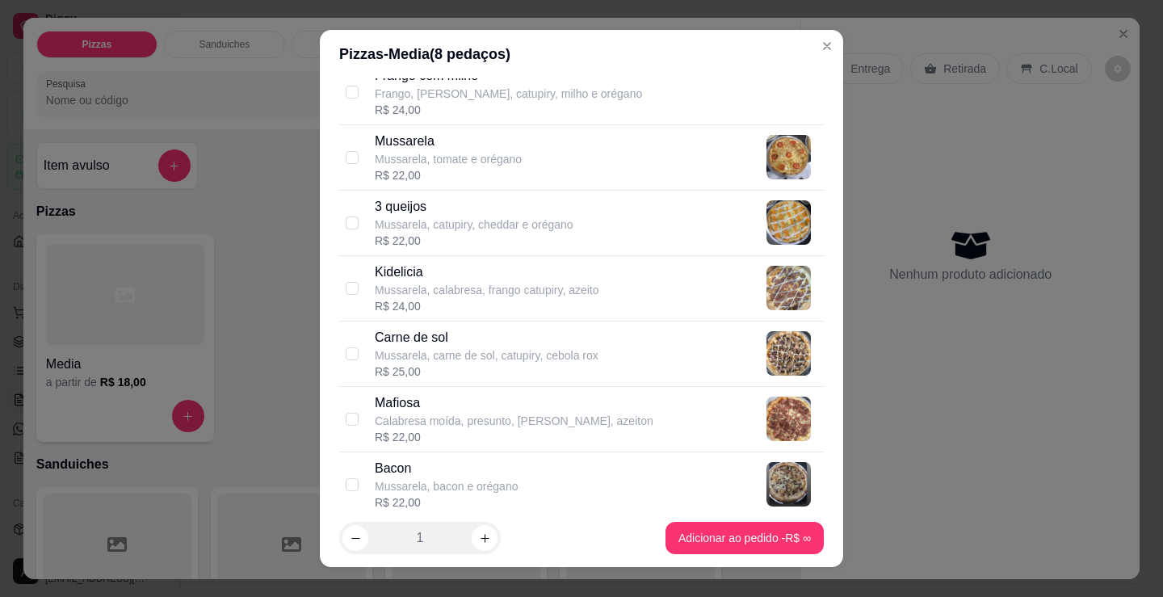
click at [554, 361] on p "Mussarela, carne de sol, catupiry, cebola rox" at bounding box center [487, 355] width 224 height 16
checkbox input "true"
click at [352, 159] on input "checkbox" at bounding box center [352, 157] width 13 height 13
checkbox input "true"
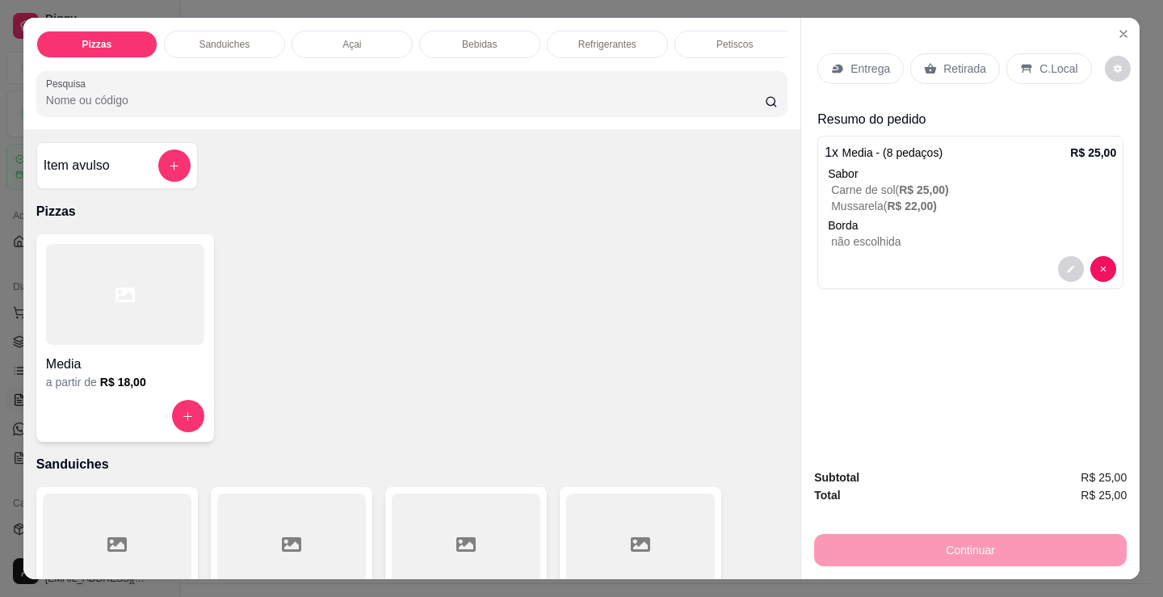
click at [973, 61] on p "Retirada" at bounding box center [965, 69] width 43 height 16
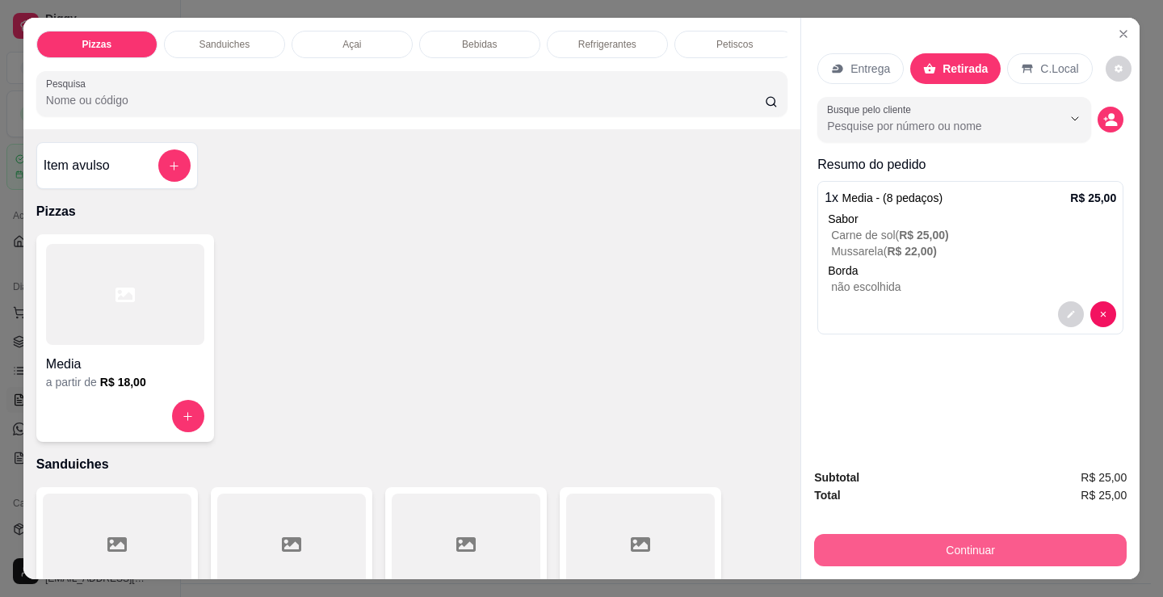
click at [864, 546] on button "Continuar" at bounding box center [970, 550] width 313 height 32
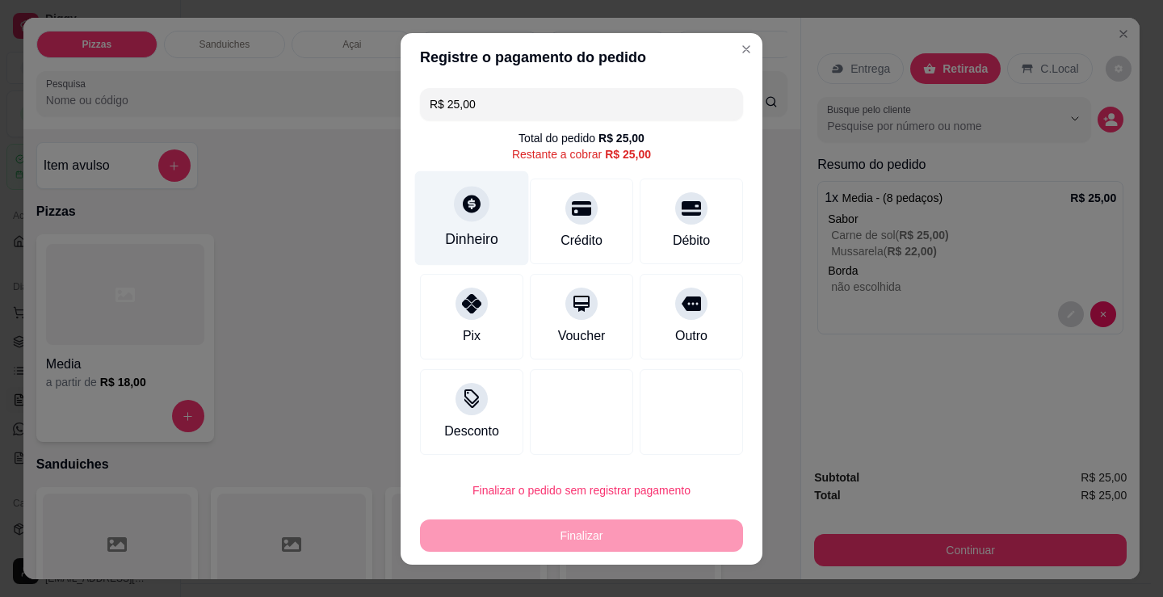
click at [512, 239] on div "Dinheiro" at bounding box center [472, 217] width 114 height 95
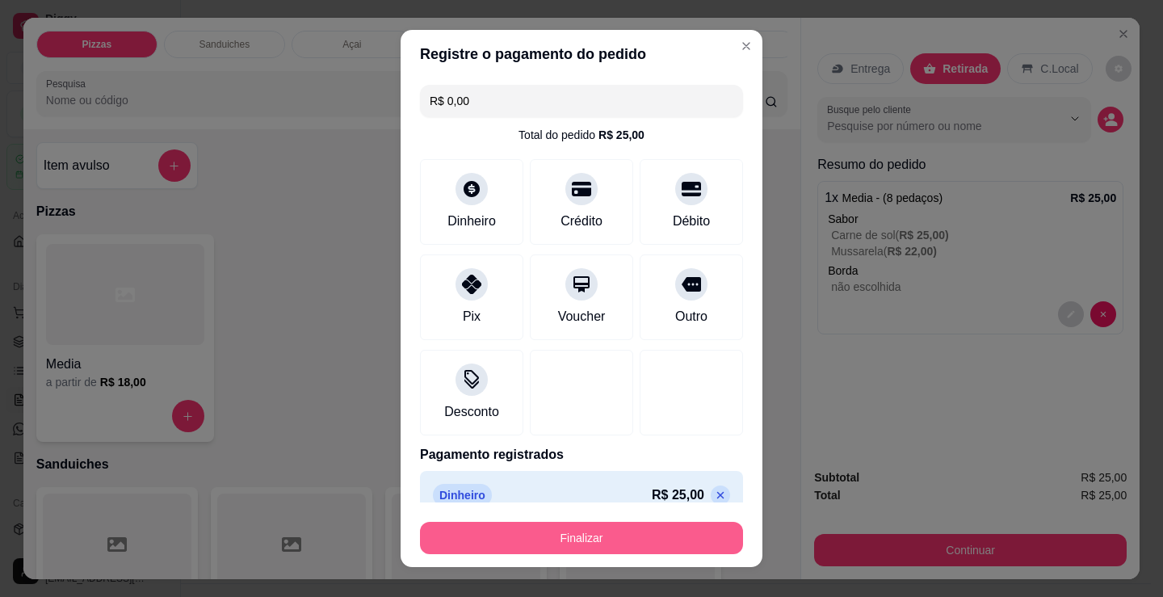
click at [633, 540] on button "Finalizar" at bounding box center [581, 538] width 323 height 32
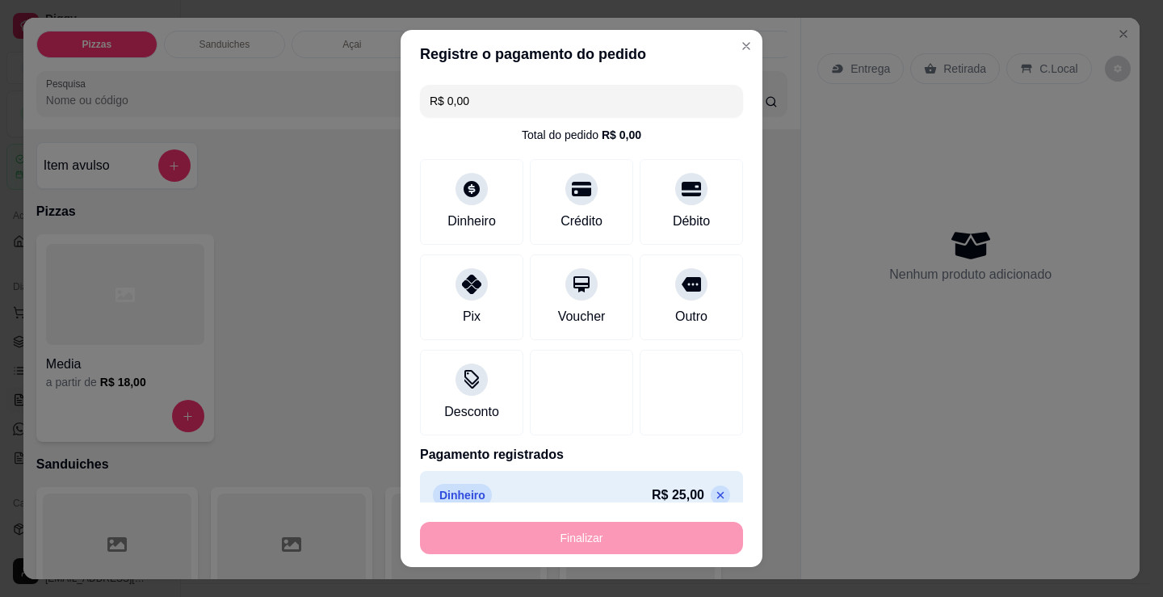
type input "-R$ 25,00"
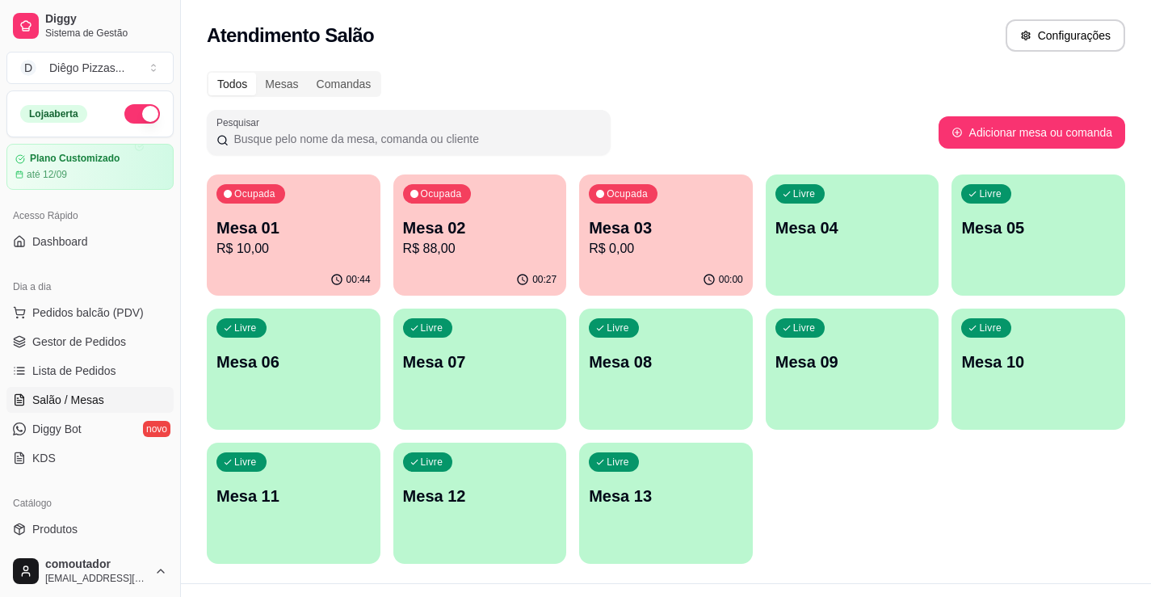
click at [520, 238] on div "Mesa 02 R$ 88,00" at bounding box center [480, 237] width 154 height 42
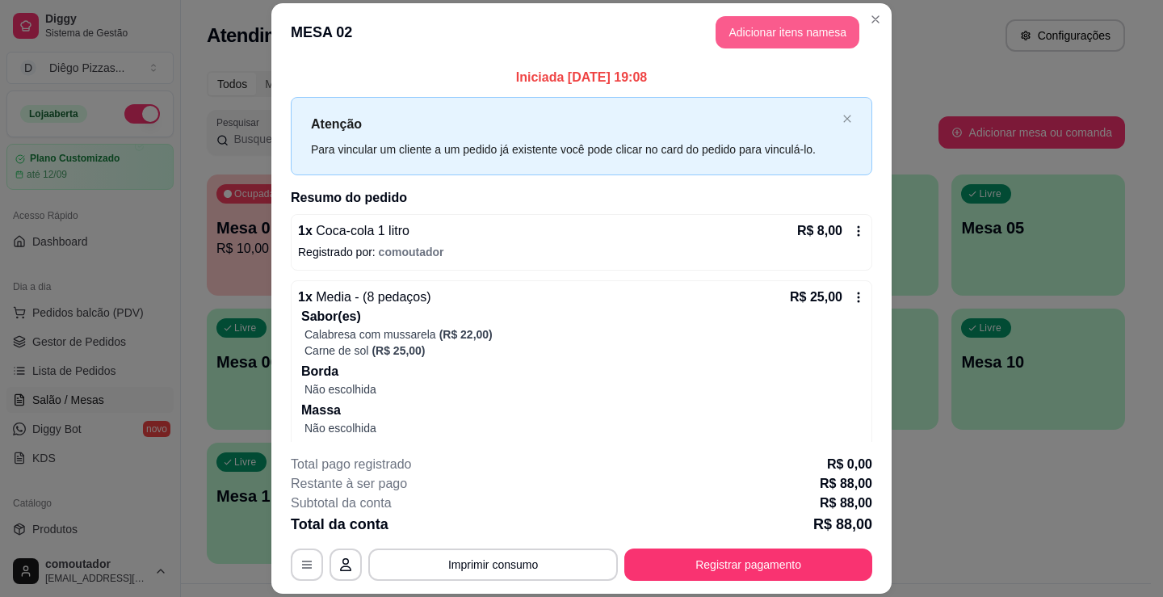
click at [779, 24] on button "Adicionar itens na mesa" at bounding box center [788, 32] width 144 height 32
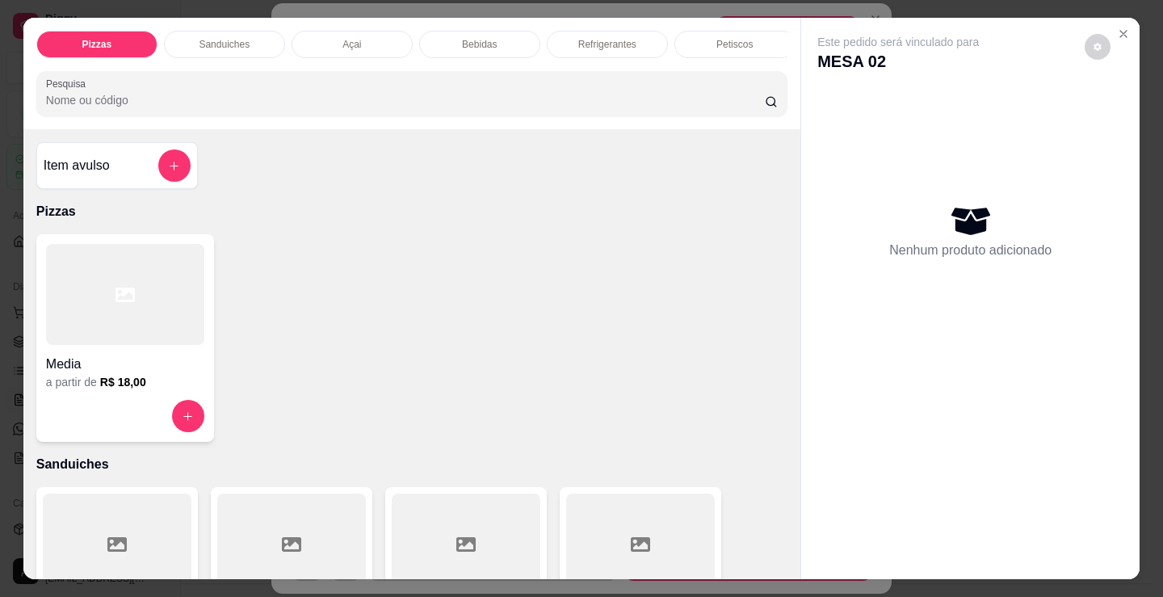
scroll to position [0, 390]
click at [612, 38] on p "Cigarros" at bounding box center [600, 44] width 36 height 13
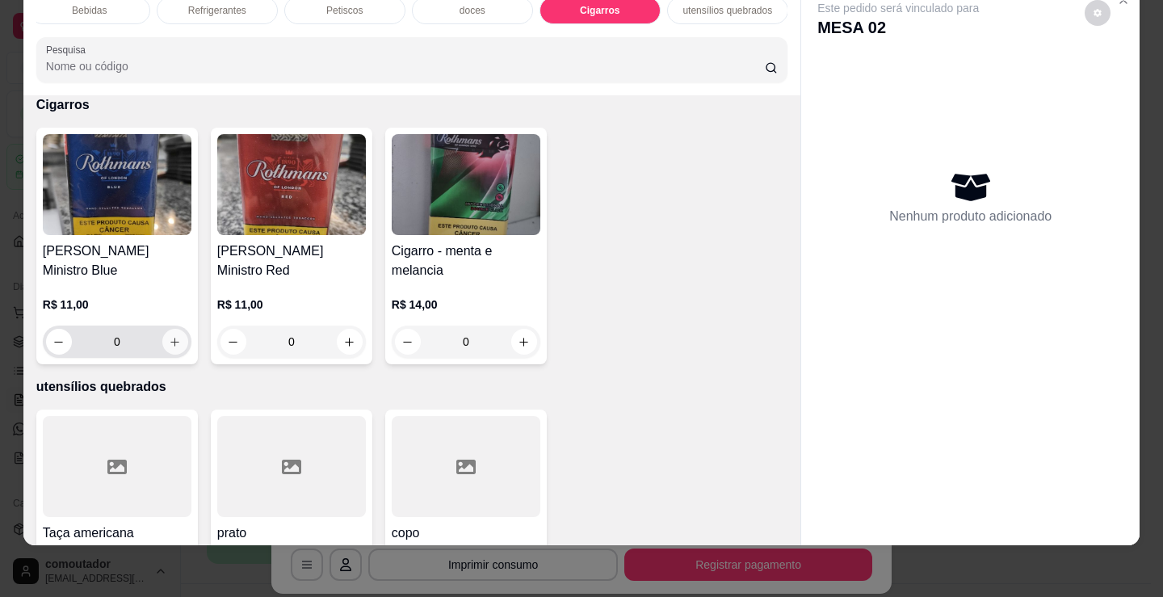
click at [169, 339] on icon "increase-product-quantity" at bounding box center [175, 342] width 12 height 12
type input "1"
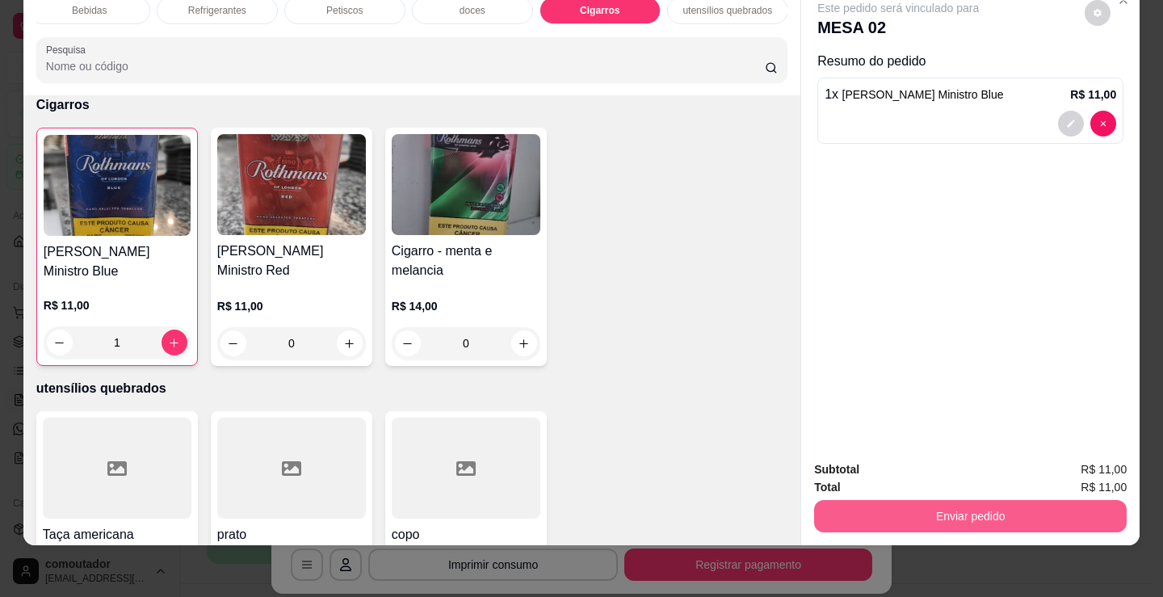
click at [886, 501] on button "Enviar pedido" at bounding box center [970, 516] width 313 height 32
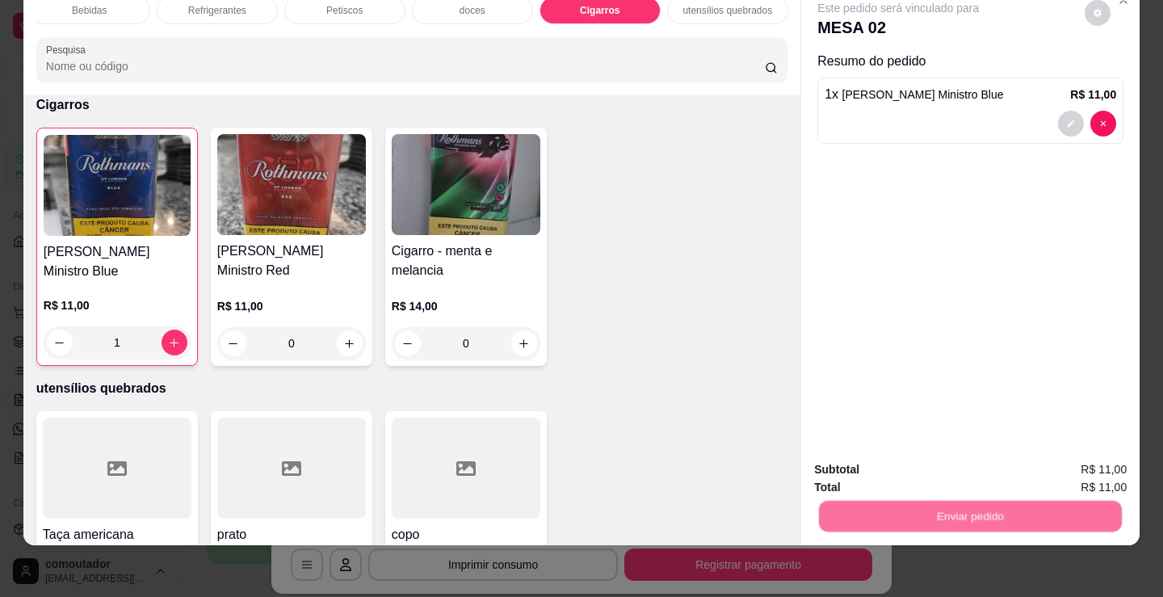
click at [881, 464] on button "Não registrar e enviar pedido" at bounding box center [917, 464] width 163 height 30
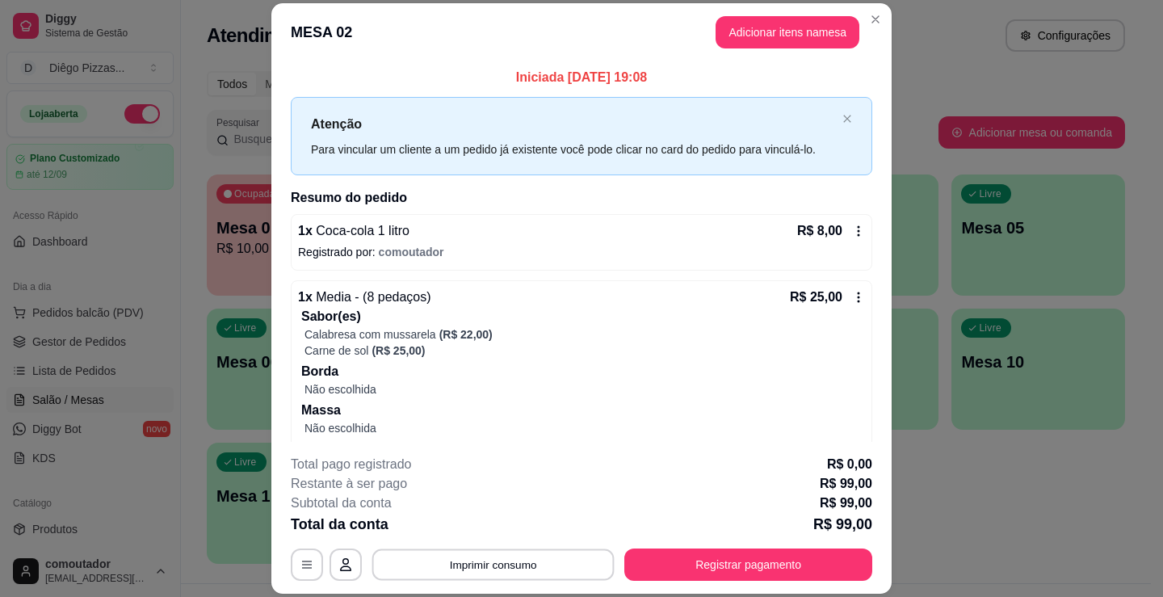
click at [573, 563] on button "Imprimir consumo" at bounding box center [493, 565] width 242 height 32
click at [497, 527] on button "IMPRESSORA" at bounding box center [492, 528] width 117 height 26
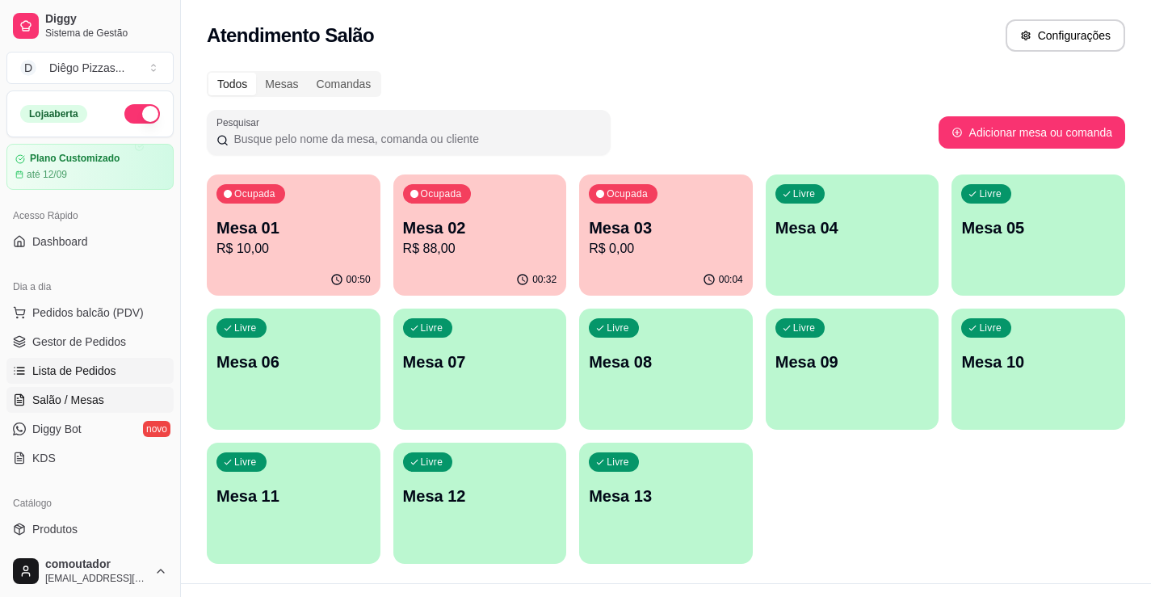
click at [77, 374] on span "Lista de Pedidos" at bounding box center [74, 371] width 84 height 16
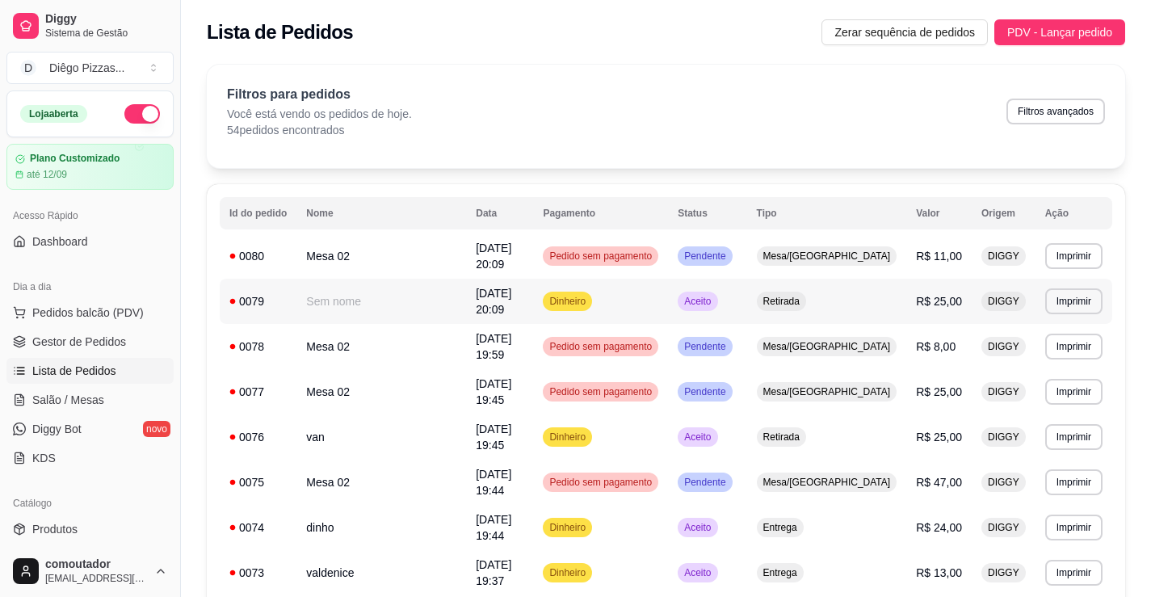
click at [423, 291] on td "Sem nome" at bounding box center [381, 301] width 170 height 45
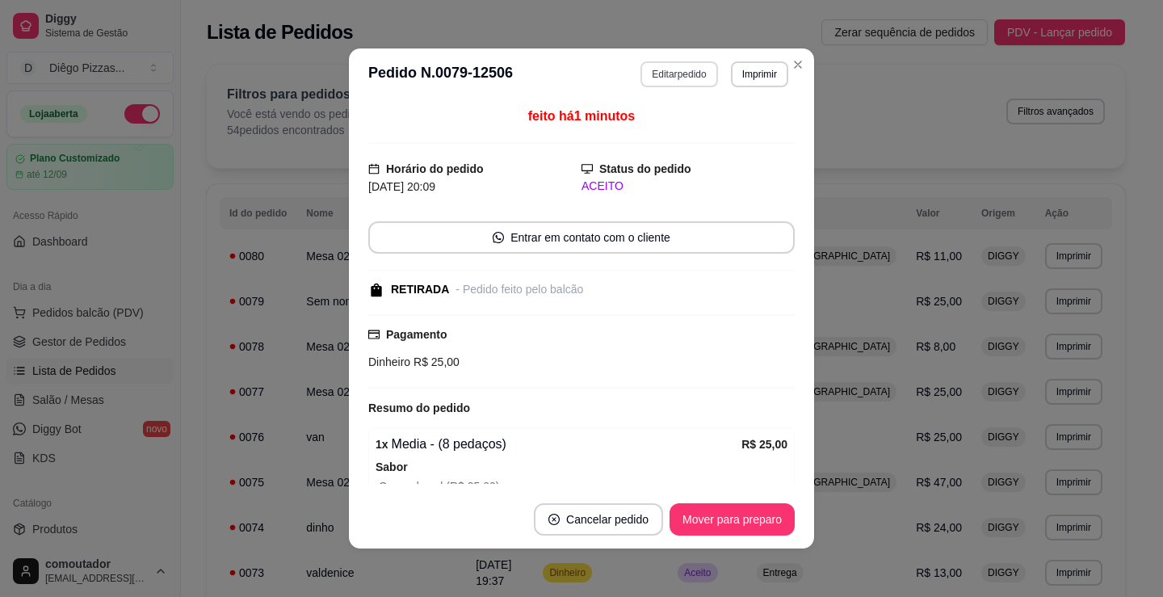
click at [651, 86] on button "Editar pedido" at bounding box center [679, 74] width 77 height 26
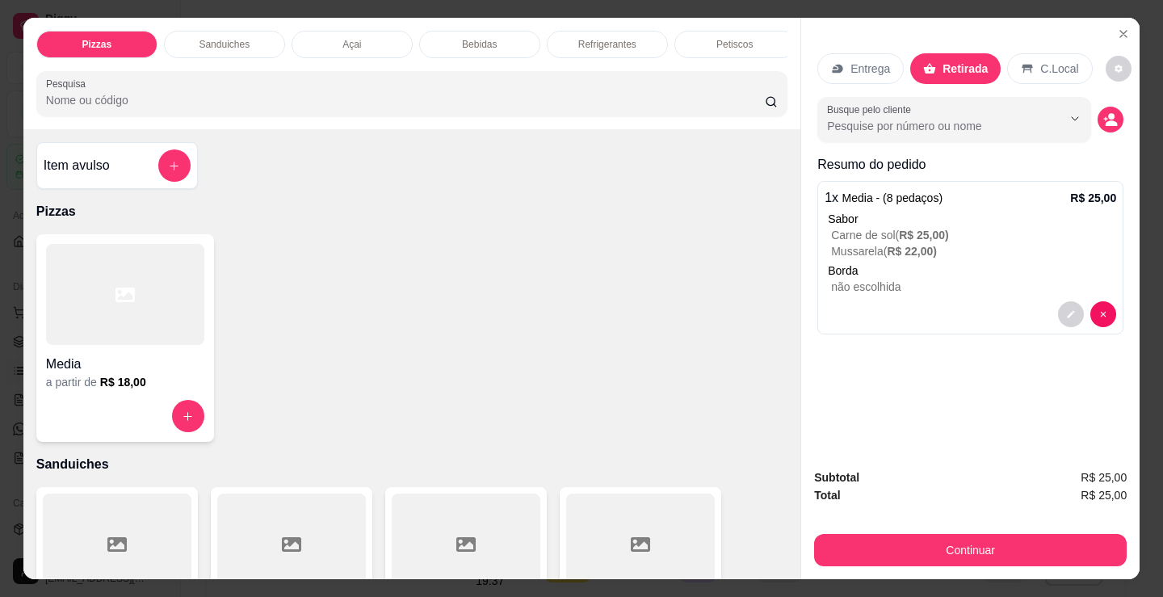
click at [930, 267] on p "Borda" at bounding box center [972, 271] width 288 height 16
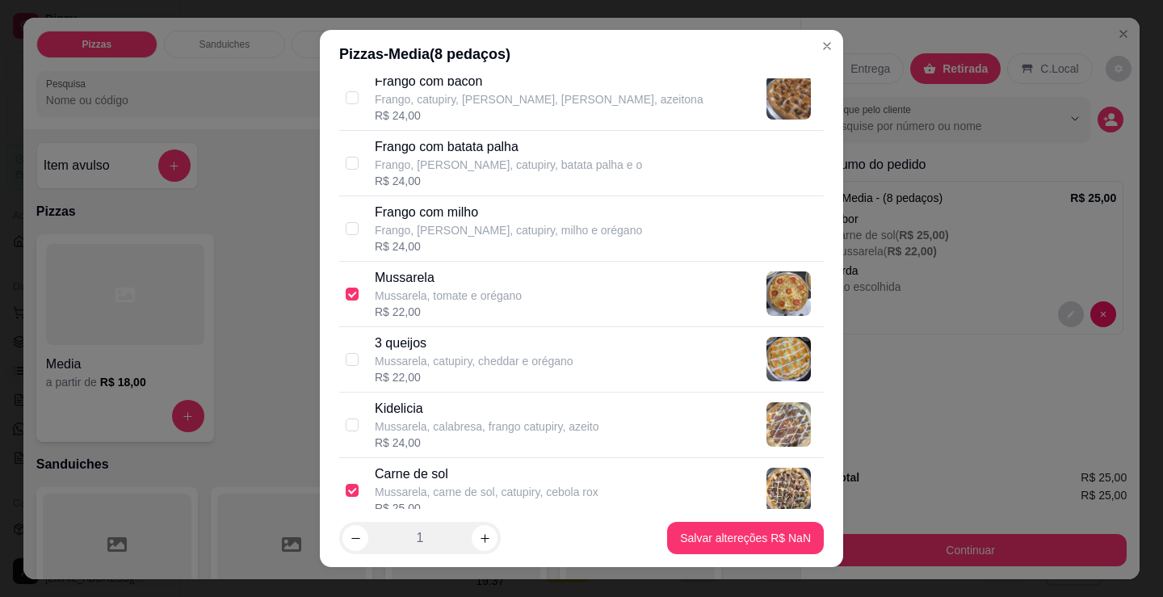
scroll to position [646, 0]
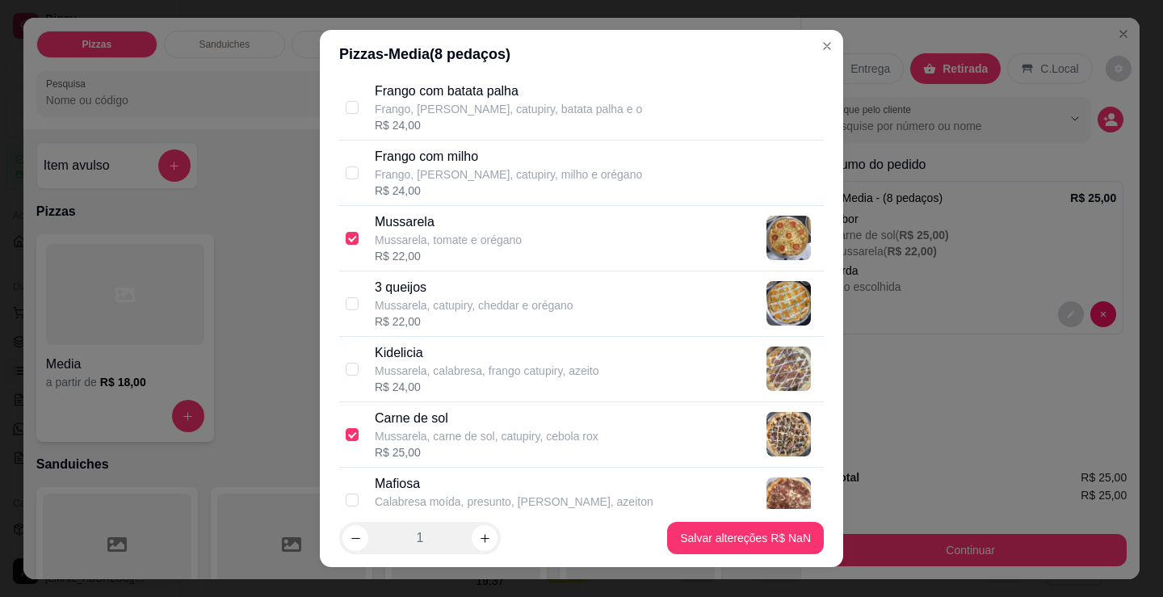
click at [480, 238] on p "Mussarela, tomate e orégano" at bounding box center [448, 240] width 147 height 16
checkbox input "false"
click at [520, 316] on div "R$ 22,00" at bounding box center [474, 321] width 199 height 16
checkbox input "true"
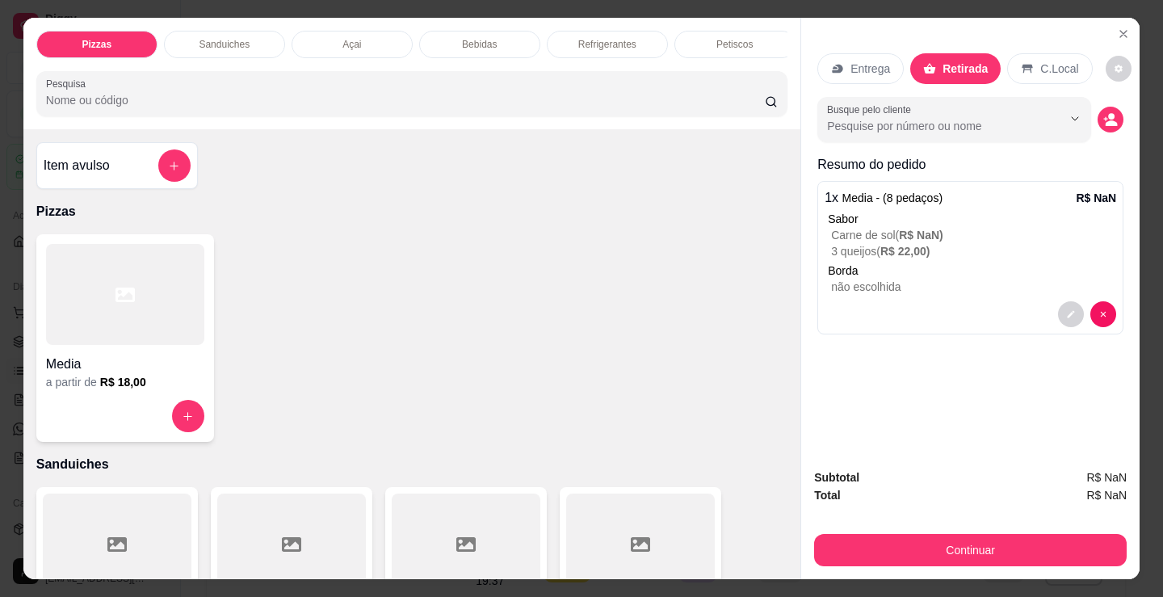
click at [893, 227] on p "Carne de sol ( R$ NaN )" at bounding box center [973, 235] width 285 height 16
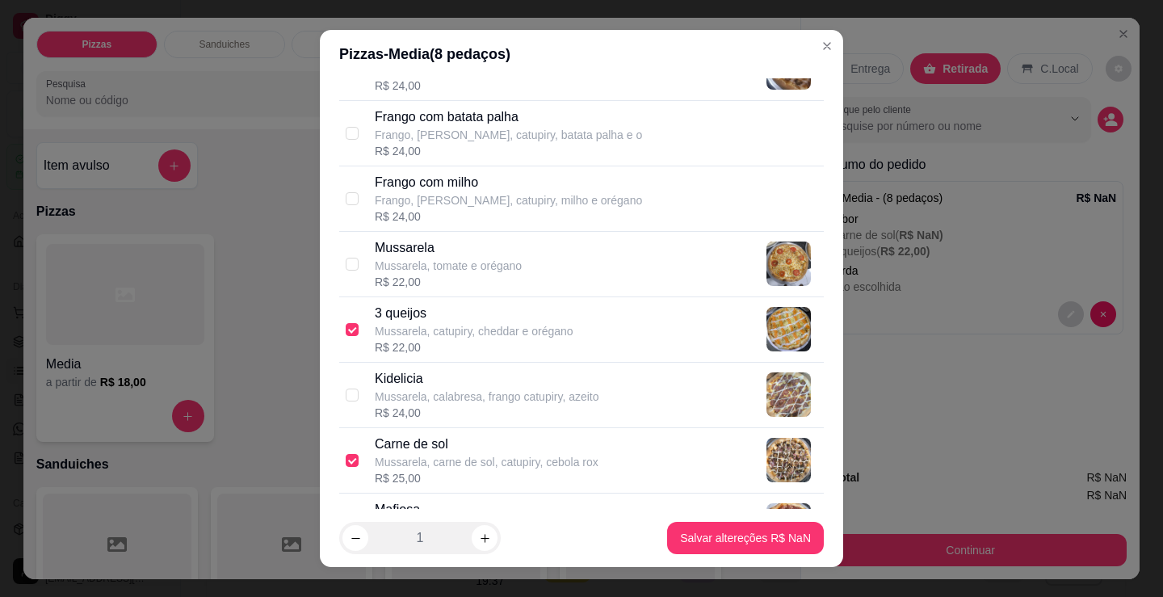
scroll to position [727, 0]
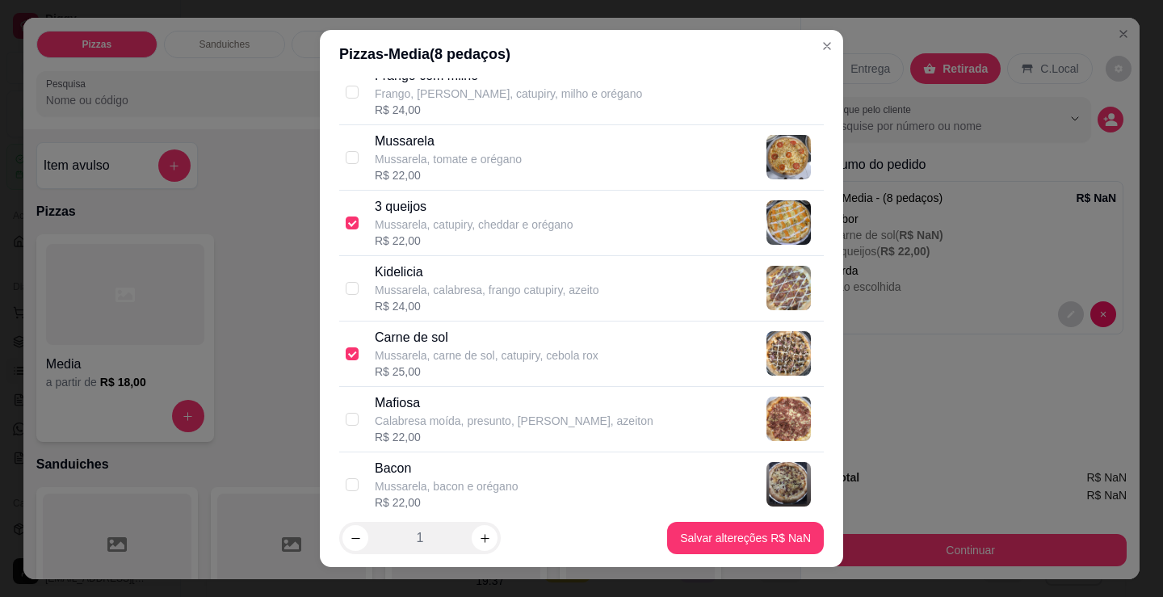
click at [465, 353] on p "Mussarela, carne de sol, catupiry, cebola rox" at bounding box center [487, 355] width 224 height 16
checkbox input "false"
click at [484, 418] on p "Calabresa moída, presunto, [PERSON_NAME], azeiton" at bounding box center [514, 421] width 279 height 16
checkbox input "true"
click at [509, 355] on p "Mussarela, carne de sol, catupiry, cebola rox" at bounding box center [487, 355] width 224 height 16
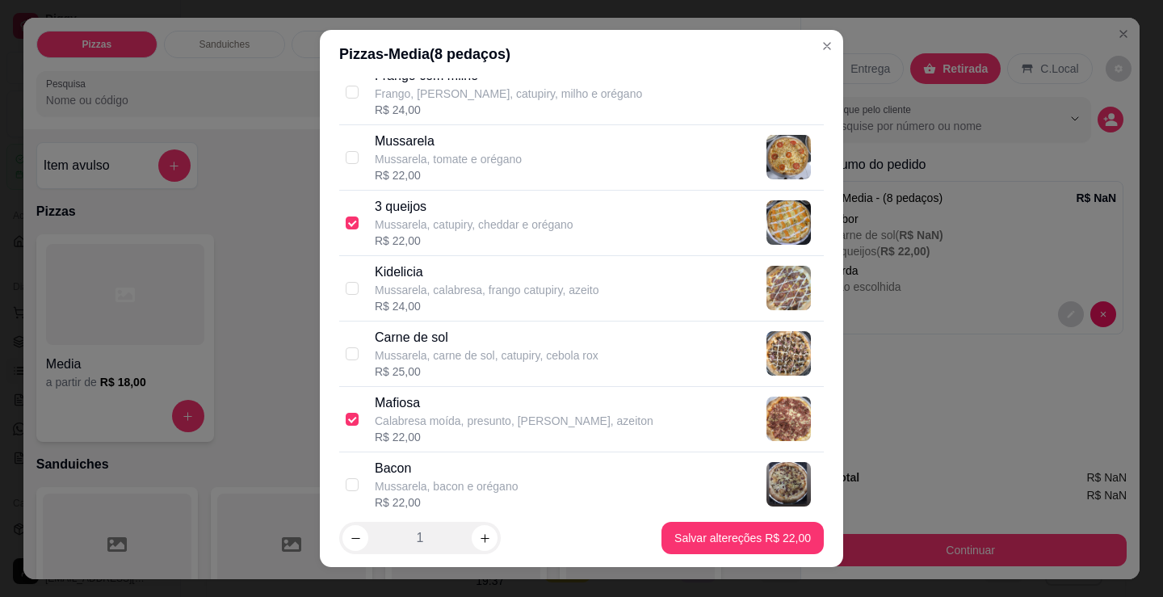
checkbox input "true"
checkbox input "false"
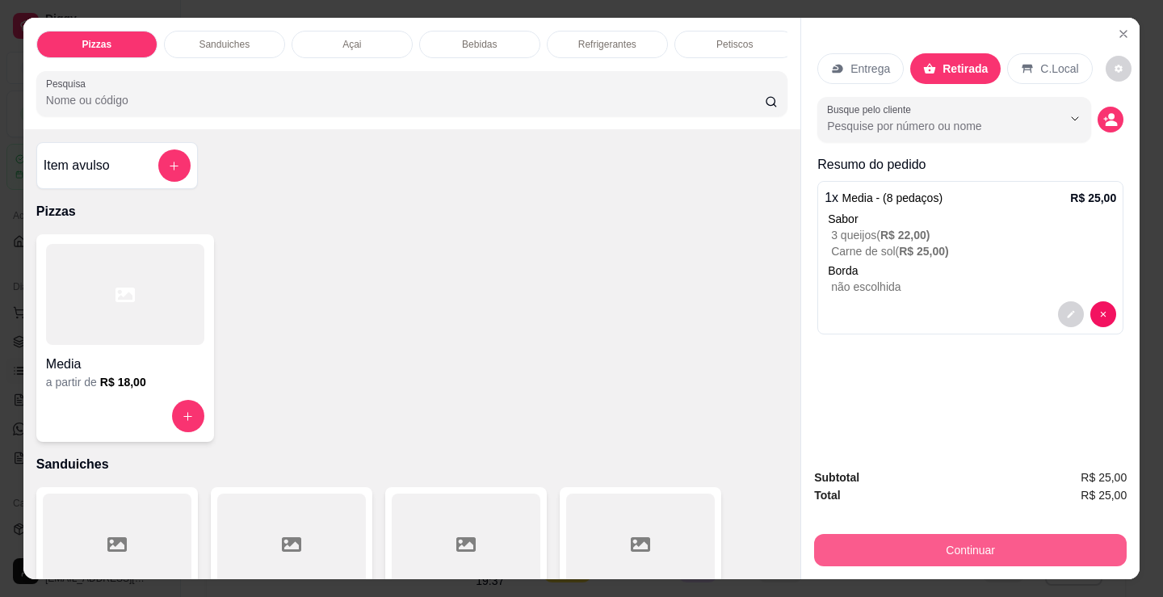
click at [983, 550] on button "Continuar" at bounding box center [970, 550] width 313 height 32
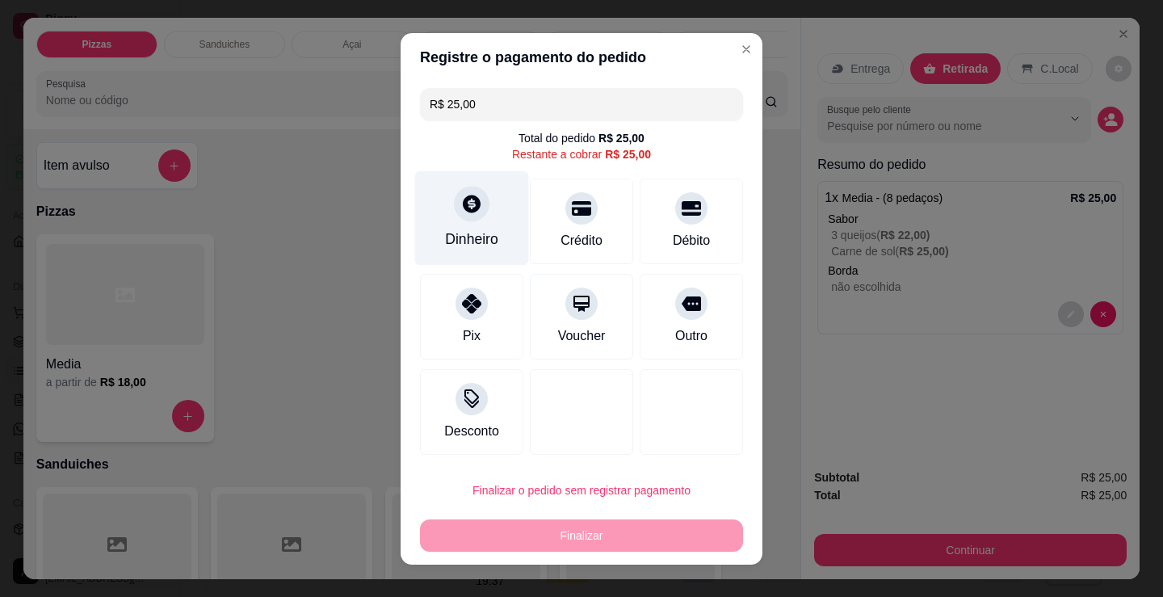
click at [477, 216] on div at bounding box center [472, 204] width 36 height 36
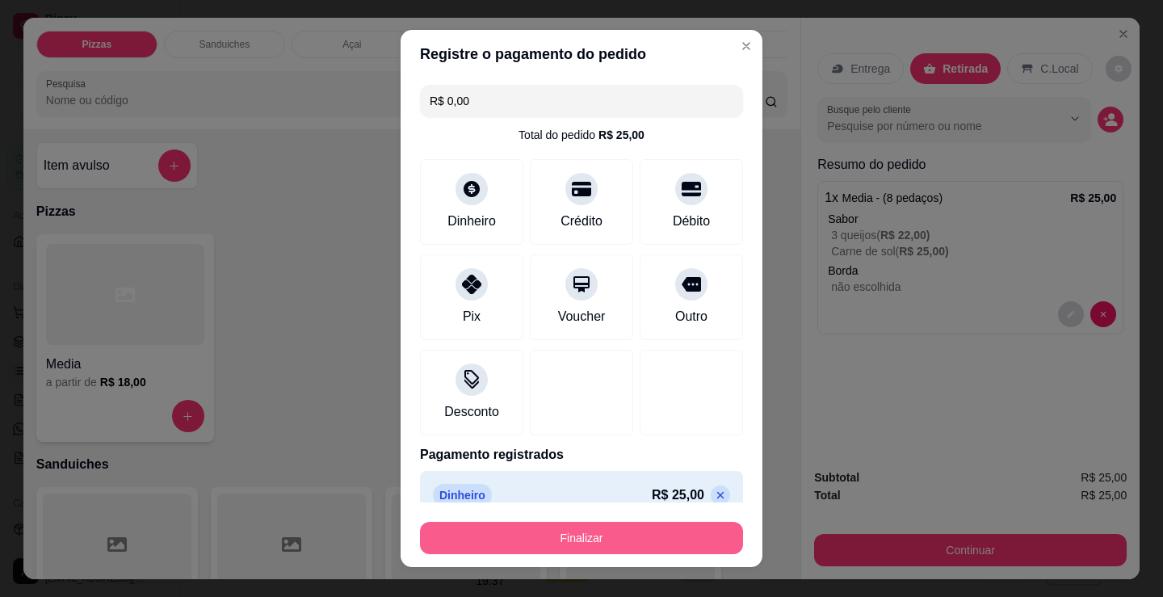
click at [610, 527] on button "Finalizar" at bounding box center [581, 538] width 323 height 32
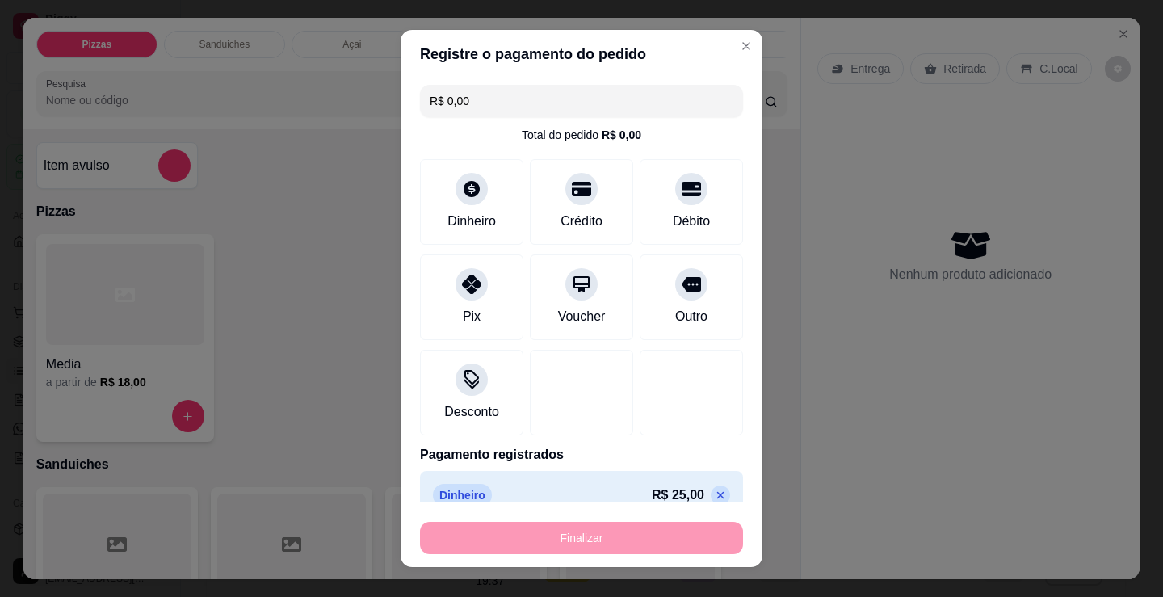
type input "-R$ 25,00"
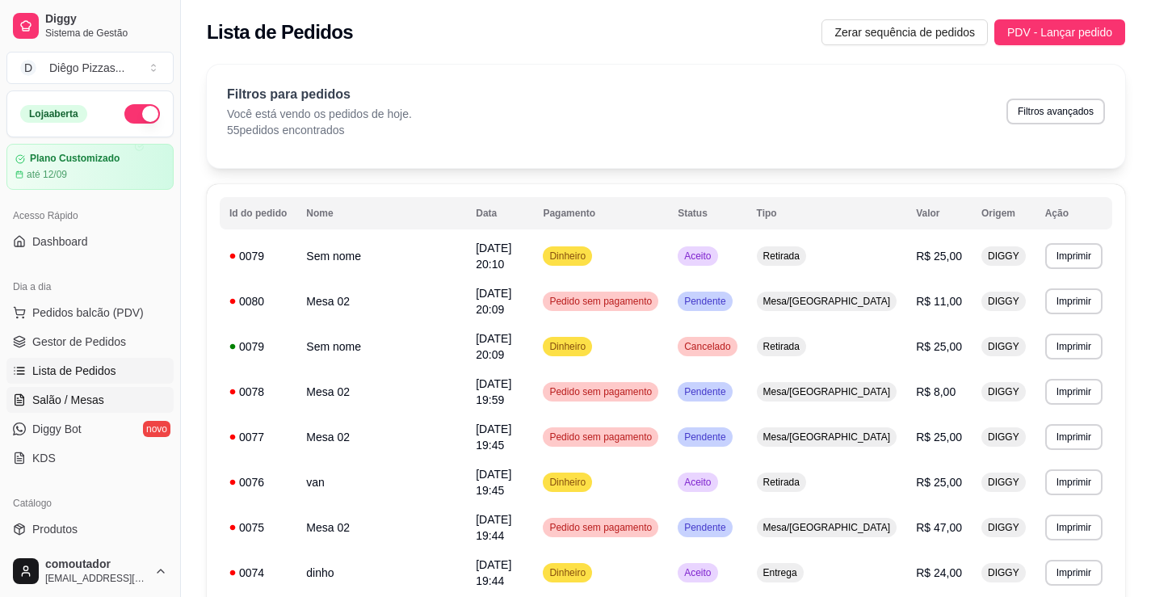
click at [92, 397] on span "Salão / Mesas" at bounding box center [68, 400] width 72 height 16
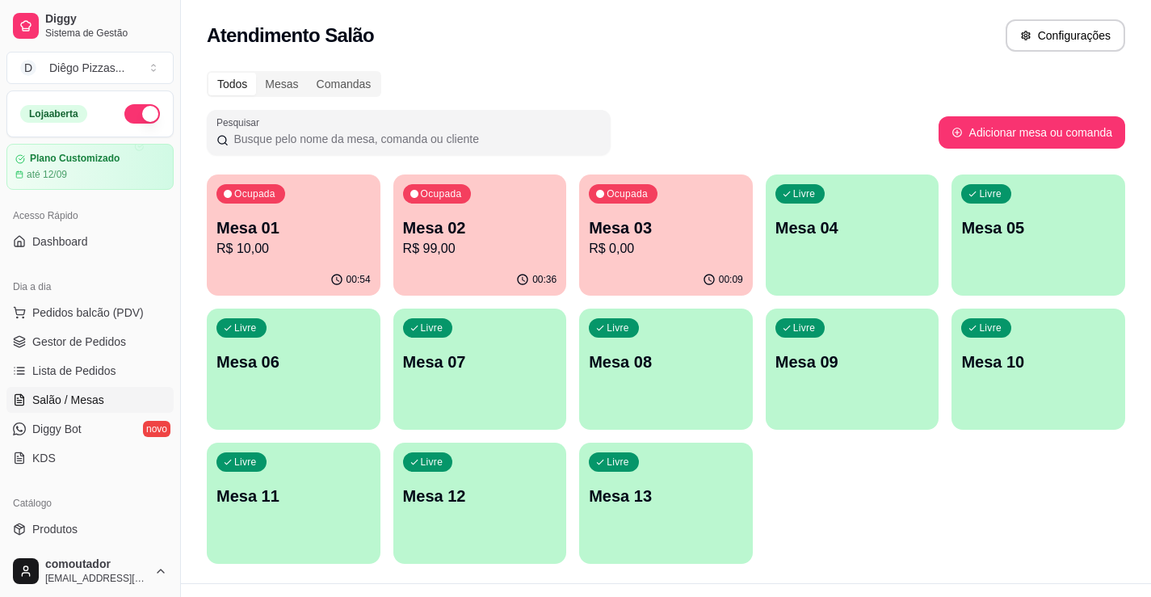
click at [494, 223] on p "Mesa 02" at bounding box center [480, 227] width 154 height 23
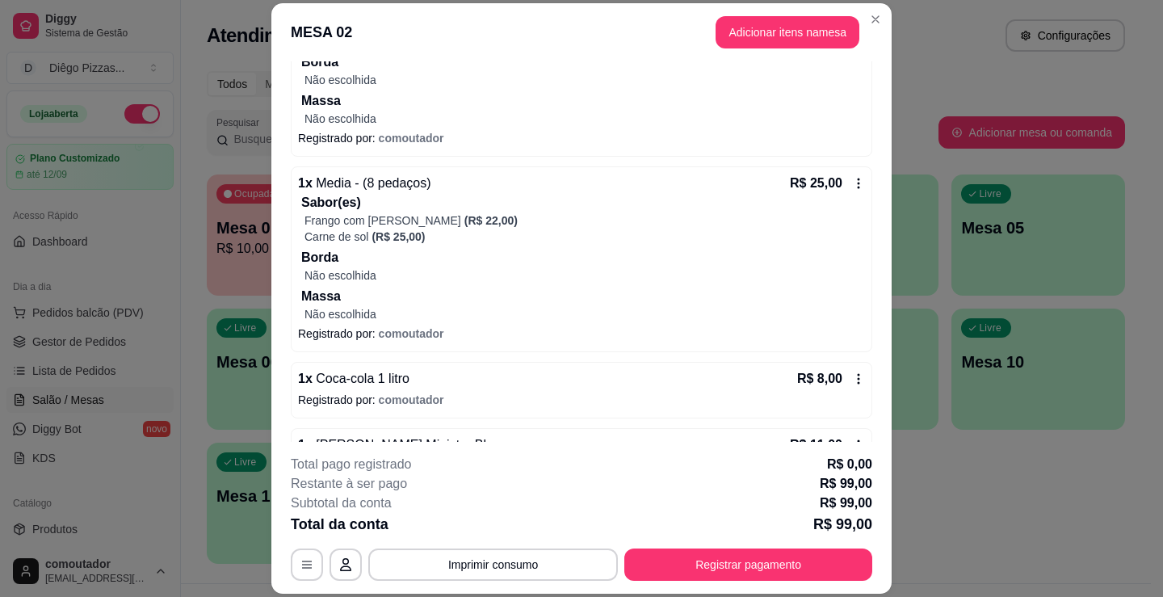
scroll to position [553, 0]
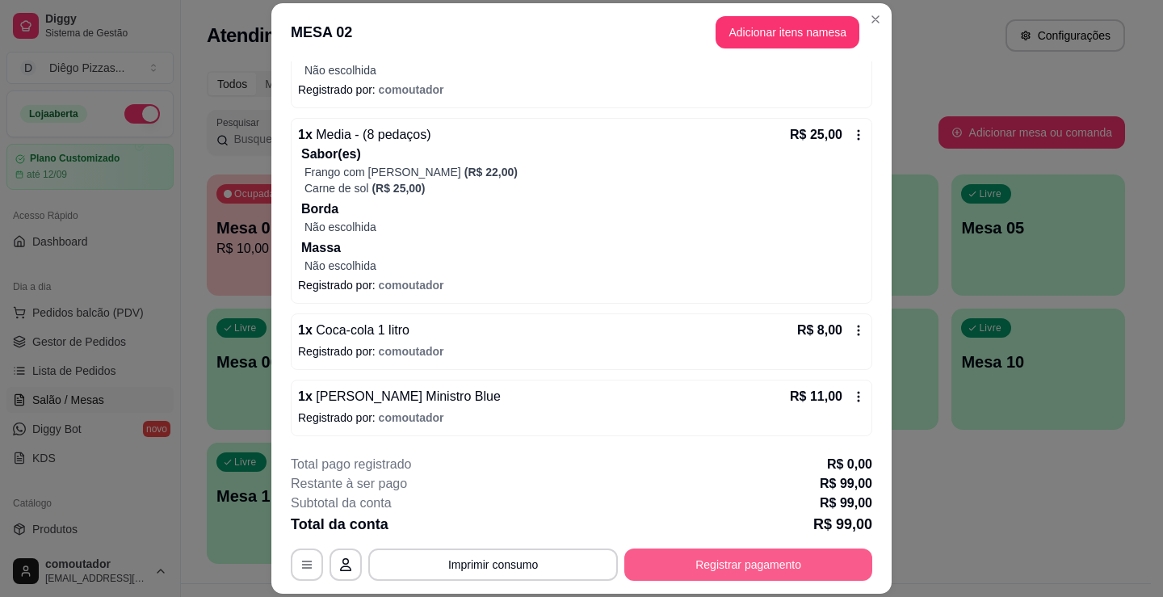
click at [671, 562] on button "Registrar pagamento" at bounding box center [748, 564] width 248 height 32
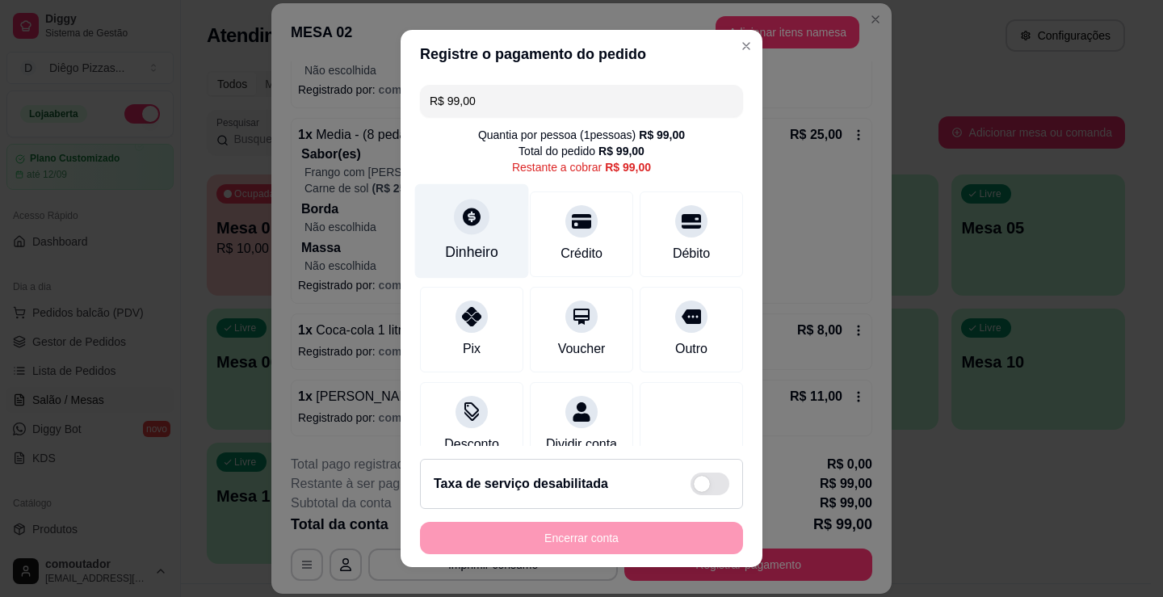
click at [472, 237] on div "Dinheiro" at bounding box center [472, 231] width 114 height 95
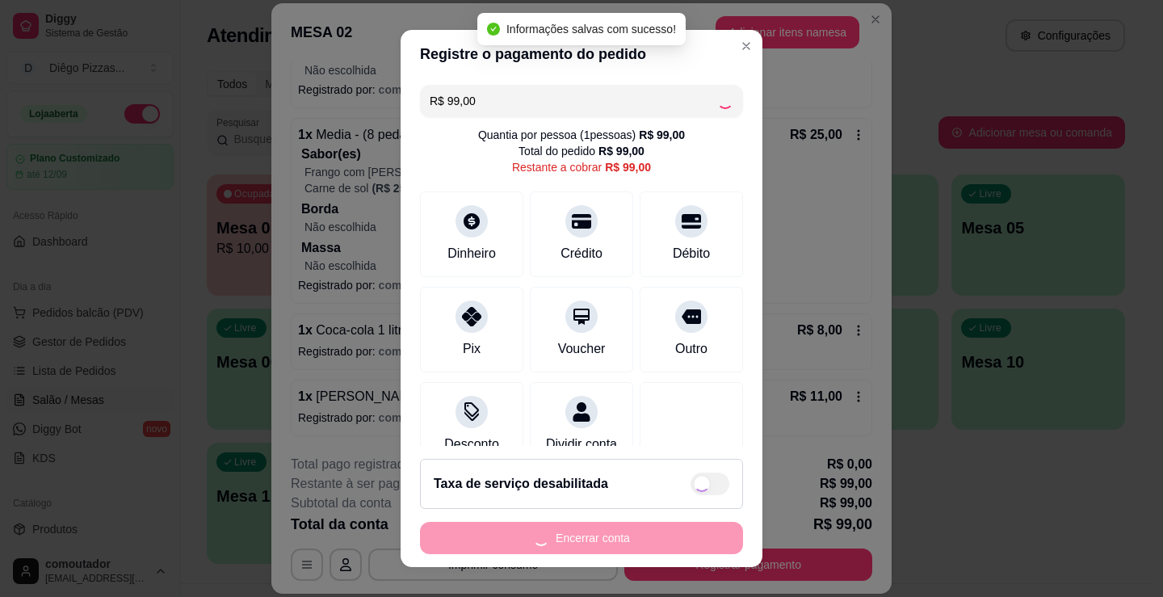
type input "R$ 0,00"
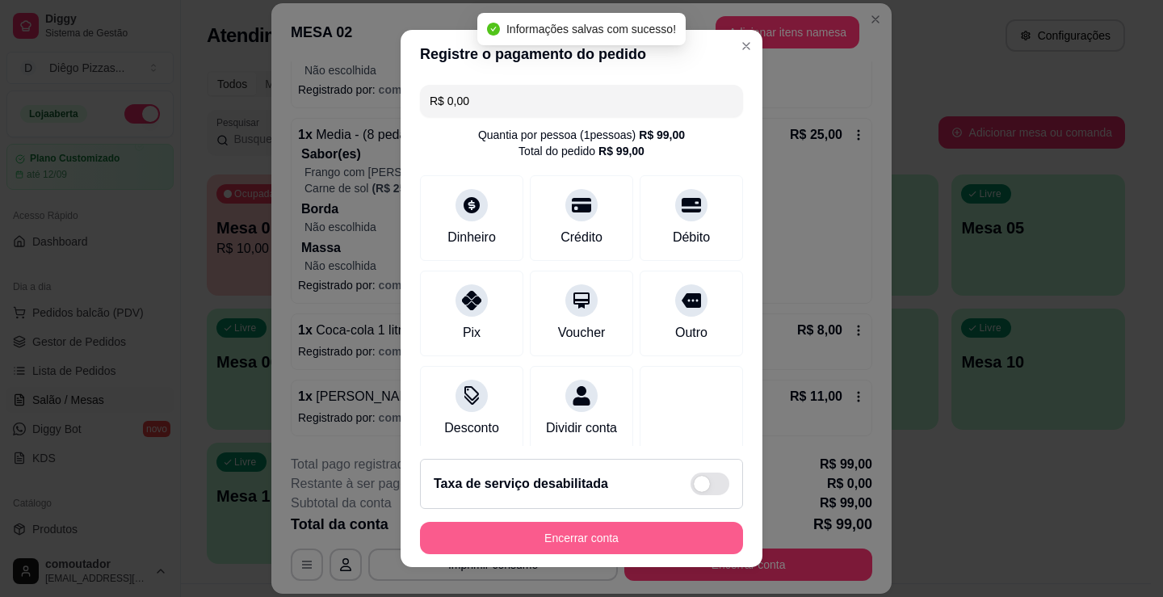
click at [661, 535] on button "Encerrar conta" at bounding box center [581, 538] width 323 height 32
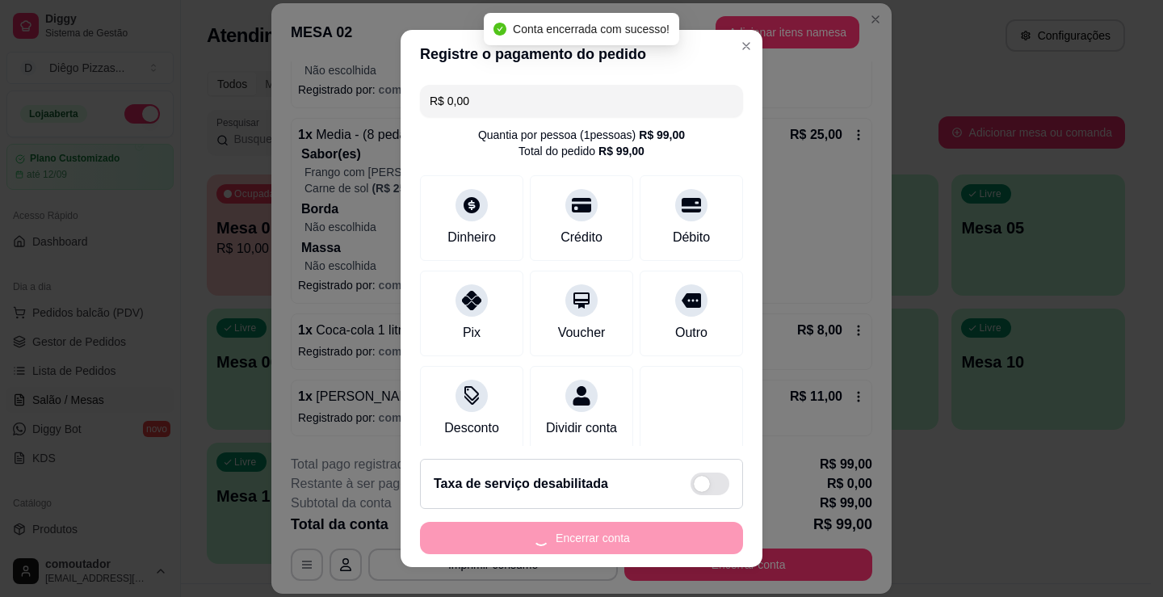
scroll to position [0, 0]
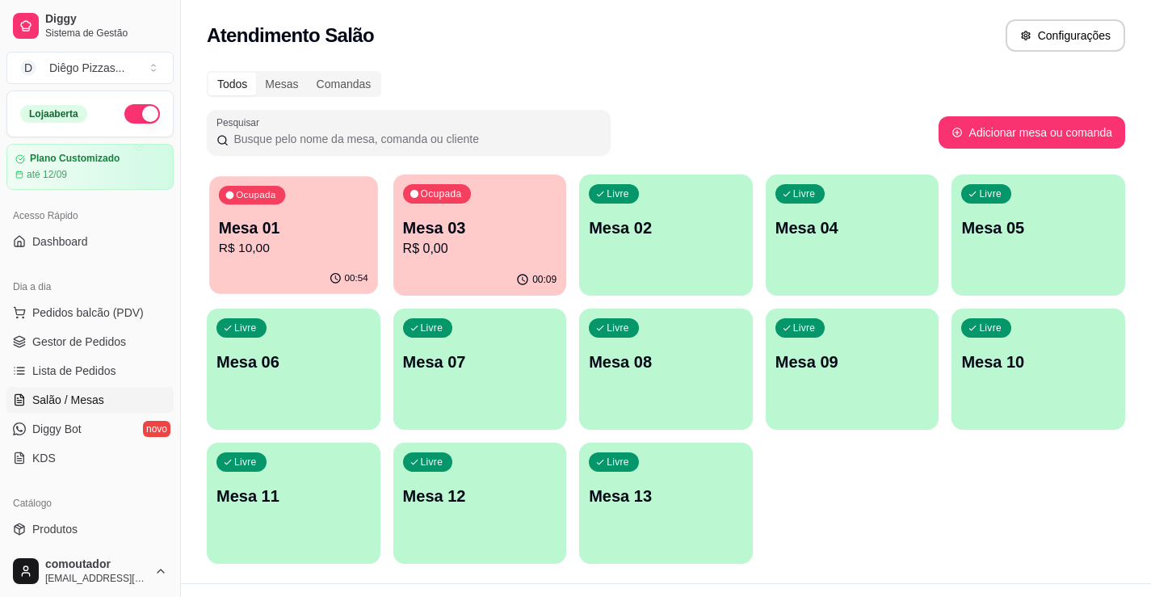
click at [250, 280] on div "00:54" at bounding box center [293, 278] width 168 height 31
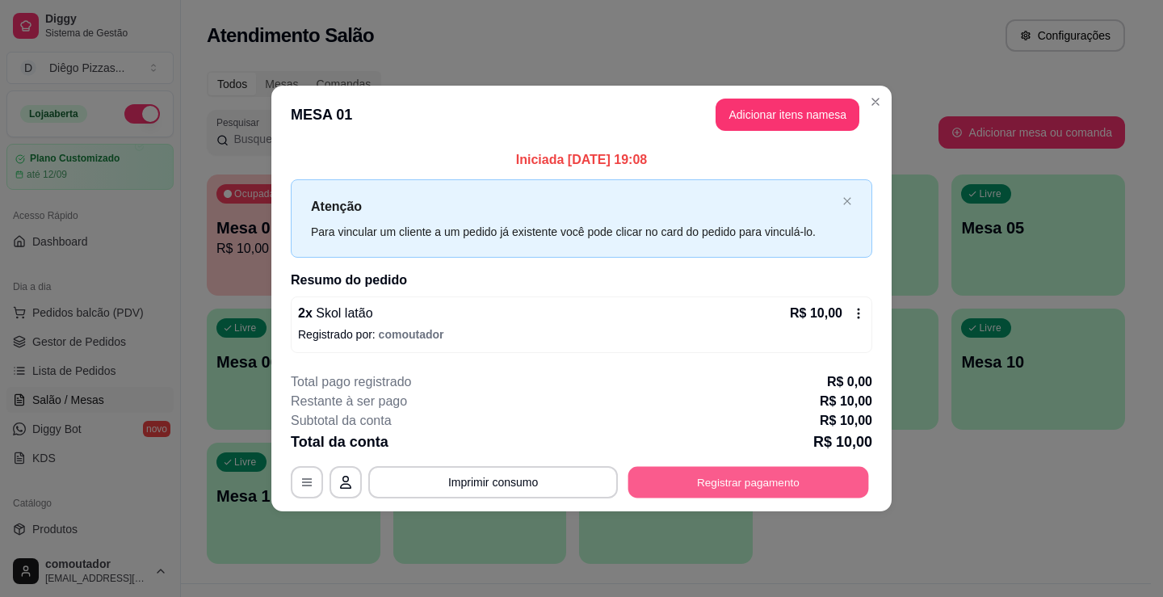
click at [728, 494] on button "Registrar pagamento" at bounding box center [748, 483] width 241 height 32
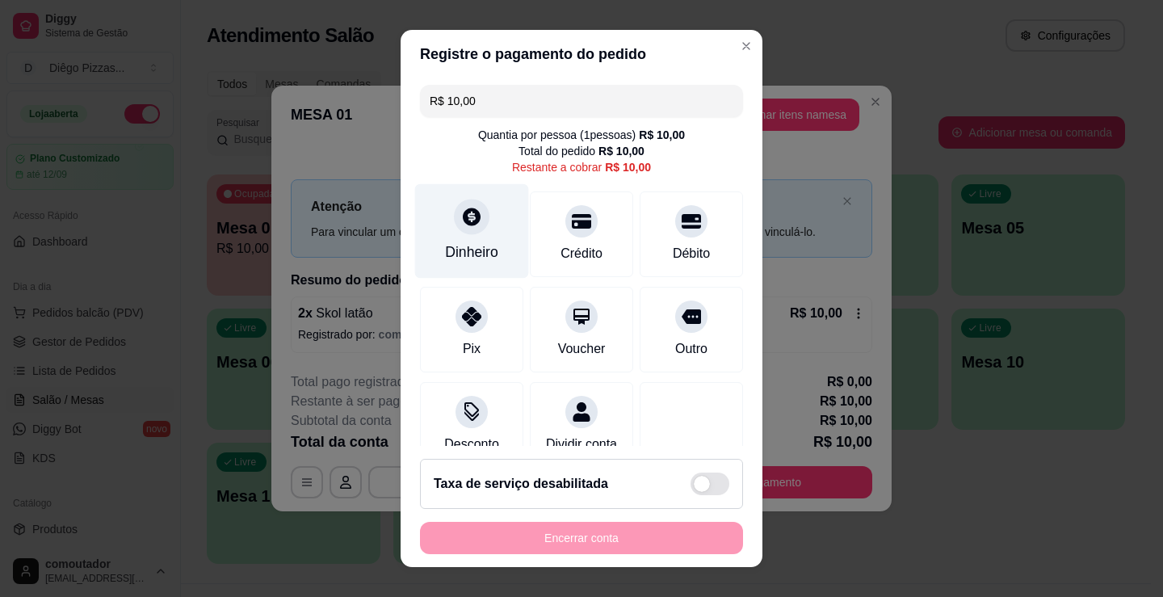
click at [469, 237] on div "Dinheiro" at bounding box center [472, 231] width 114 height 95
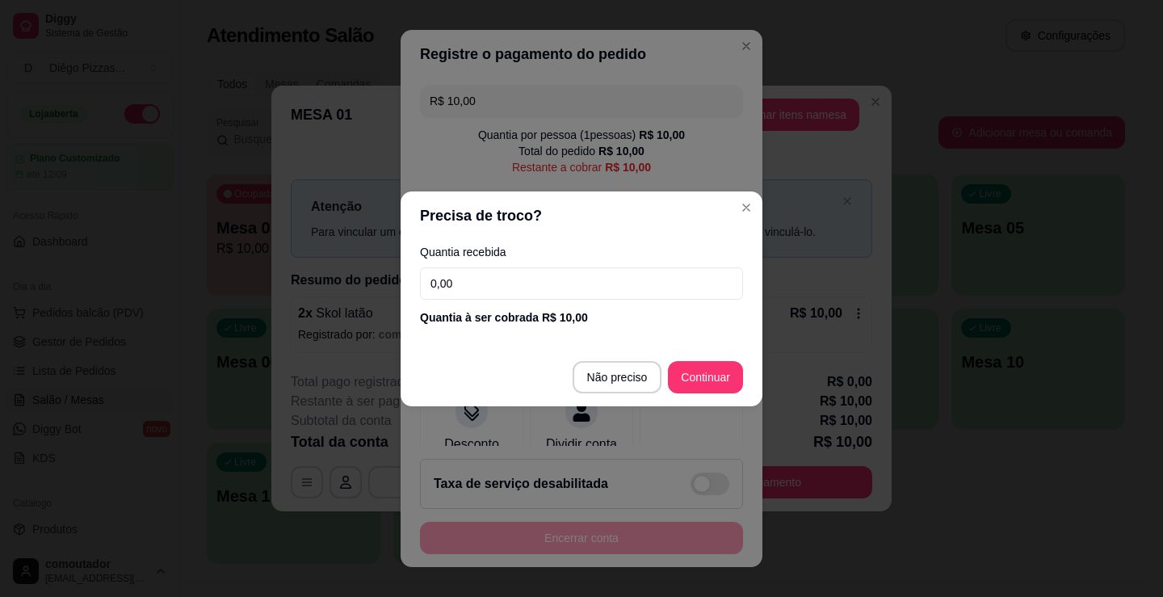
click at [569, 364] on footer "Não preciso Continuar" at bounding box center [582, 377] width 362 height 58
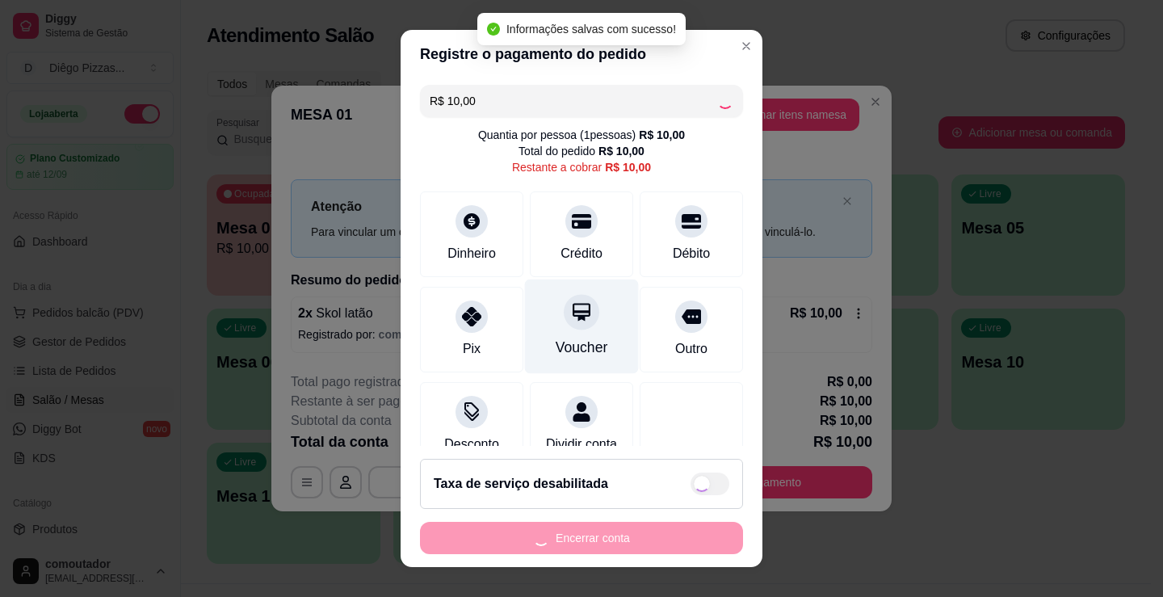
type input "R$ 0,00"
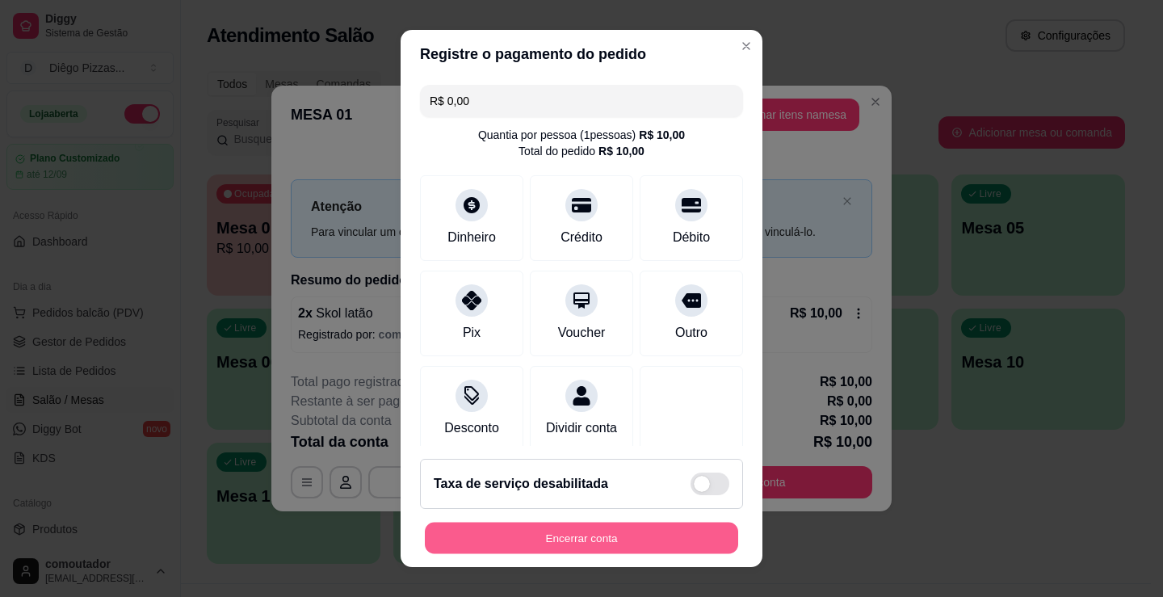
click at [534, 540] on button "Encerrar conta" at bounding box center [581, 539] width 313 height 32
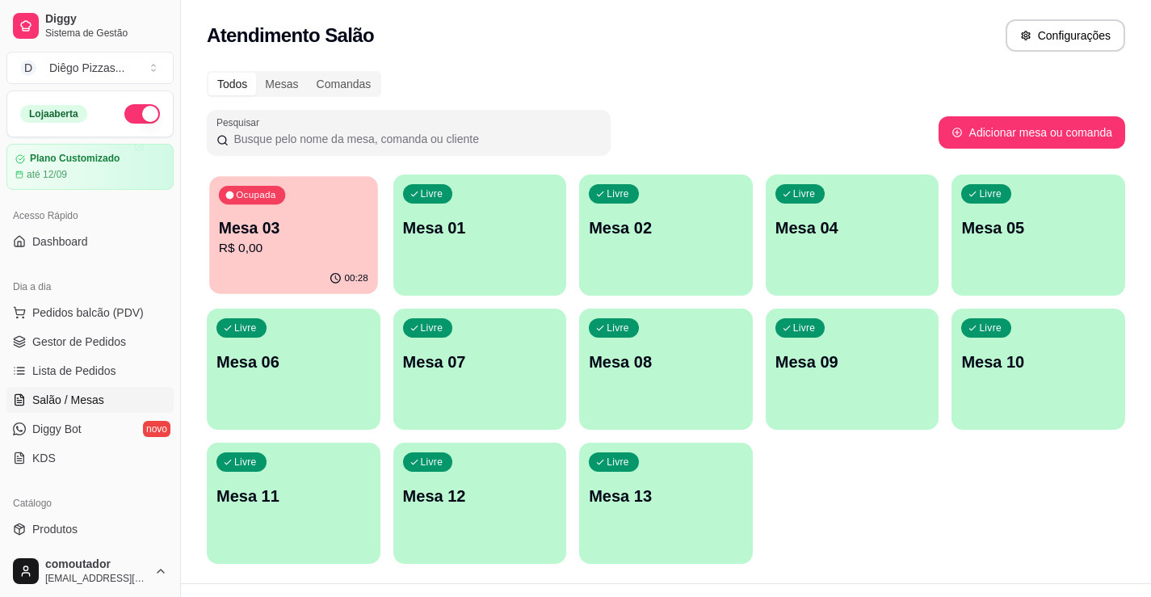
click at [355, 254] on p "R$ 0,00" at bounding box center [293, 248] width 149 height 19
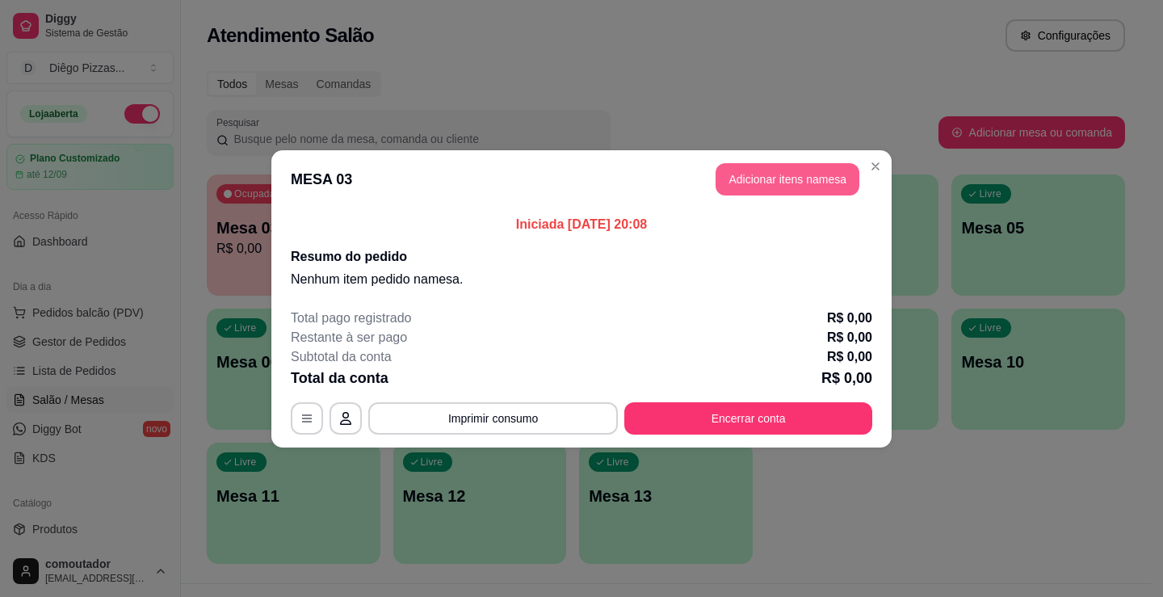
click at [747, 175] on button "Adicionar itens na mesa" at bounding box center [788, 179] width 144 height 32
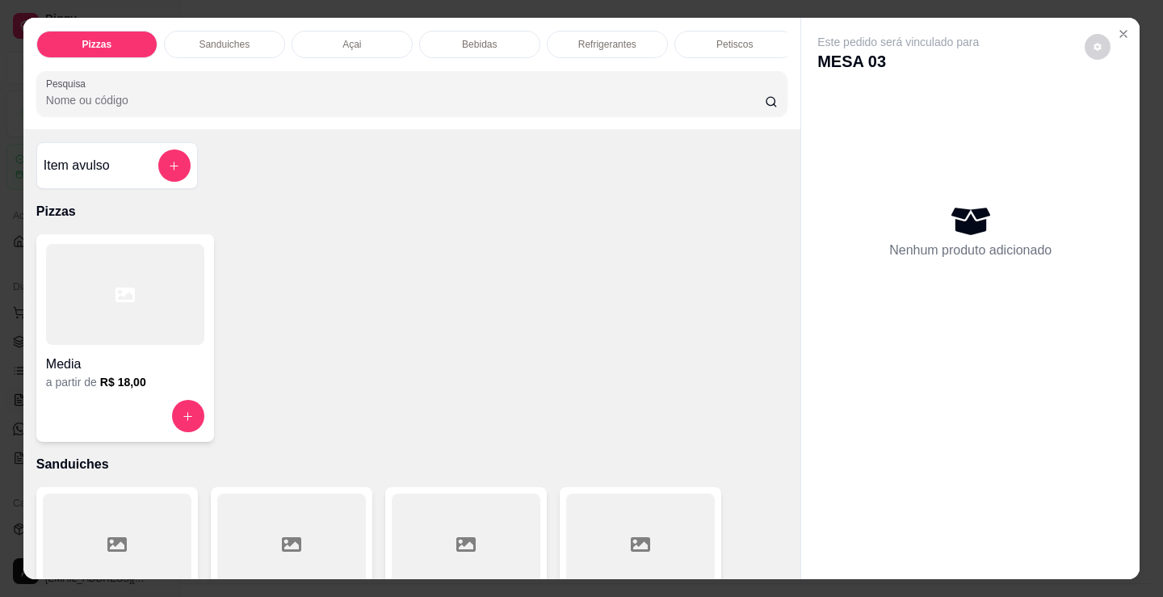
click at [138, 362] on h4 "Media" at bounding box center [125, 364] width 158 height 19
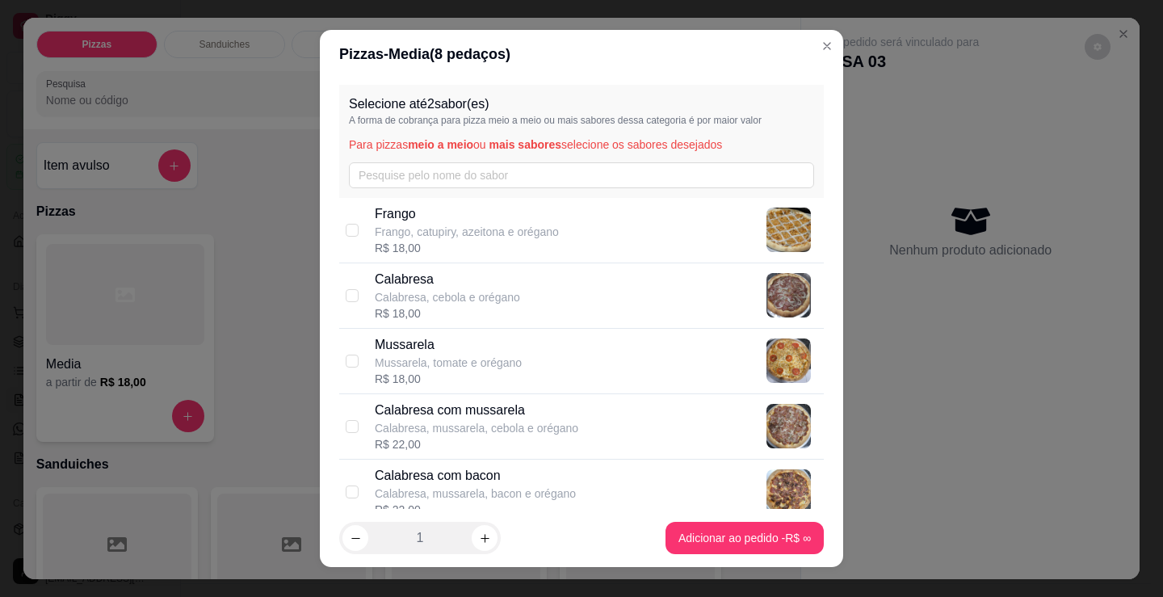
click at [405, 240] on div "R$ 18,00" at bounding box center [467, 248] width 184 height 16
checkbox input "true"
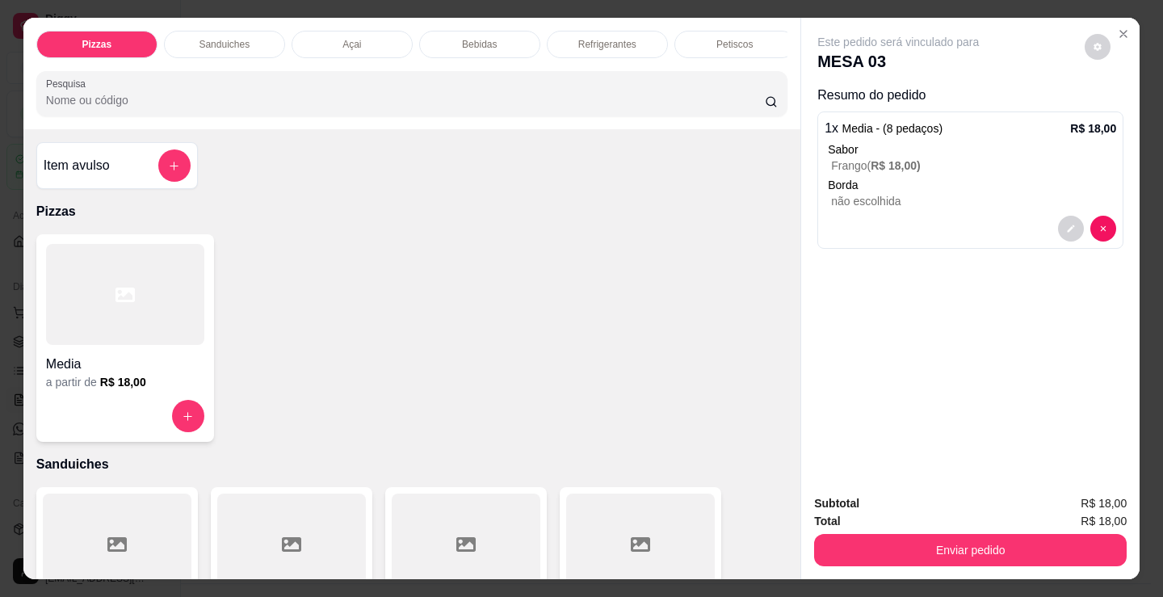
click at [128, 389] on h6 "R$ 18,00" at bounding box center [123, 382] width 46 height 16
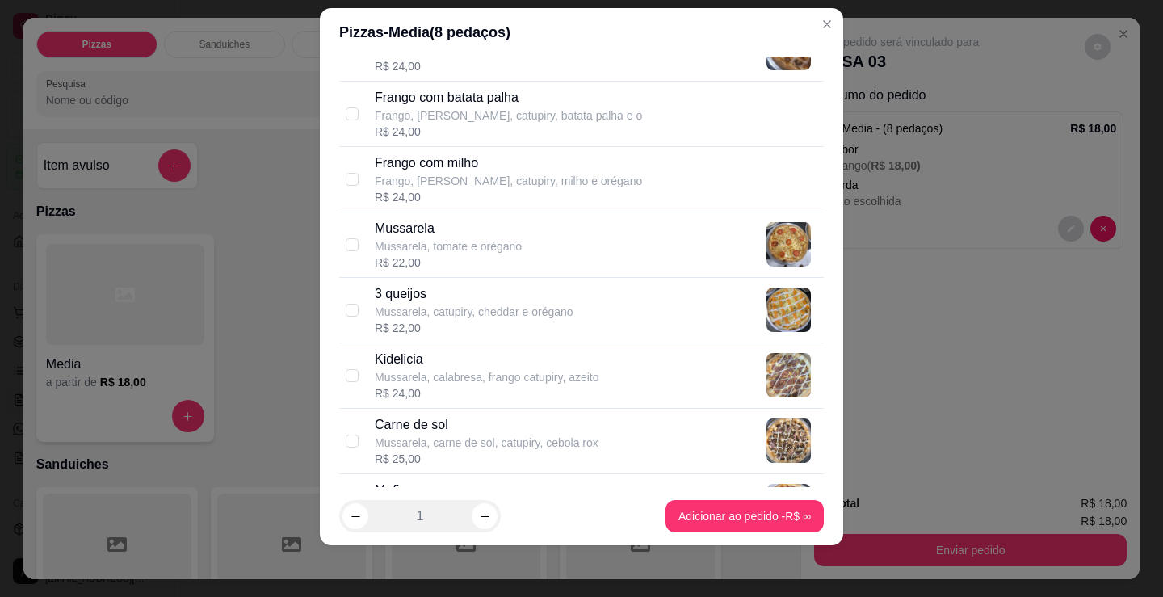
scroll to position [646, 0]
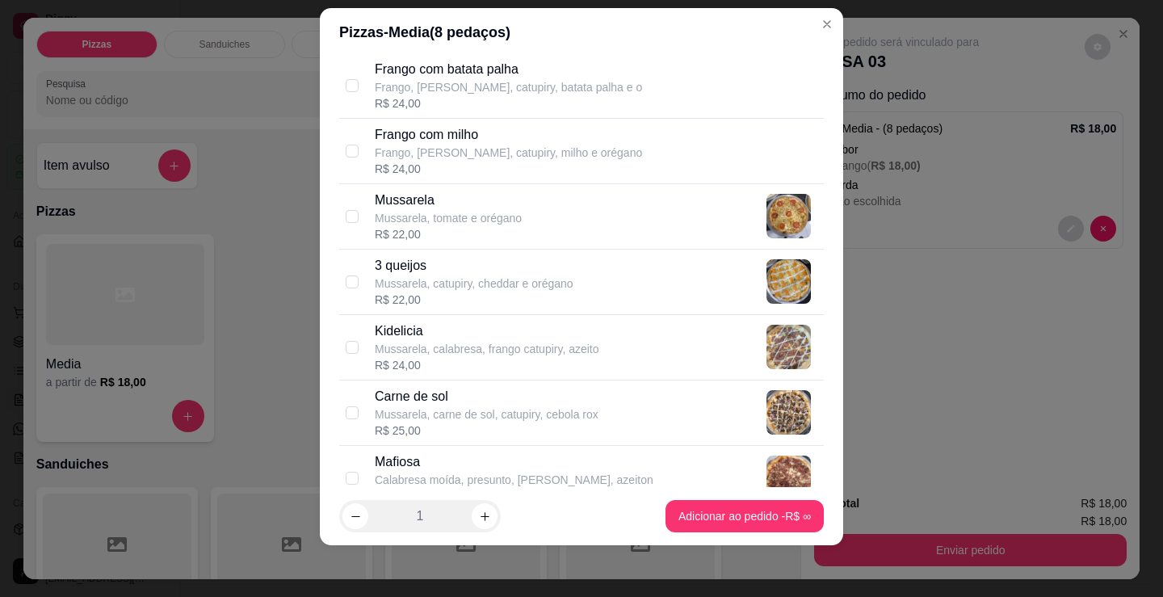
click at [463, 404] on p "Carne de sol" at bounding box center [487, 396] width 224 height 19
checkbox input "true"
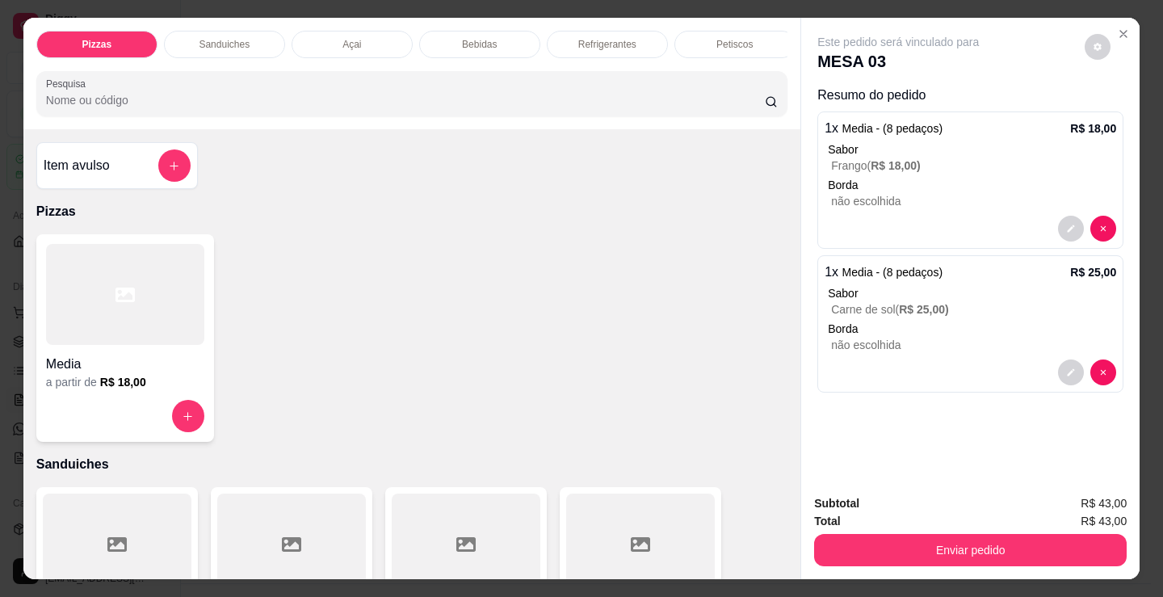
click at [132, 343] on div at bounding box center [125, 294] width 158 height 101
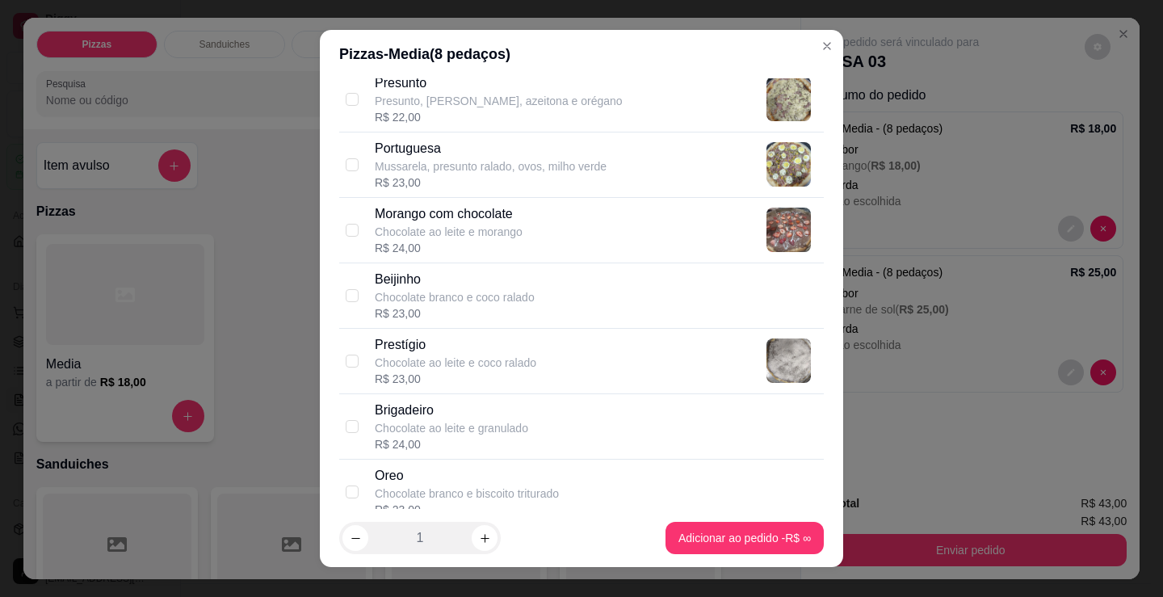
scroll to position [1269, 0]
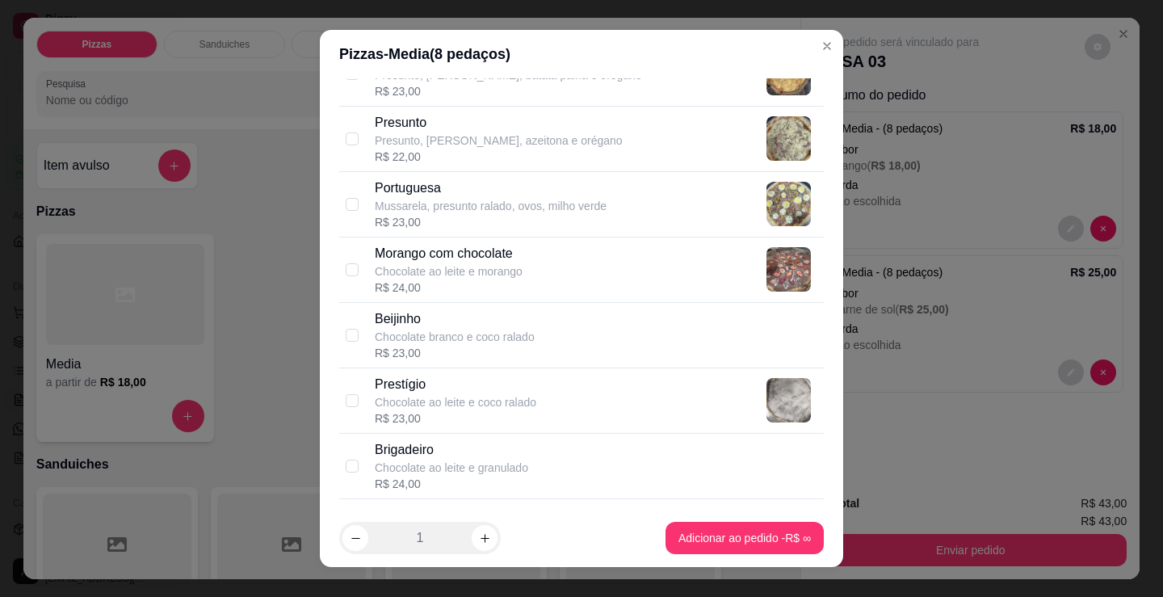
click at [430, 260] on p "Morango com chocolate" at bounding box center [449, 253] width 148 height 19
checkbox input "true"
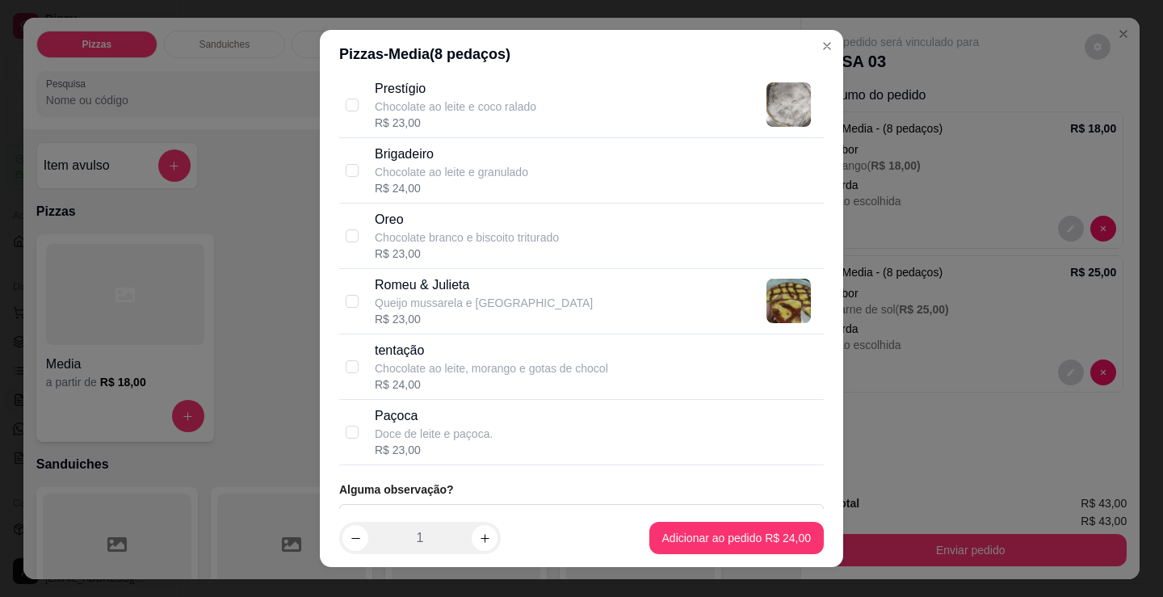
scroll to position [1592, 0]
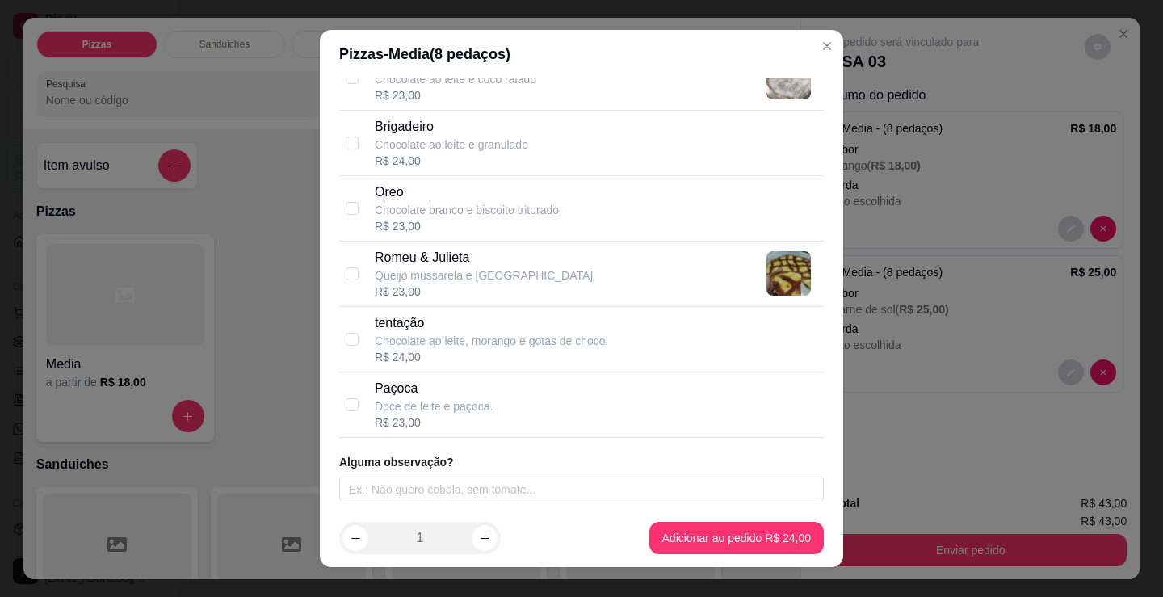
click at [430, 269] on p "Queijo mussarela e [GEOGRAPHIC_DATA]" at bounding box center [484, 275] width 218 height 16
checkbox input "true"
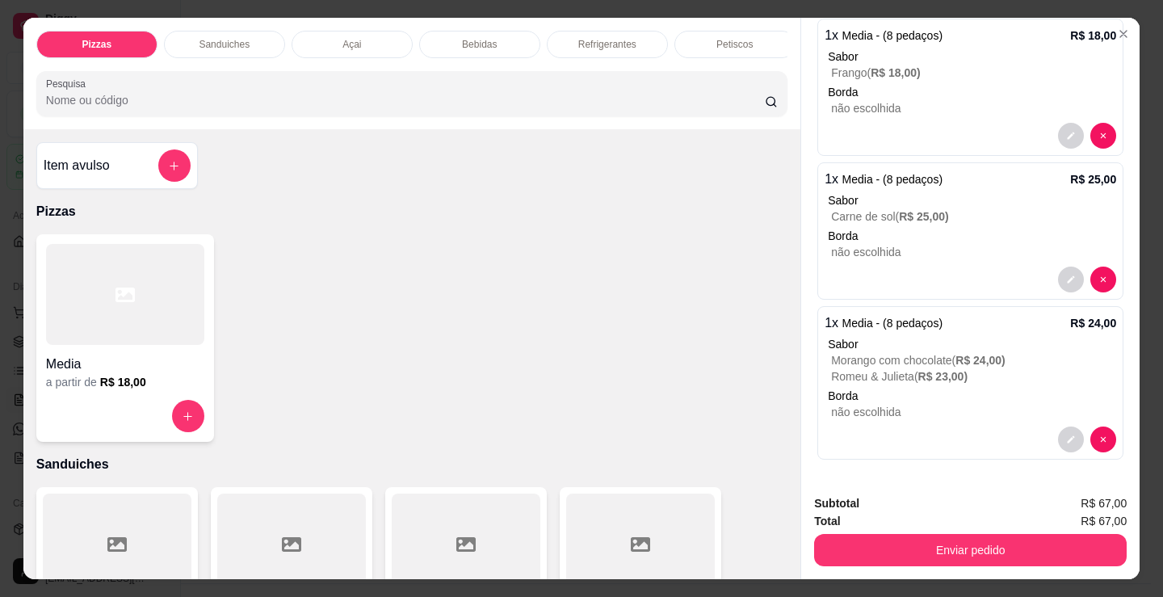
scroll to position [94, 0]
click at [104, 328] on div at bounding box center [125, 294] width 158 height 101
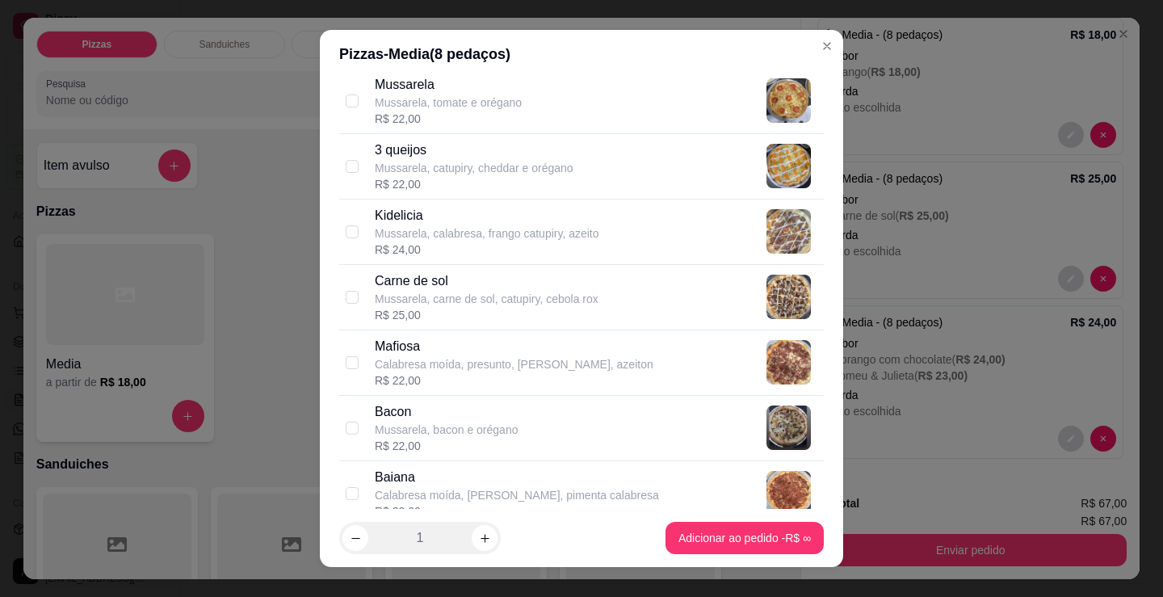
scroll to position [808, 0]
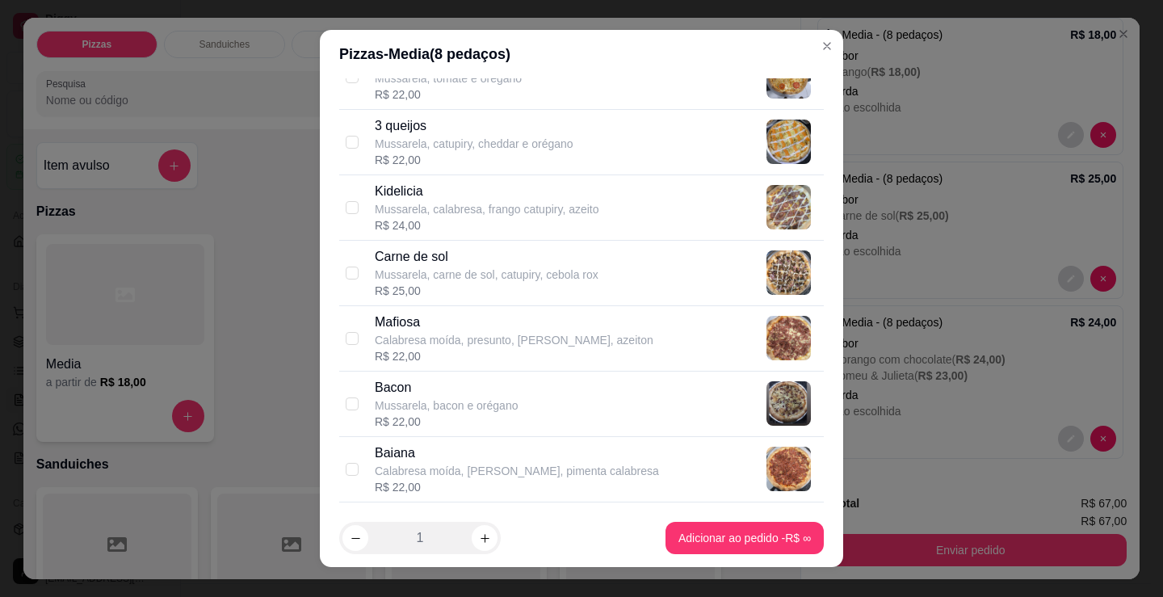
click at [376, 349] on div "R$ 22,00" at bounding box center [514, 356] width 279 height 16
checkbox input "true"
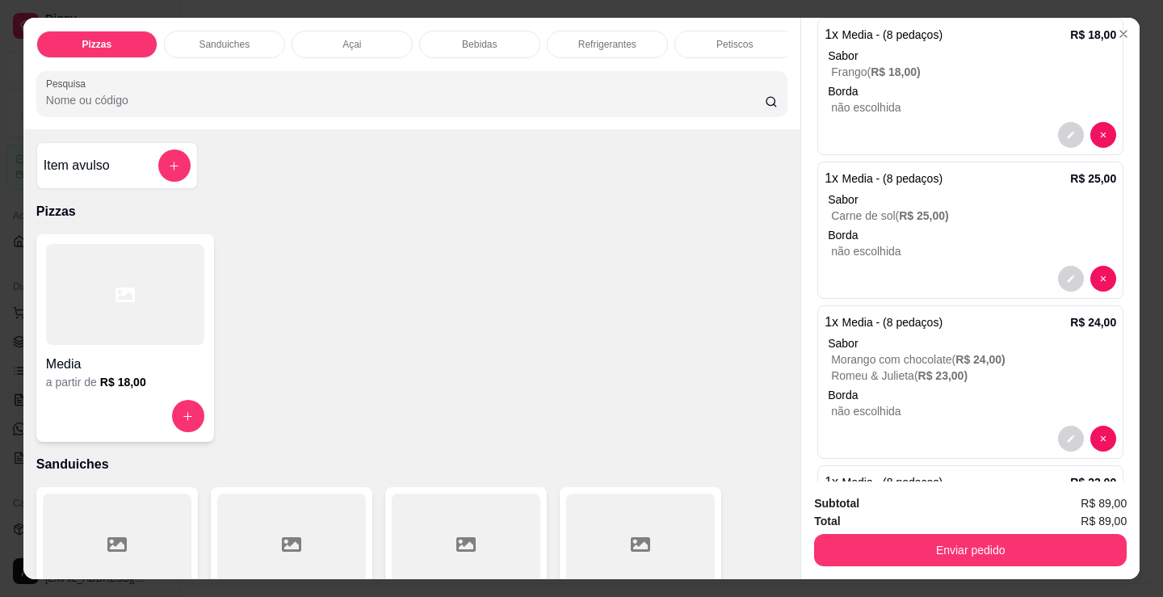
click at [462, 38] on p "Bebidas" at bounding box center [479, 44] width 35 height 13
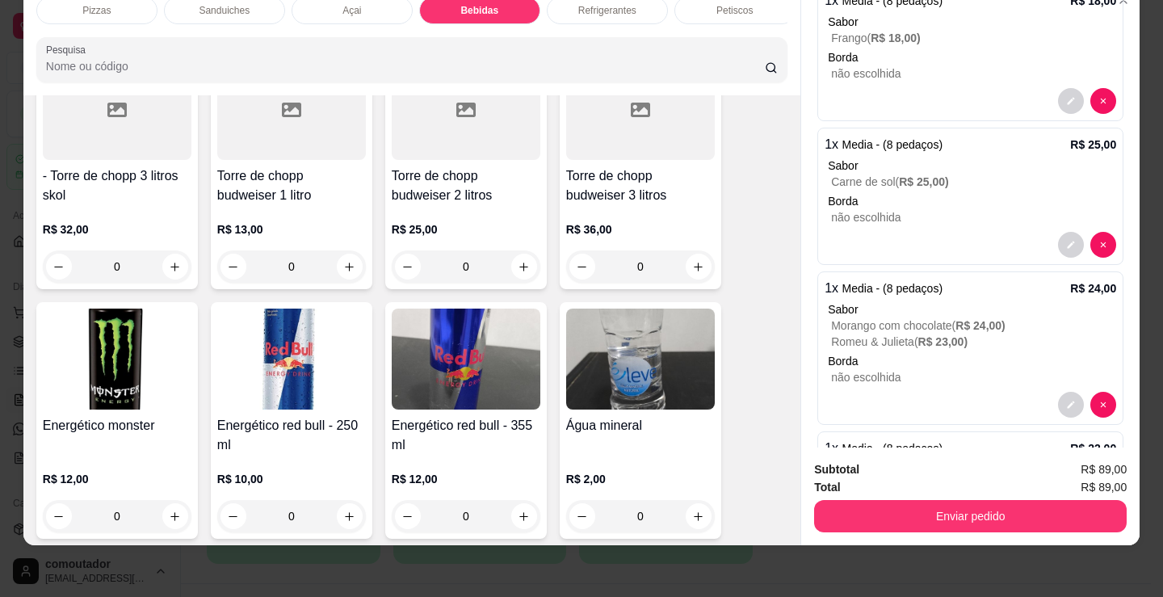
scroll to position [3064, 0]
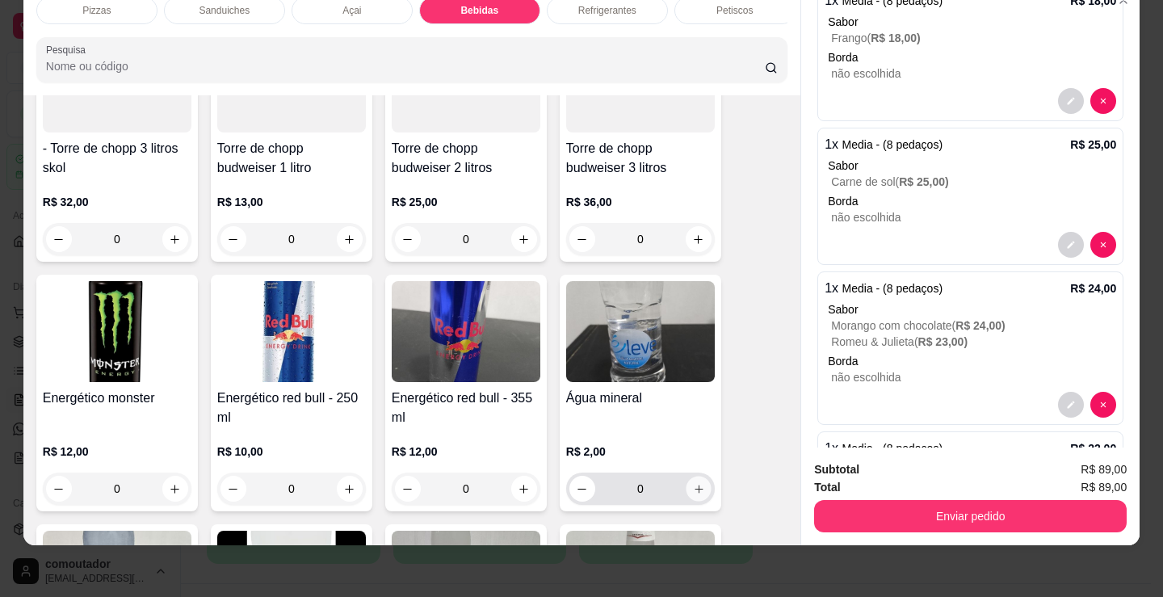
click at [693, 494] on icon "increase-product-quantity" at bounding box center [699, 489] width 12 height 12
click at [579, 488] on icon "decrease-product-quantity" at bounding box center [584, 488] width 12 height 12
type input "0"
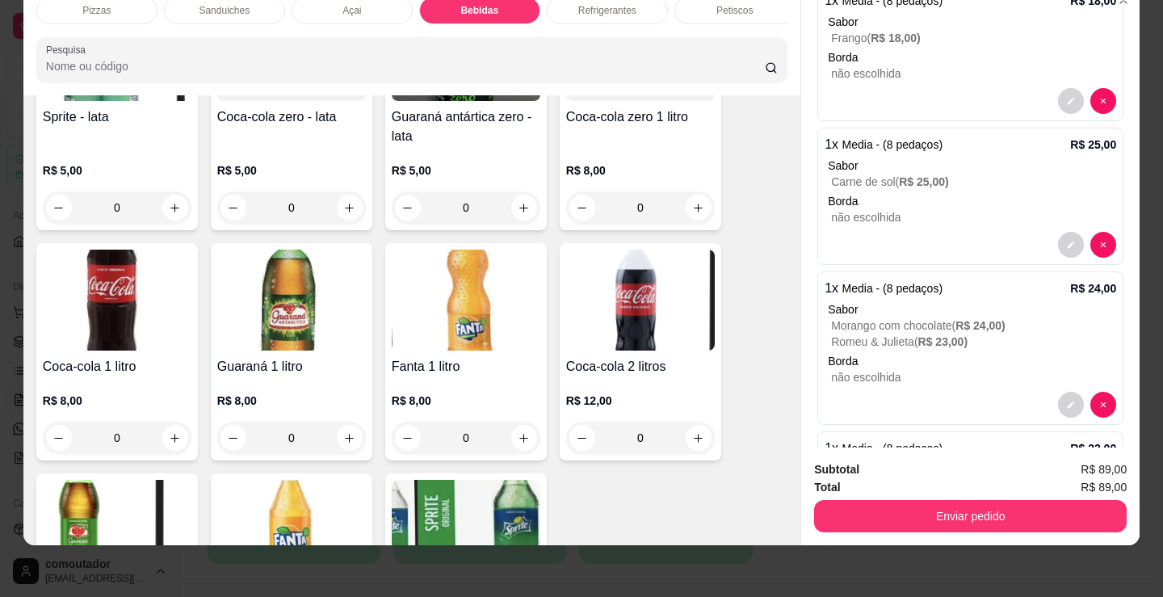
scroll to position [4680, 0]
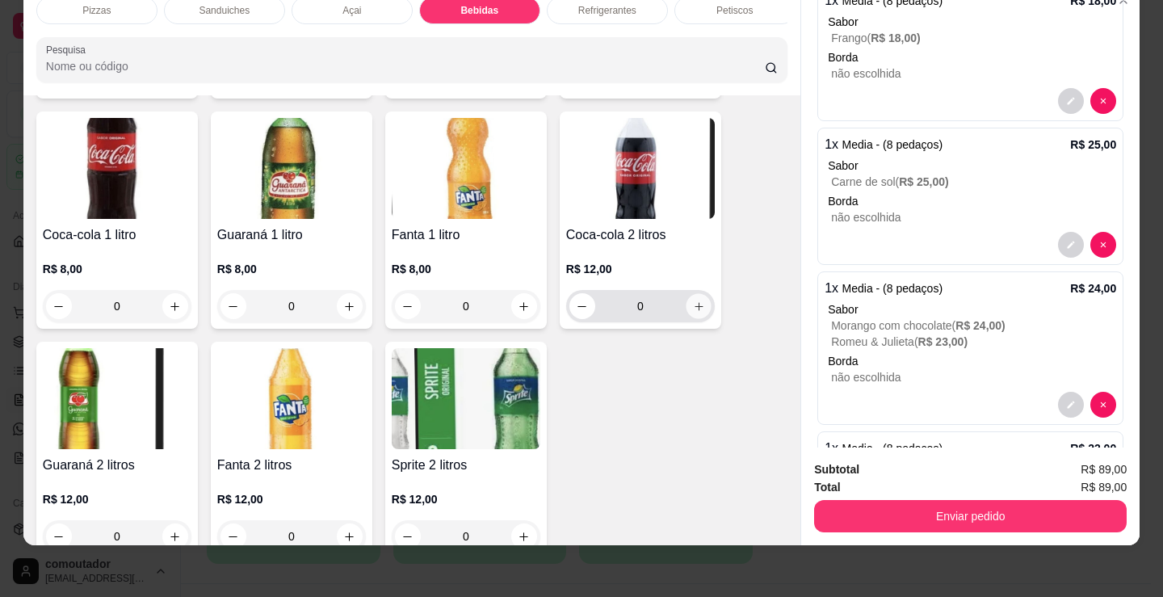
click at [693, 305] on icon "increase-product-quantity" at bounding box center [699, 307] width 12 height 12
type input "1"
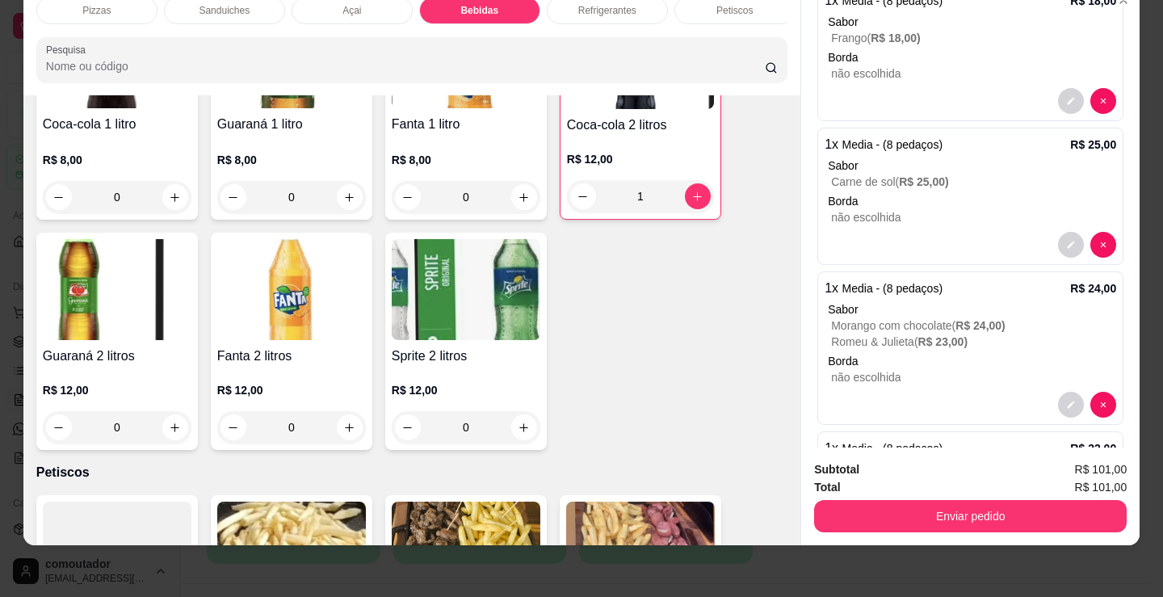
scroll to position [4841, 0]
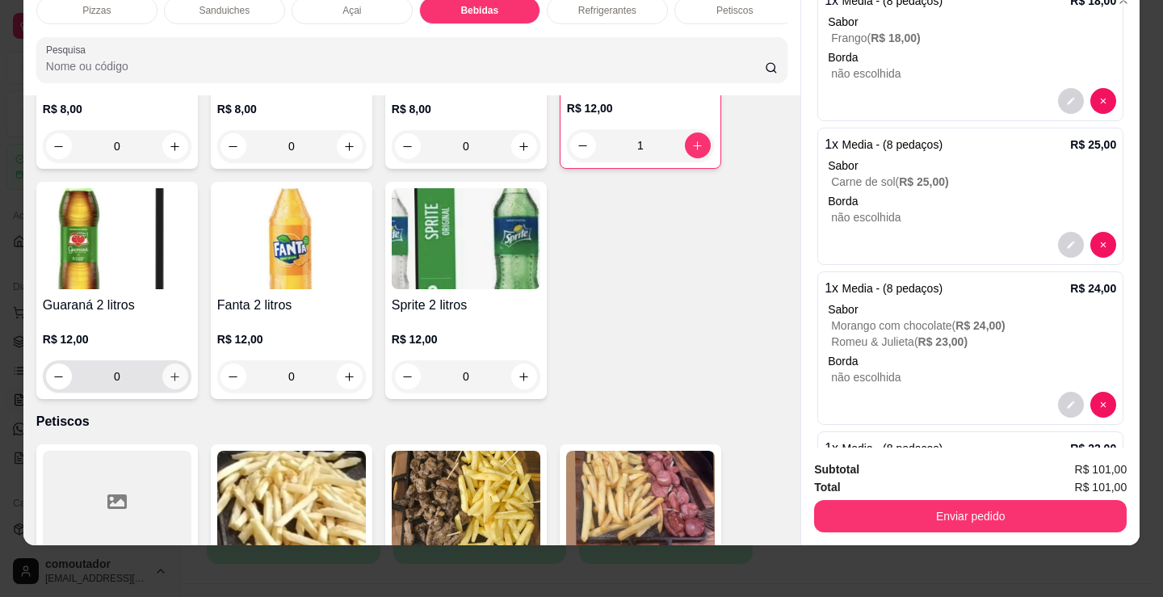
click at [169, 382] on icon "increase-product-quantity" at bounding box center [175, 377] width 12 height 12
type input "1"
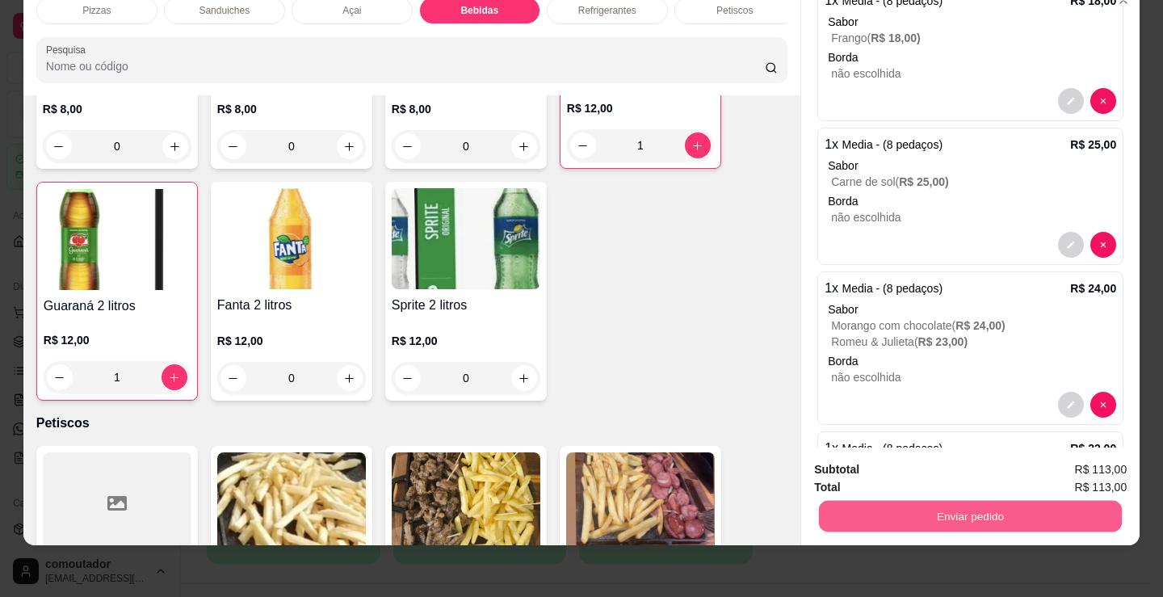
click at [1044, 500] on button "Enviar pedido" at bounding box center [970, 516] width 303 height 32
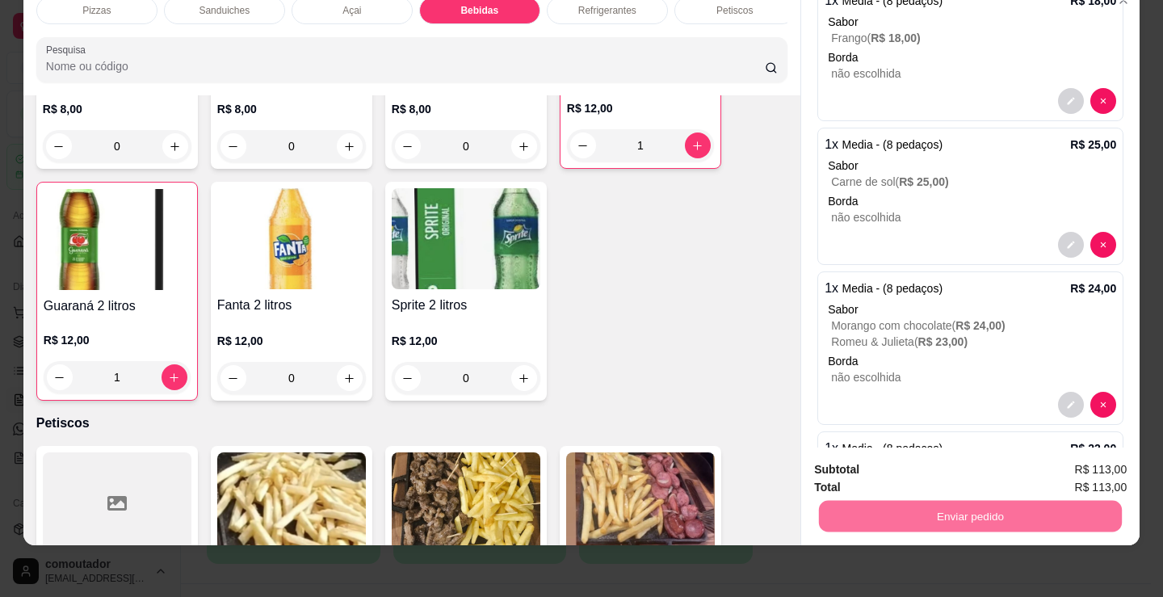
click at [980, 464] on button "Não registrar e enviar pedido" at bounding box center [917, 464] width 163 height 30
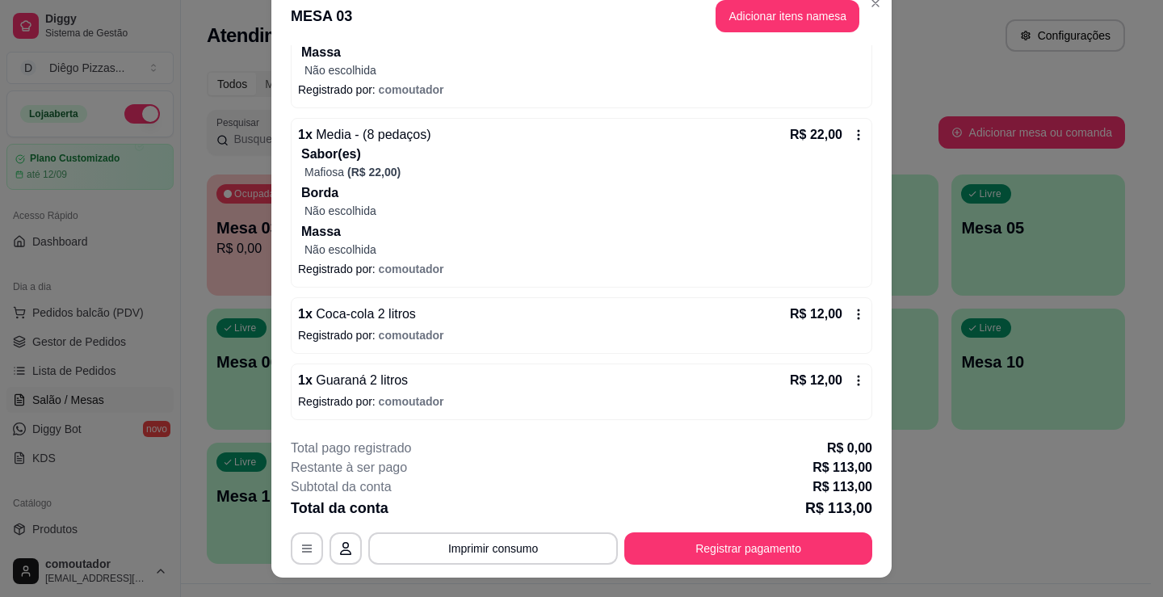
scroll to position [0, 0]
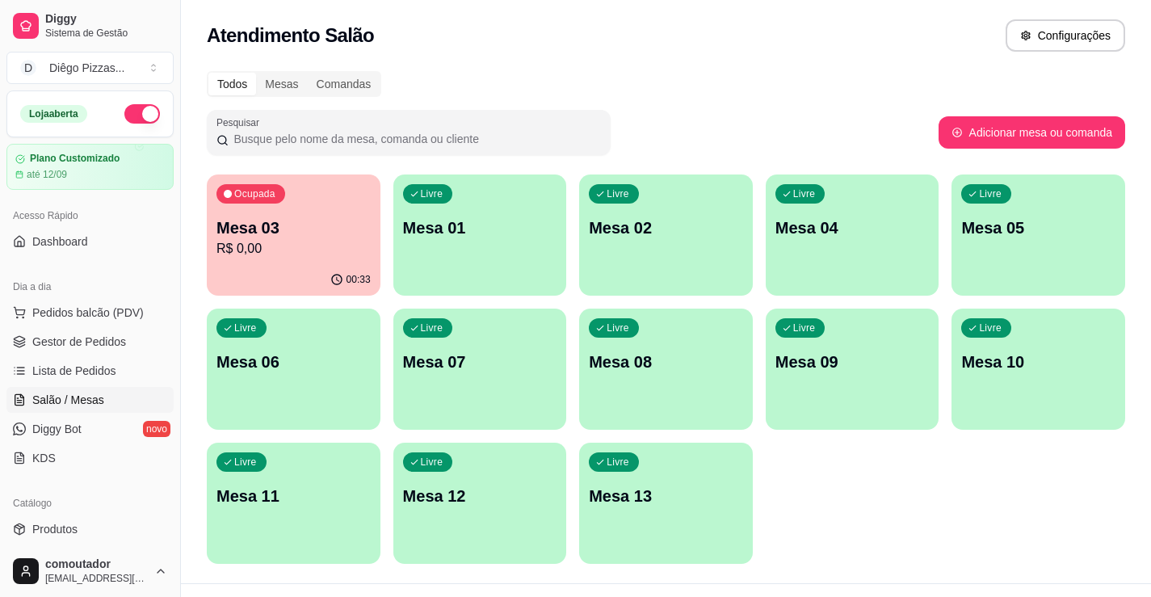
click at [236, 246] on p "R$ 0,00" at bounding box center [293, 248] width 154 height 19
drag, startPoint x: 861, startPoint y: 559, endPoint x: 710, endPoint y: 492, distance: 165.3
click at [861, 559] on div "Ocupada Mesa 03 R$ 0,00 00:41 Livre Mesa 01 Livre Mesa 02 Livre Mesa 04 Livre M…" at bounding box center [666, 368] width 918 height 389
click at [299, 240] on p "R$ 113,00" at bounding box center [293, 248] width 154 height 19
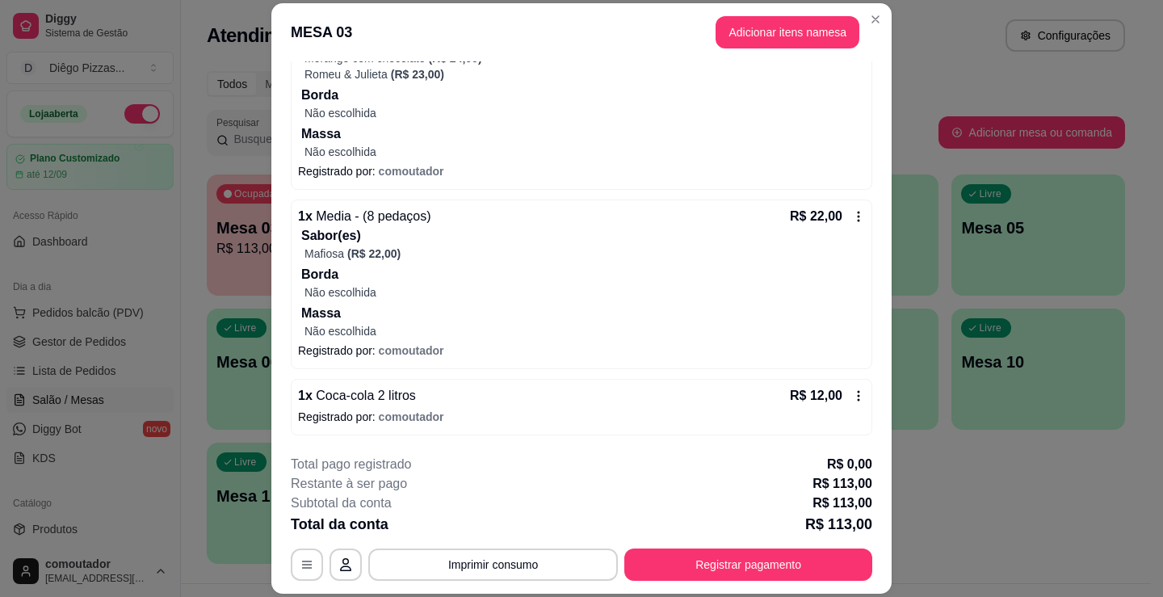
scroll to position [634, 0]
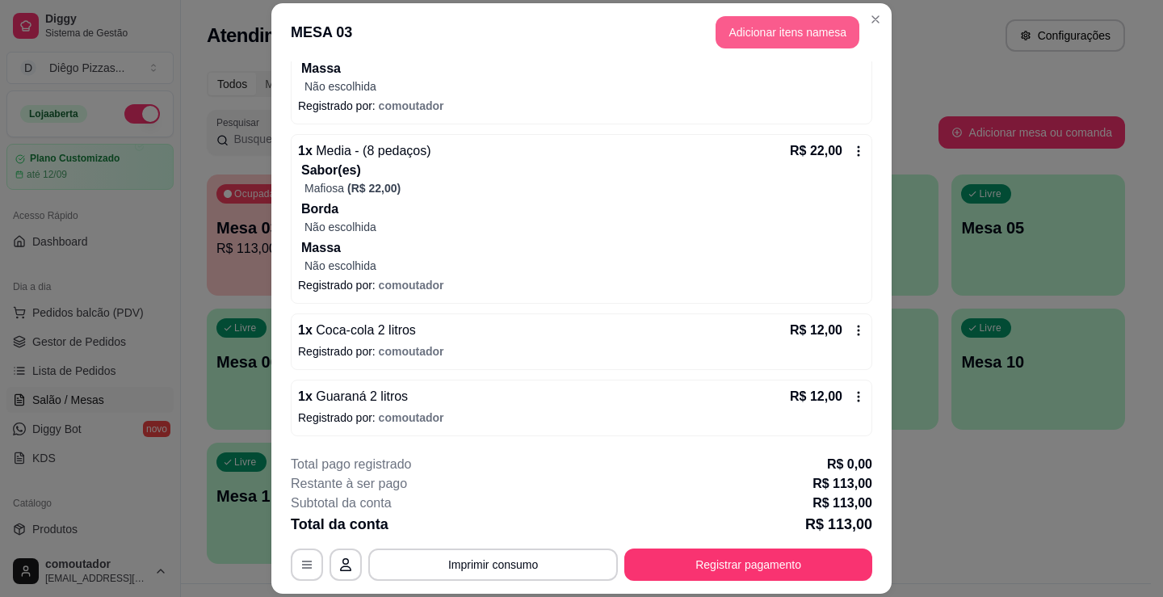
click at [809, 29] on button "Adicionar itens na mesa" at bounding box center [788, 32] width 144 height 32
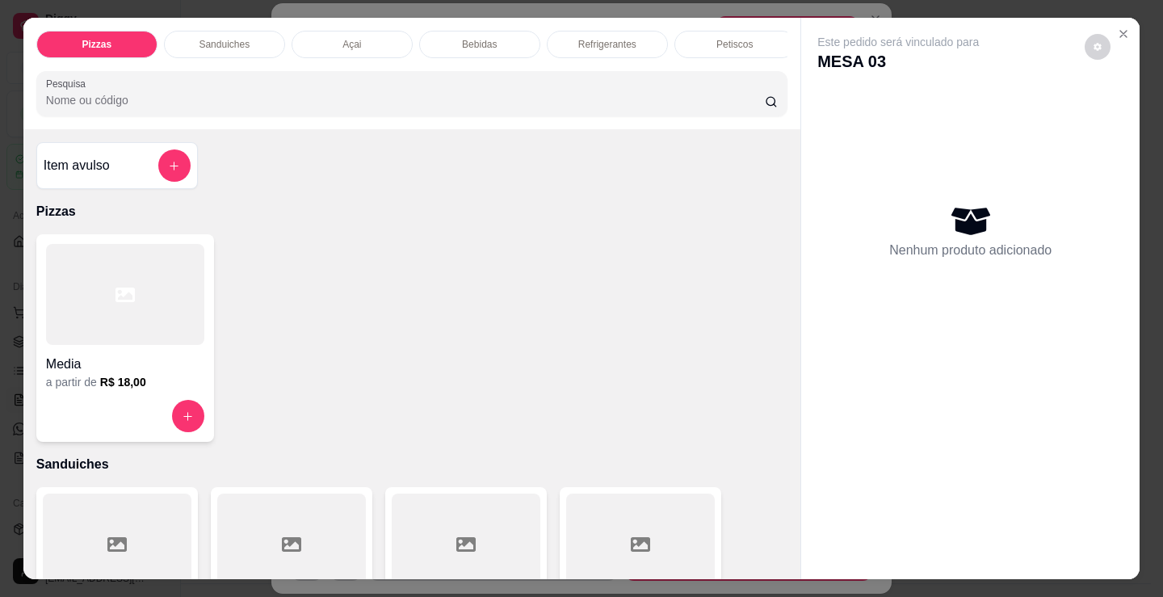
click at [485, 43] on p "Bebidas" at bounding box center [479, 44] width 35 height 13
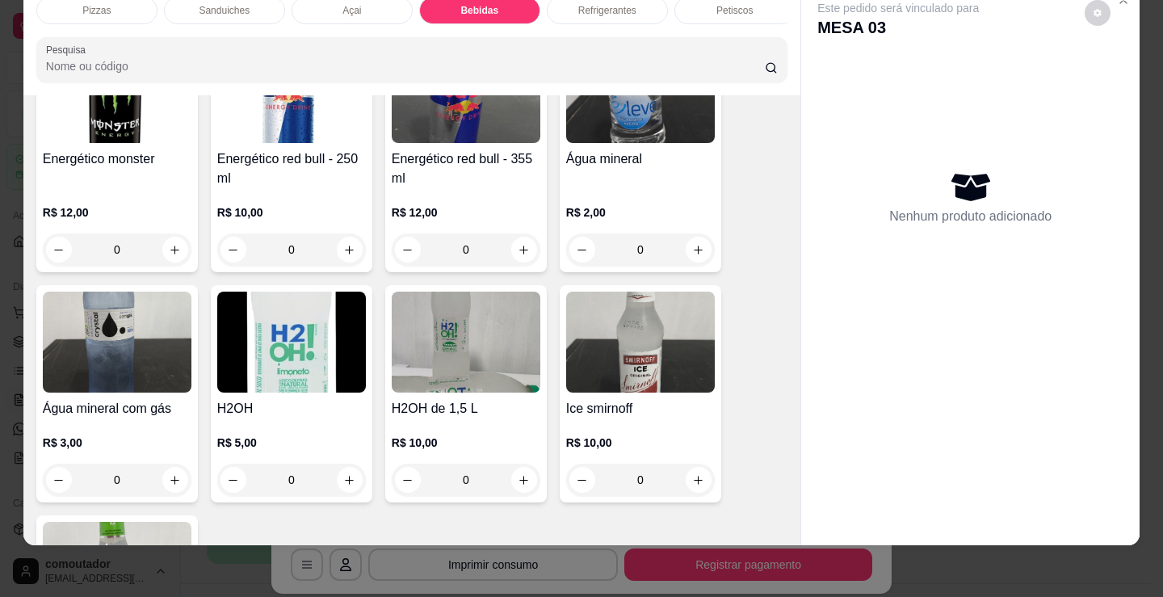
scroll to position [3226, 0]
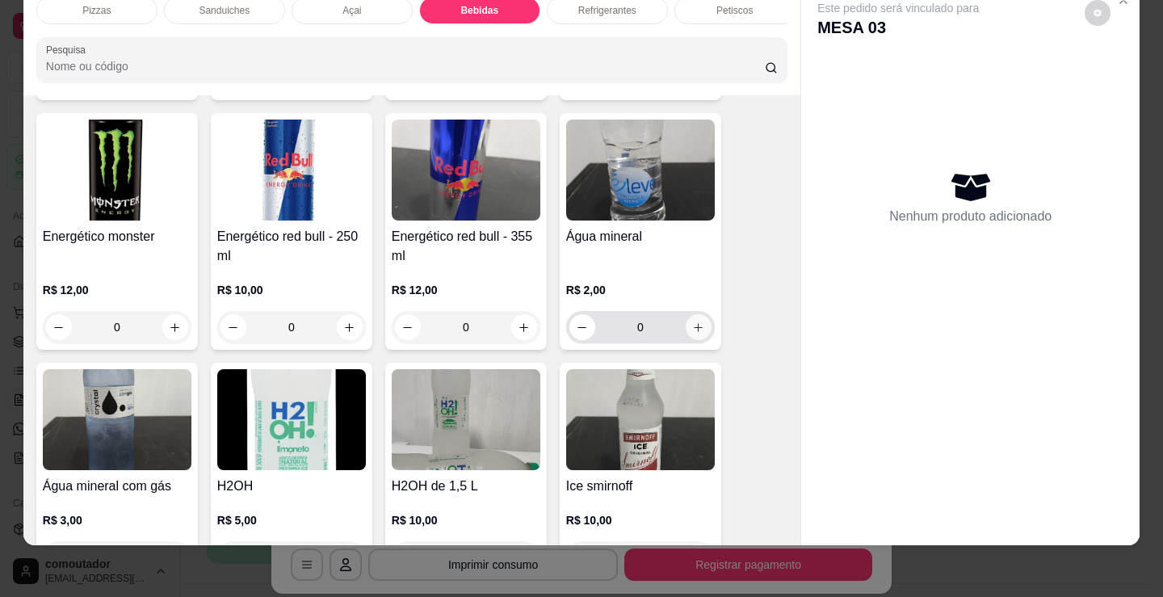
click at [700, 324] on button "increase-product-quantity" at bounding box center [699, 327] width 26 height 26
type input "1"
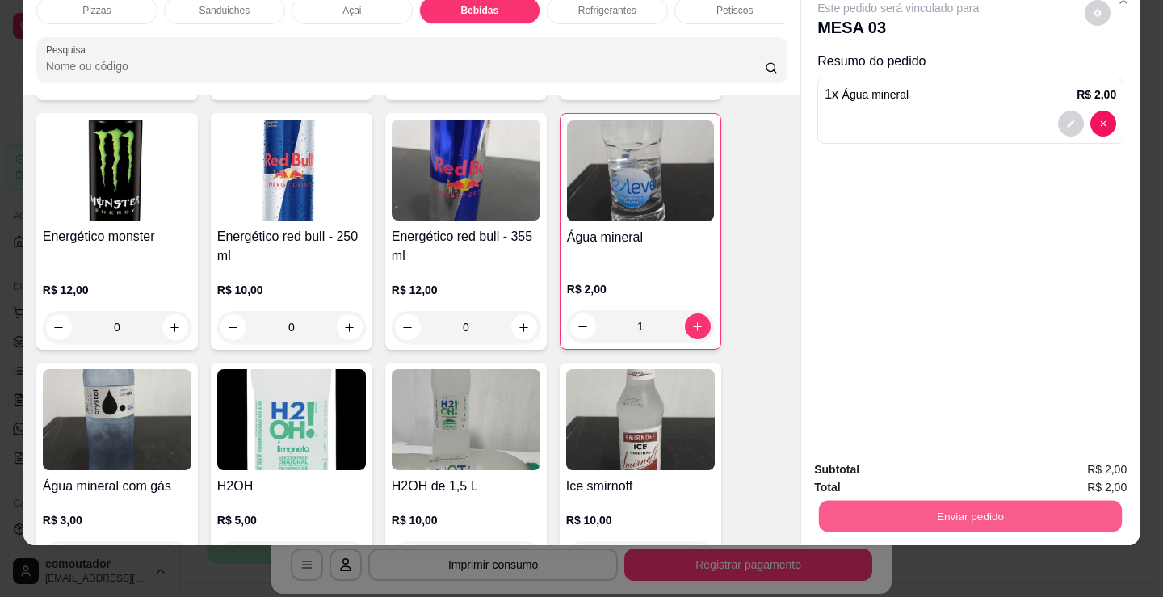
click at [927, 500] on button "Enviar pedido" at bounding box center [970, 516] width 303 height 32
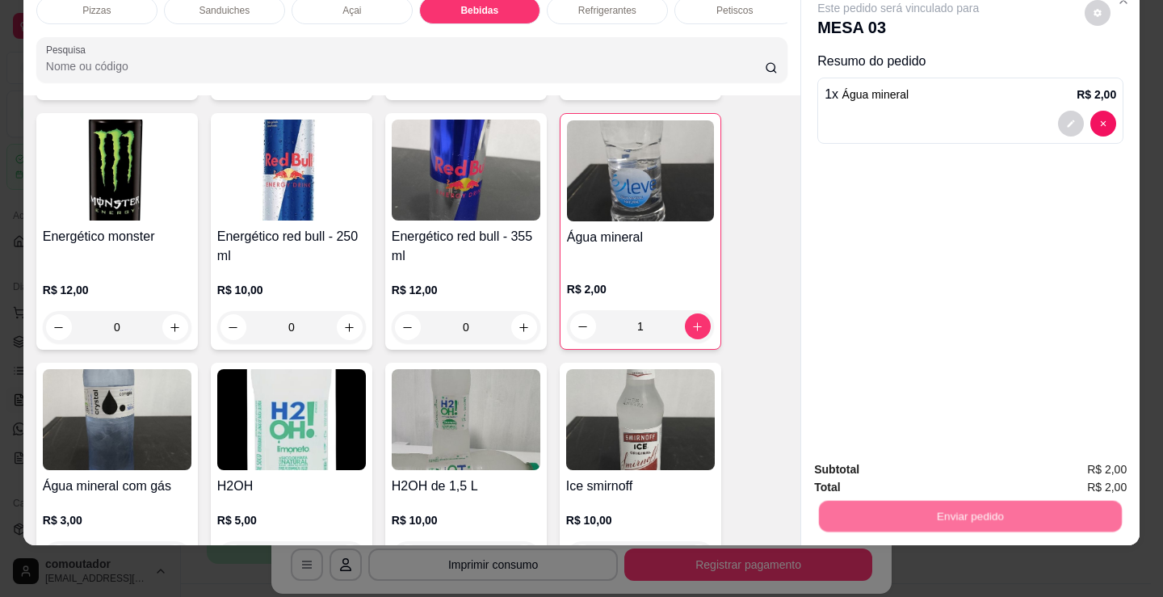
click at [916, 463] on button "Não registrar e enviar pedido" at bounding box center [917, 464] width 168 height 31
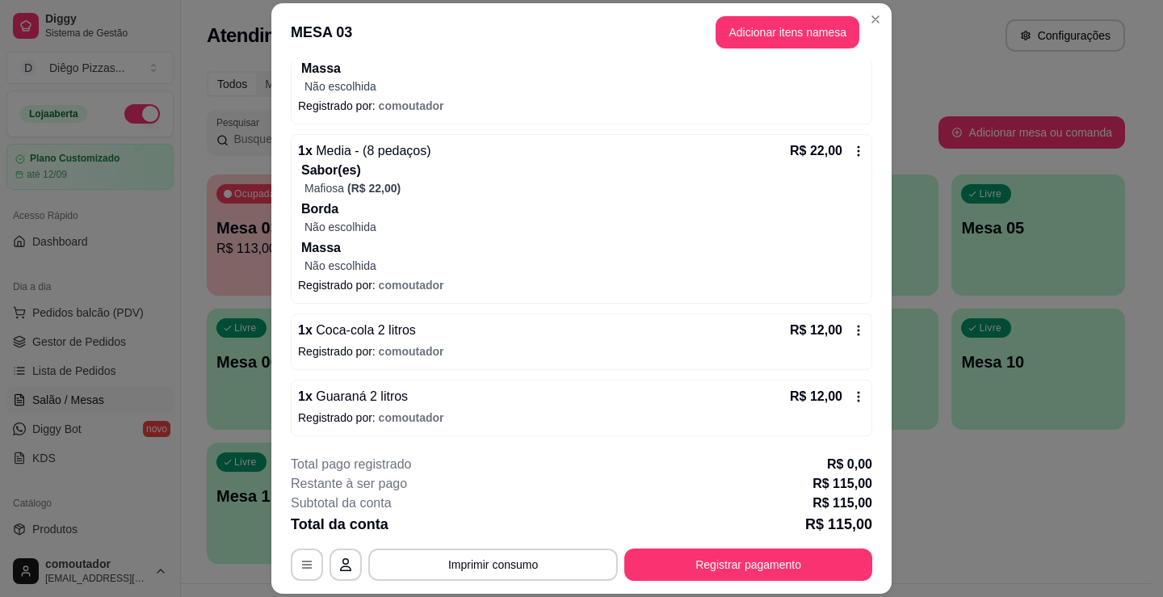
click at [555, 563] on button "Imprimir consumo" at bounding box center [493, 564] width 250 height 32
click at [507, 527] on button "IMPRESSORA" at bounding box center [492, 528] width 117 height 26
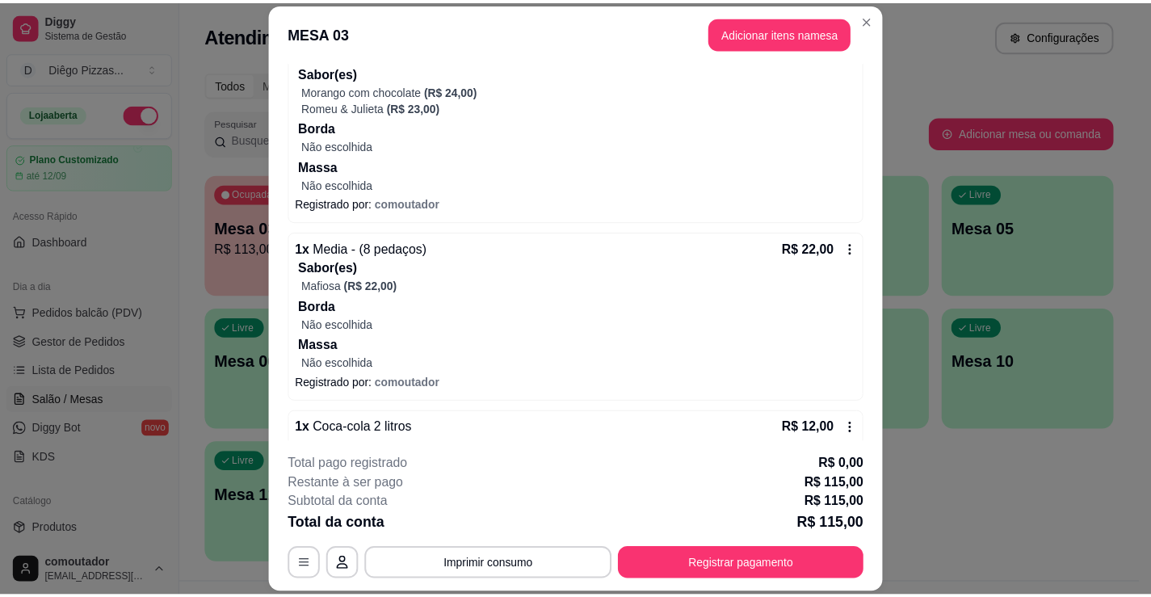
scroll to position [565, 0]
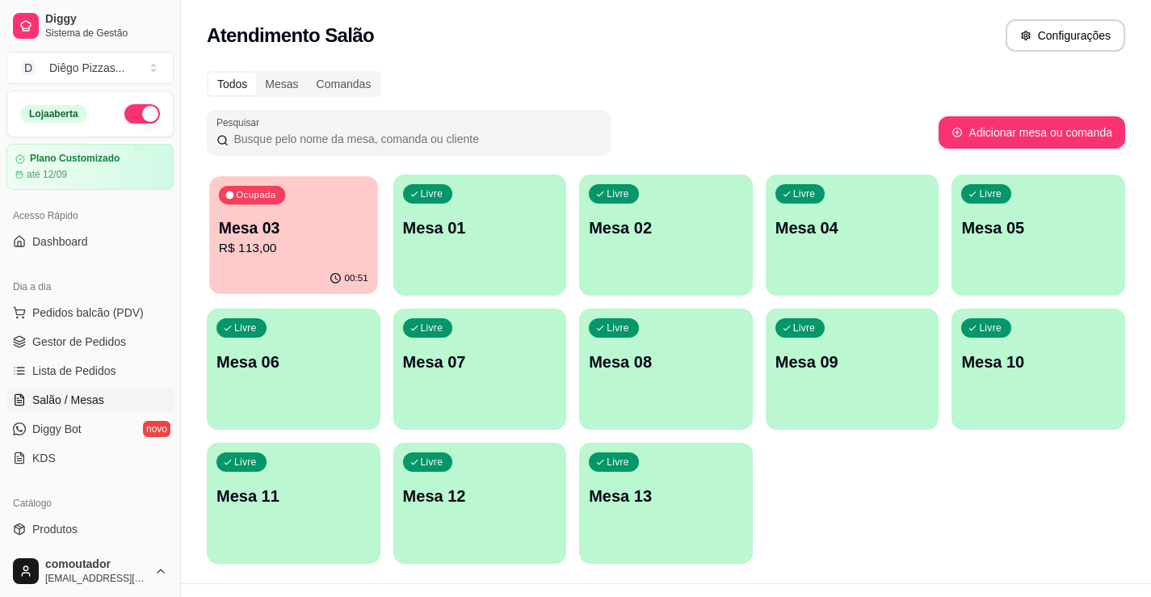
click at [271, 246] on p "R$ 113,00" at bounding box center [293, 248] width 149 height 19
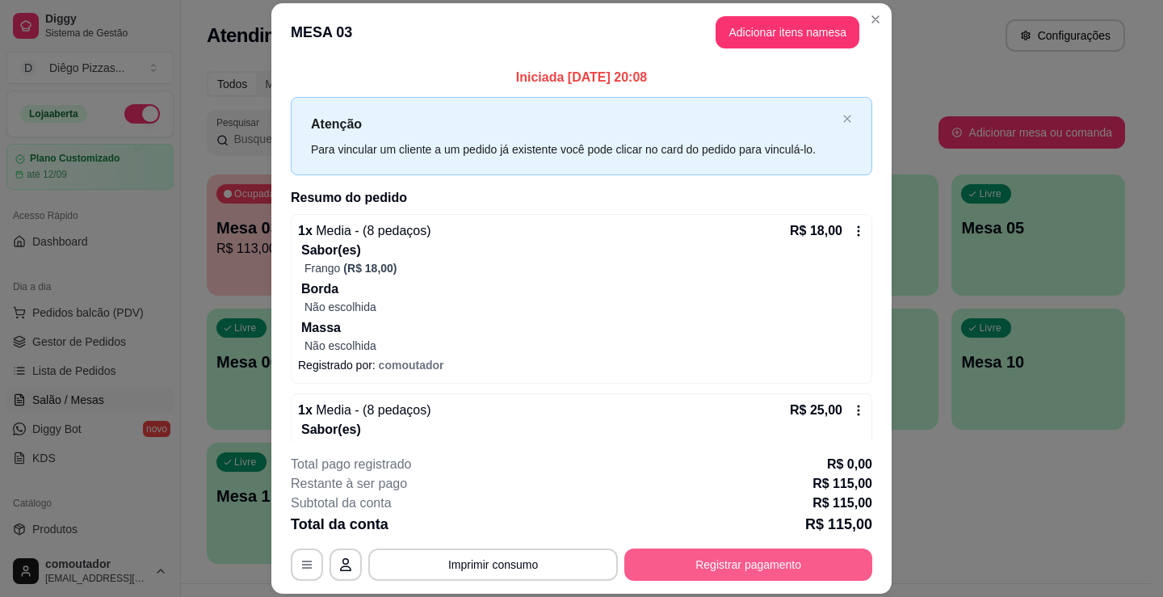
click at [800, 577] on button "Registrar pagamento" at bounding box center [748, 564] width 248 height 32
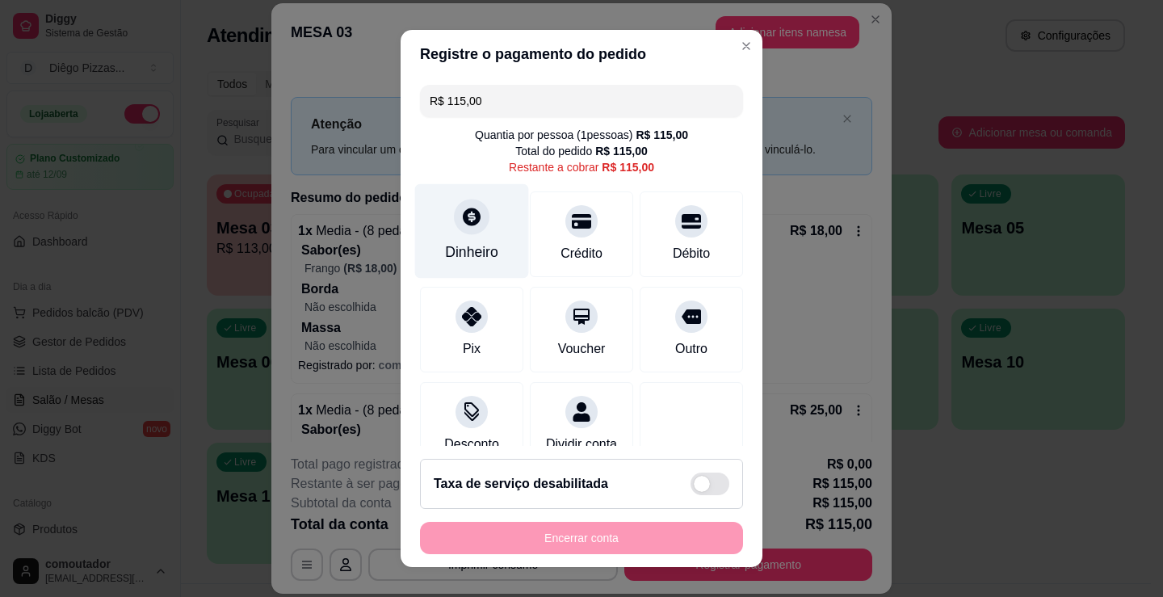
click at [478, 221] on div at bounding box center [472, 217] width 36 height 36
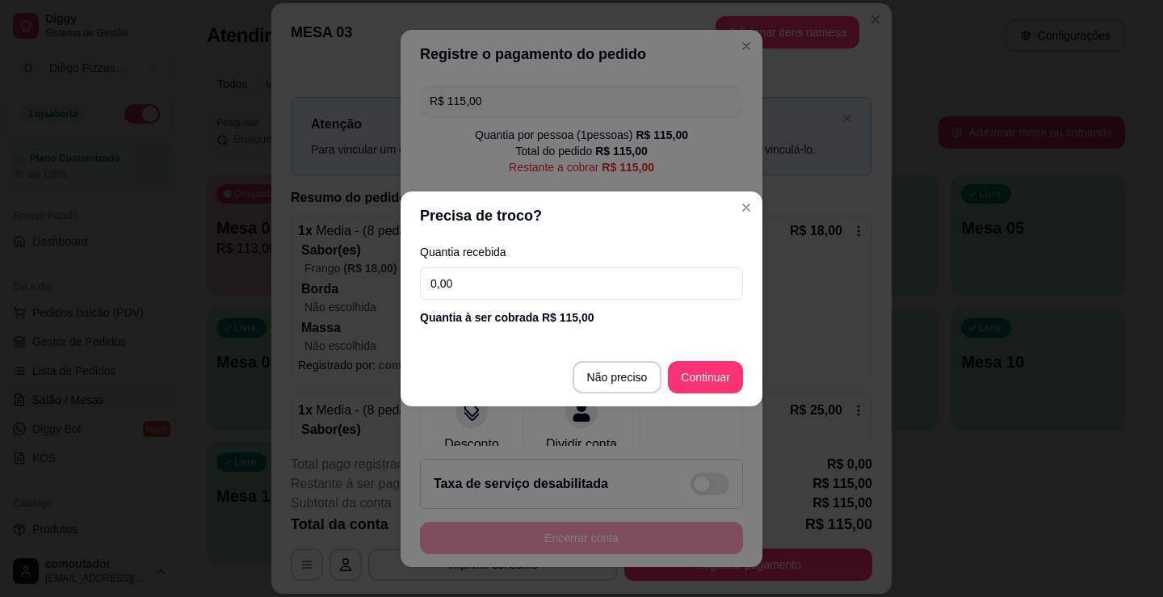
click at [530, 271] on input "0,00" at bounding box center [581, 283] width 323 height 32
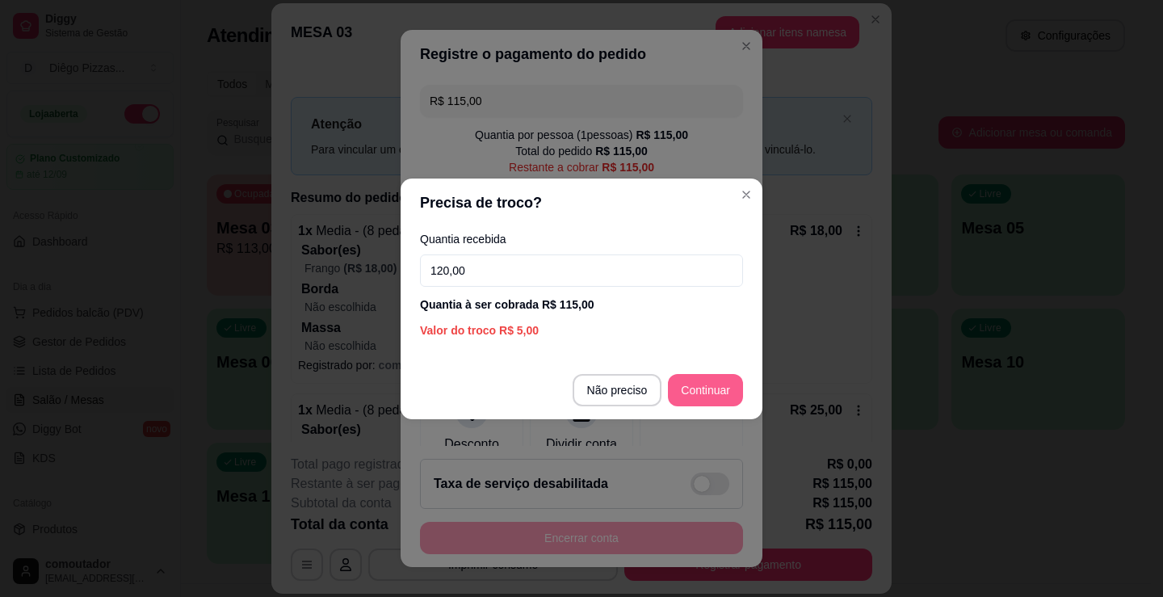
type input "120,00"
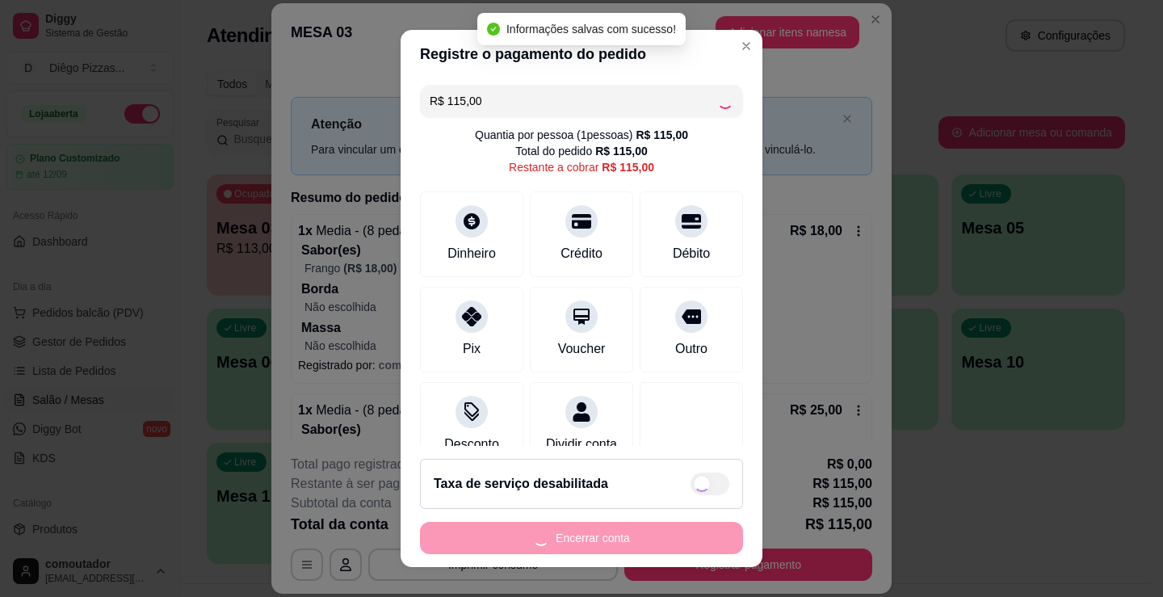
type input "R$ 0,00"
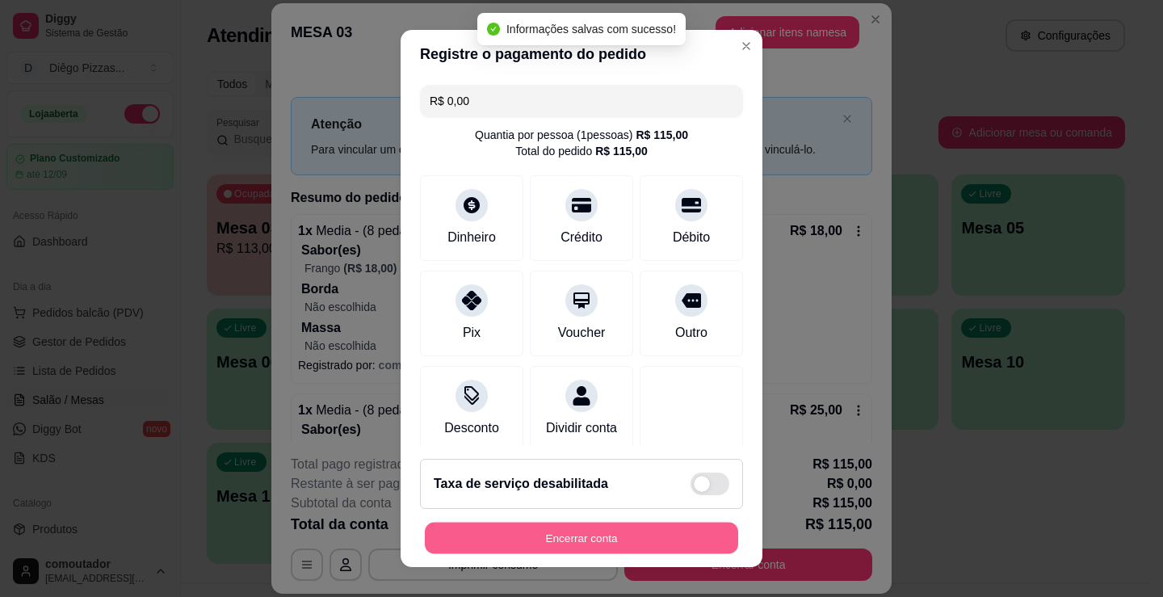
click at [608, 539] on button "Encerrar conta" at bounding box center [581, 539] width 313 height 32
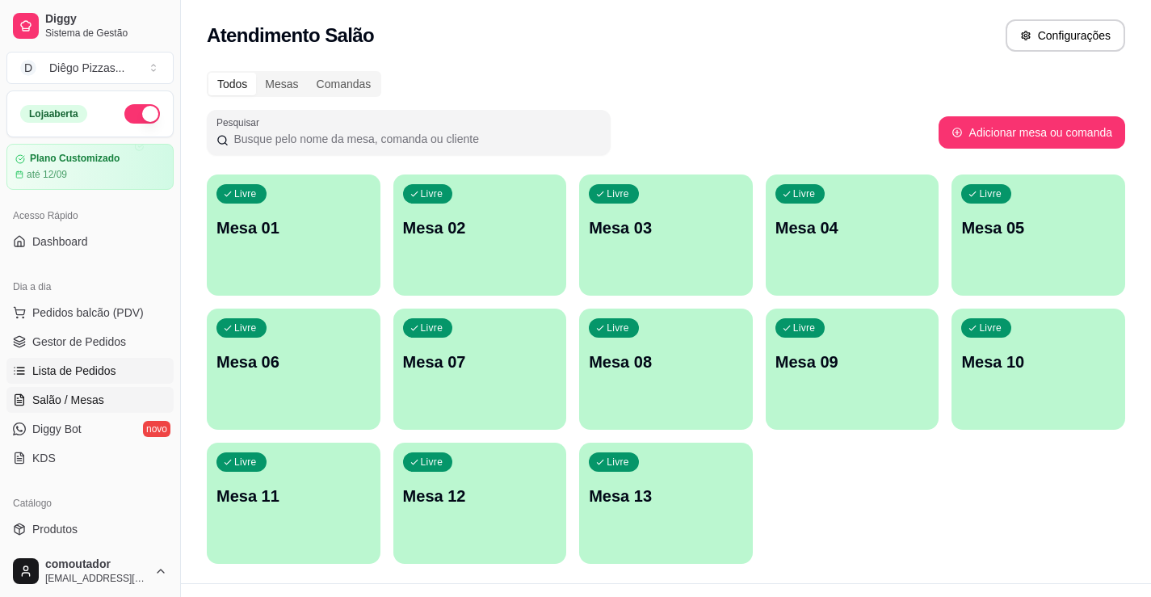
click at [71, 371] on span "Lista de Pedidos" at bounding box center [74, 371] width 84 height 16
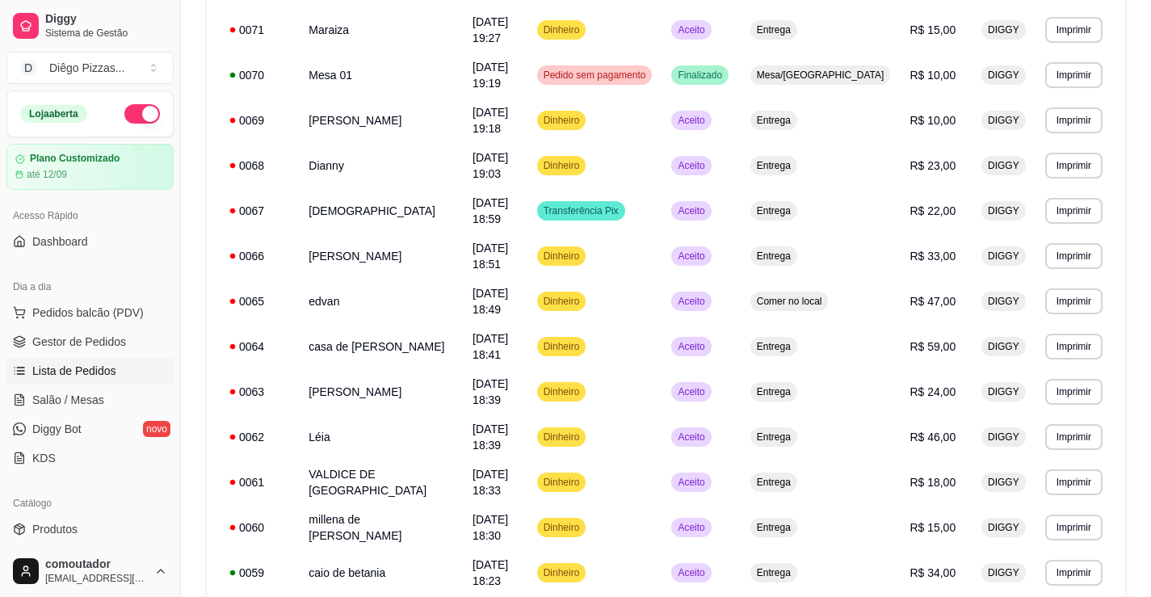
scroll to position [917, 0]
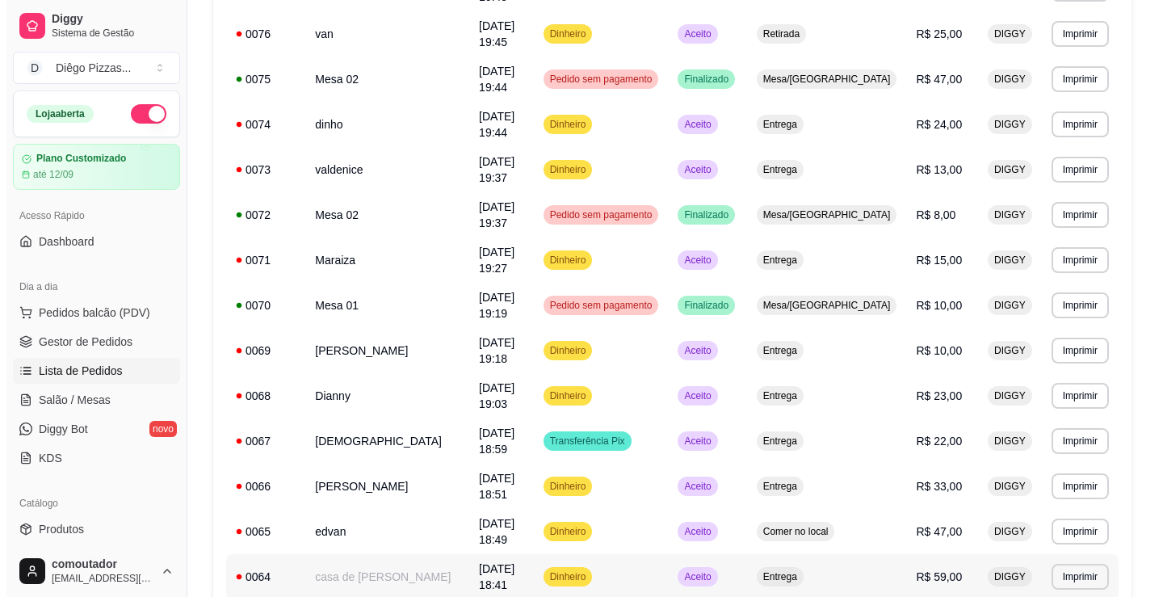
scroll to position [755, 0]
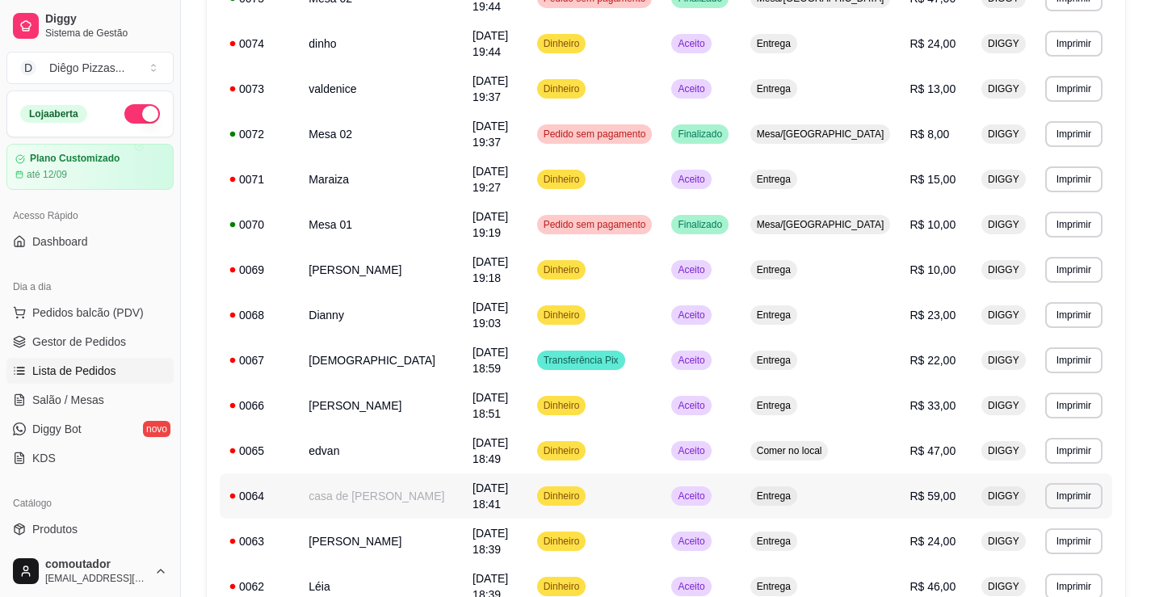
click at [380, 473] on td "casa de [PERSON_NAME]" at bounding box center [381, 495] width 164 height 45
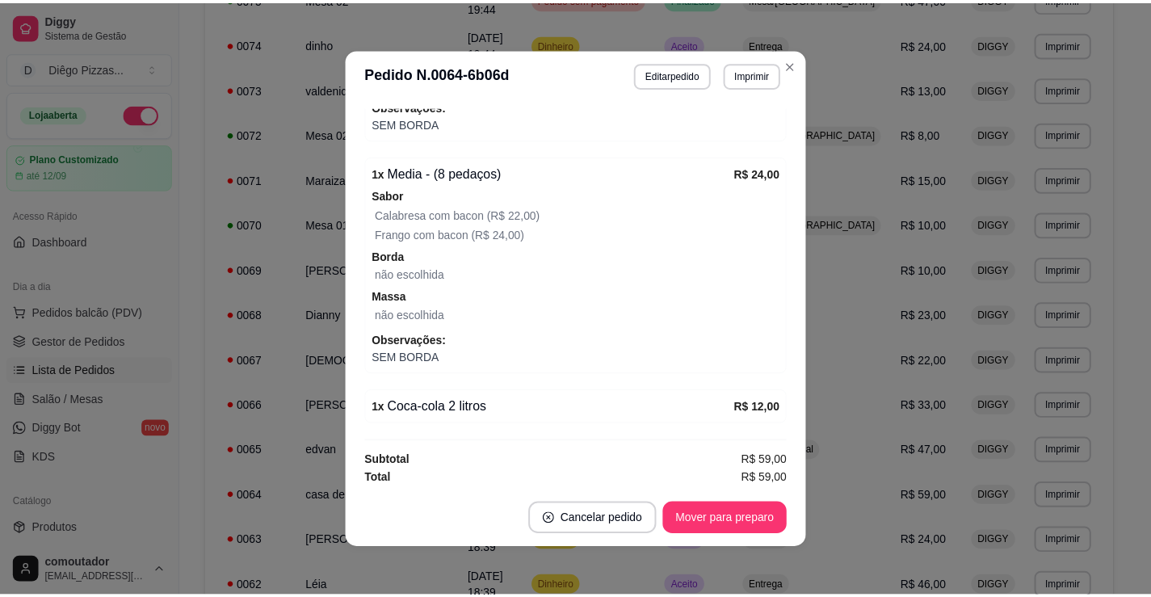
scroll to position [687, 0]
